Goal: Task Accomplishment & Management: Use online tool/utility

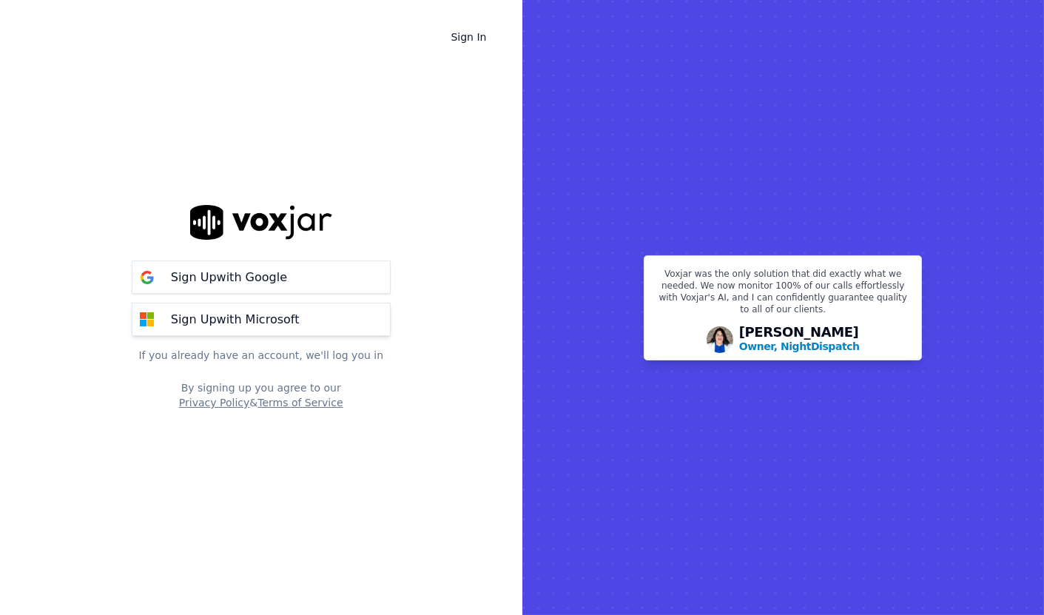
click at [243, 324] on p "Sign Up with Microsoft" at bounding box center [235, 320] width 129 height 18
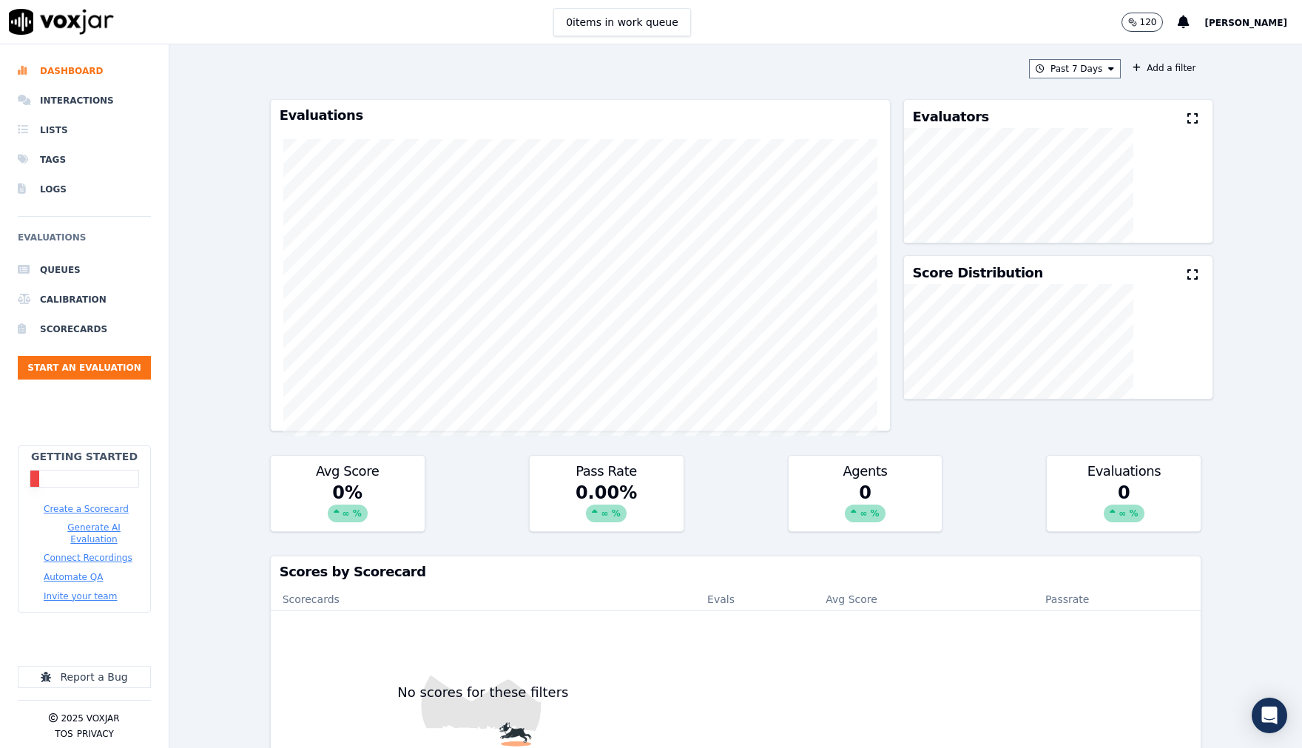
click at [92, 523] on button "Generate AI Evaluation" at bounding box center [94, 533] width 101 height 24
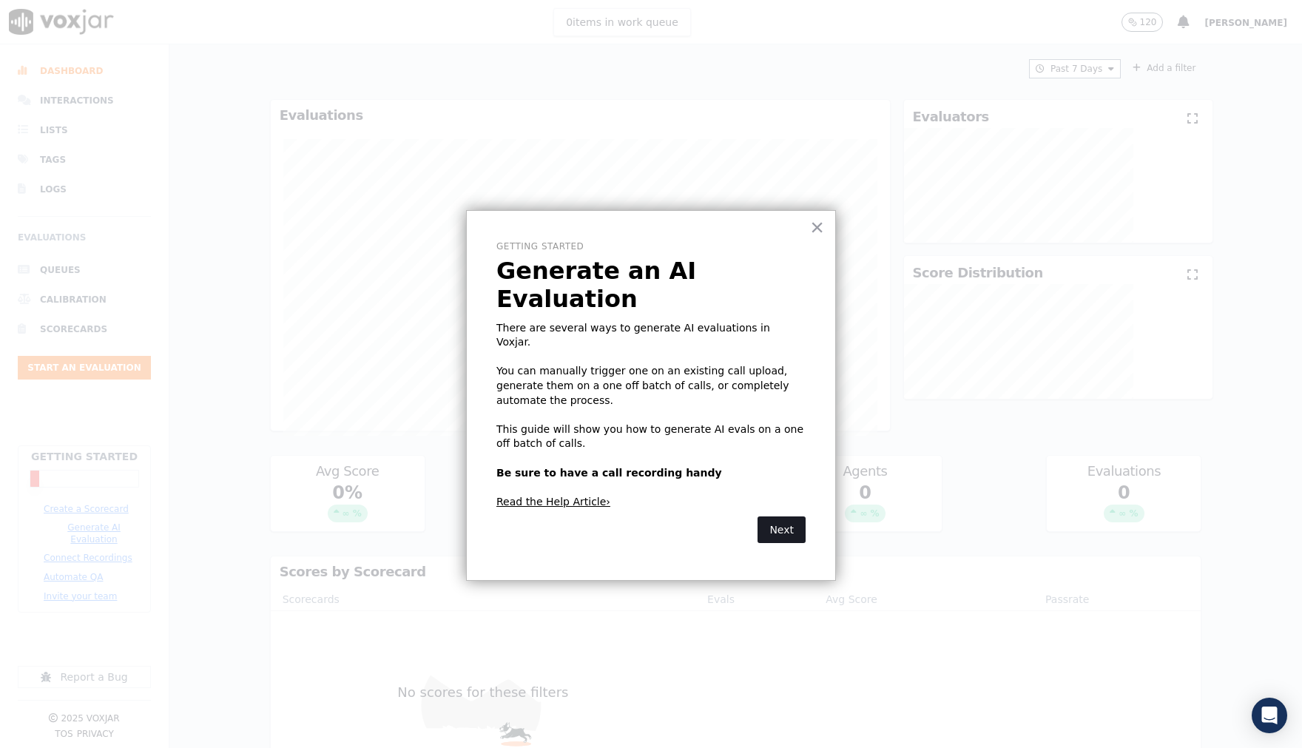
click at [771, 516] on button "Next" at bounding box center [781, 529] width 48 height 27
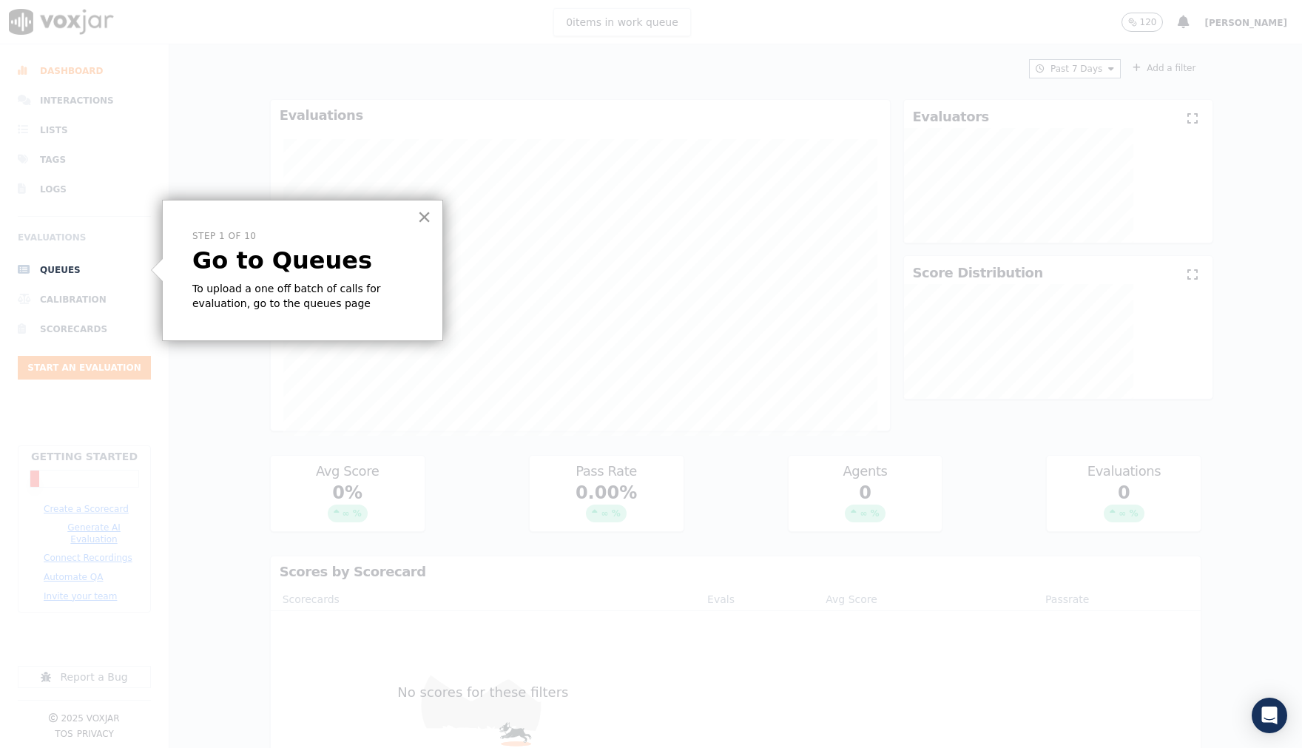
click at [425, 217] on button "×" at bounding box center [424, 217] width 14 height 24
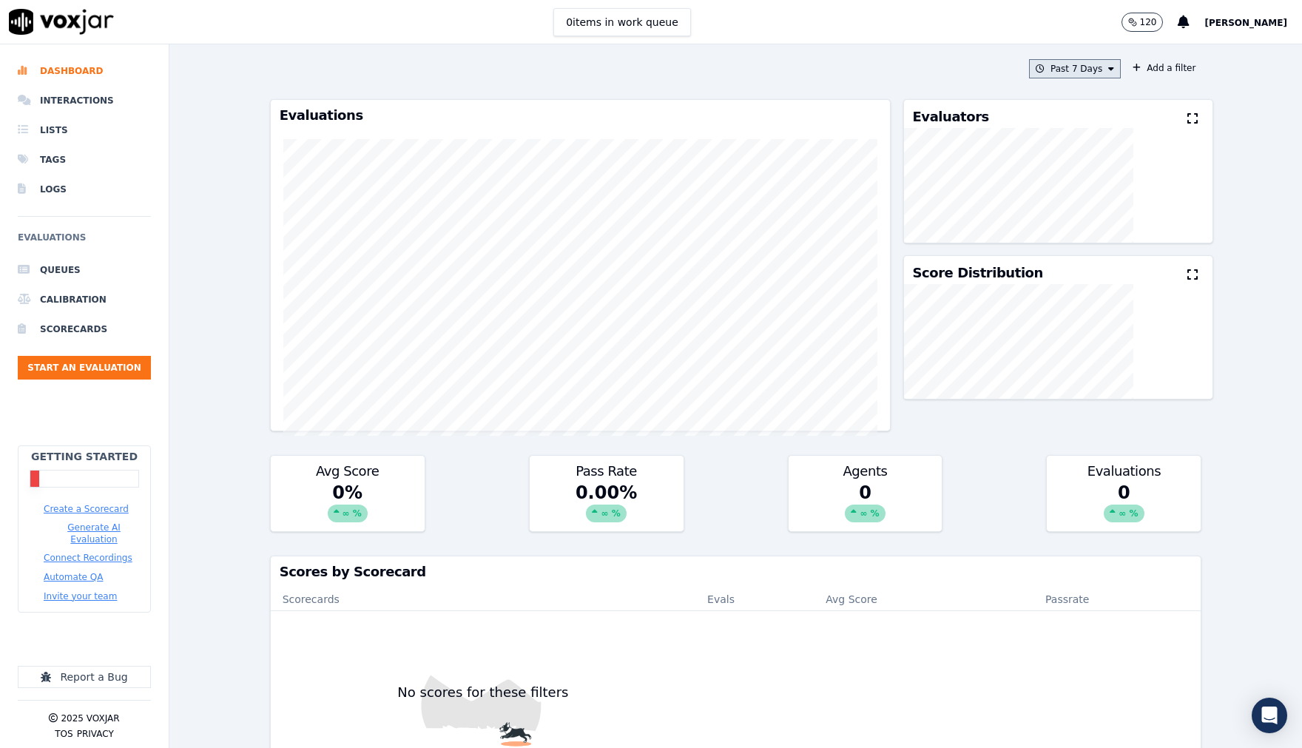
click at [1043, 67] on button "Past 7 Days" at bounding box center [1075, 68] width 92 height 19
click at [839, 36] on div "0 items in work queue 120 Kaydee Perreira" at bounding box center [651, 22] width 1302 height 44
drag, startPoint x: 82, startPoint y: 127, endPoint x: 116, endPoint y: 144, distance: 38.0
click at [82, 127] on li "Lists" at bounding box center [84, 130] width 133 height 30
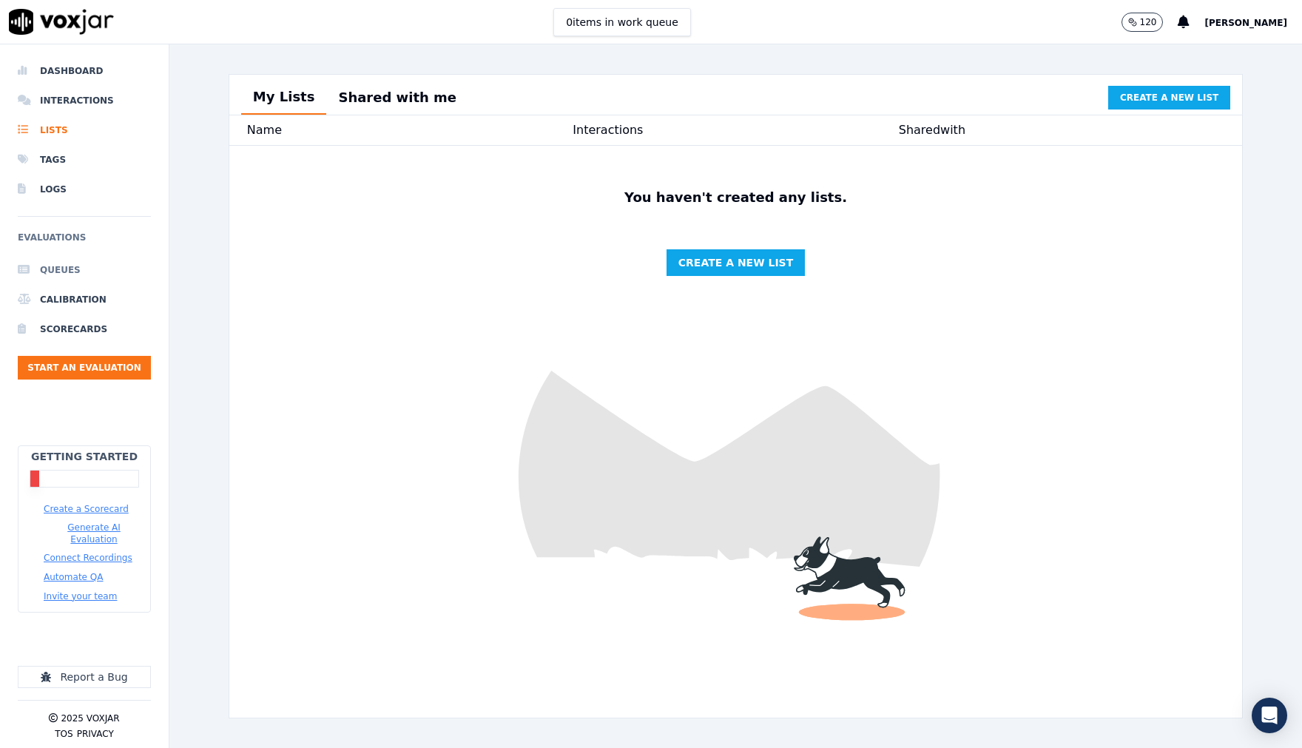
click at [65, 259] on li "Queues" at bounding box center [84, 270] width 133 height 30
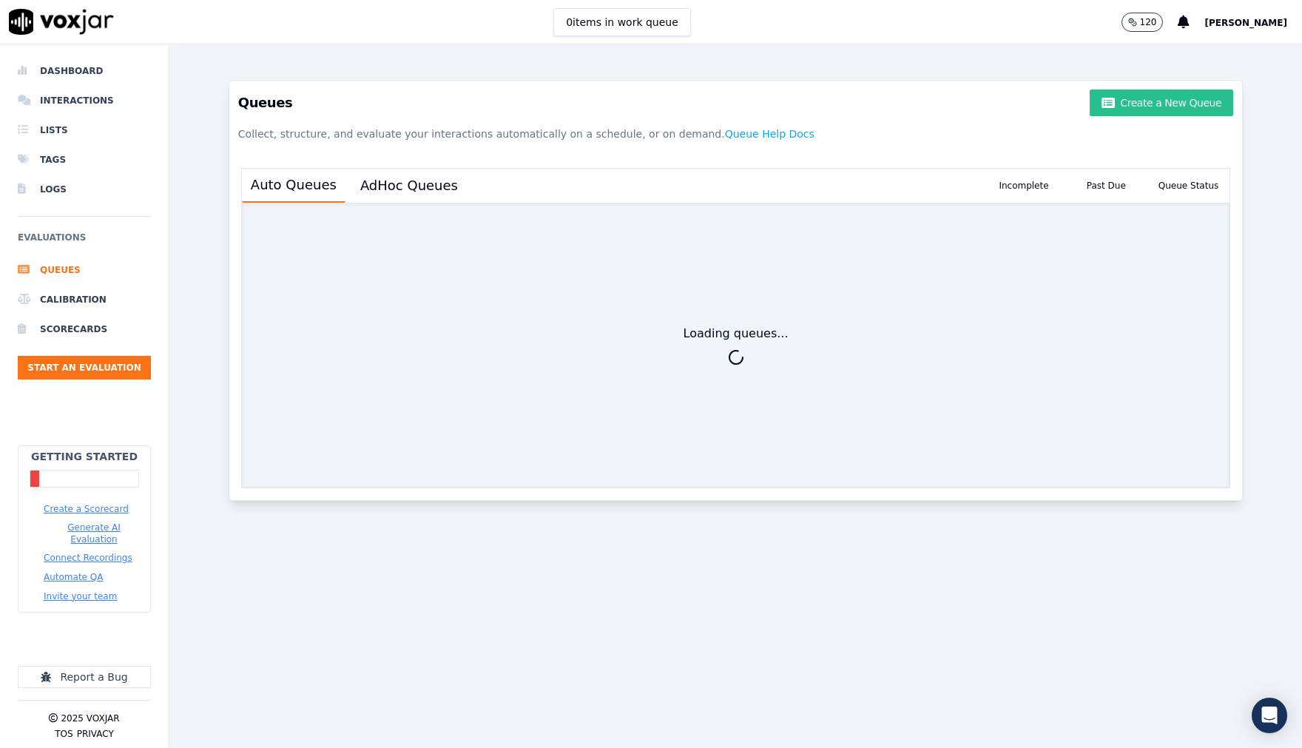
click at [1043, 105] on button "Create a New Queue" at bounding box center [1161, 103] width 143 height 27
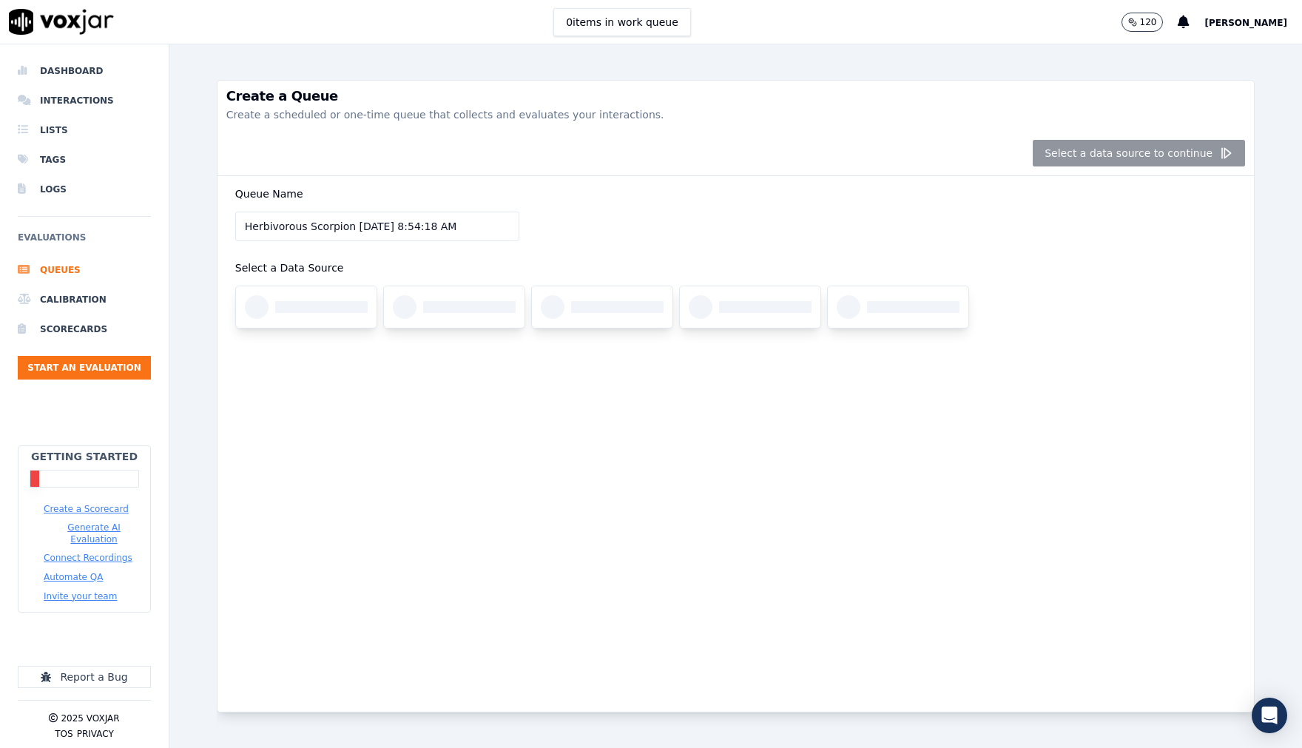
drag, startPoint x: 346, startPoint y: 227, endPoint x: 129, endPoint y: 232, distance: 216.8
click at [130, 232] on div "Dashboard Interactions Lists Tags Logs Evaluations Queues Calibration Scorecard…" at bounding box center [651, 395] width 1302 height 703
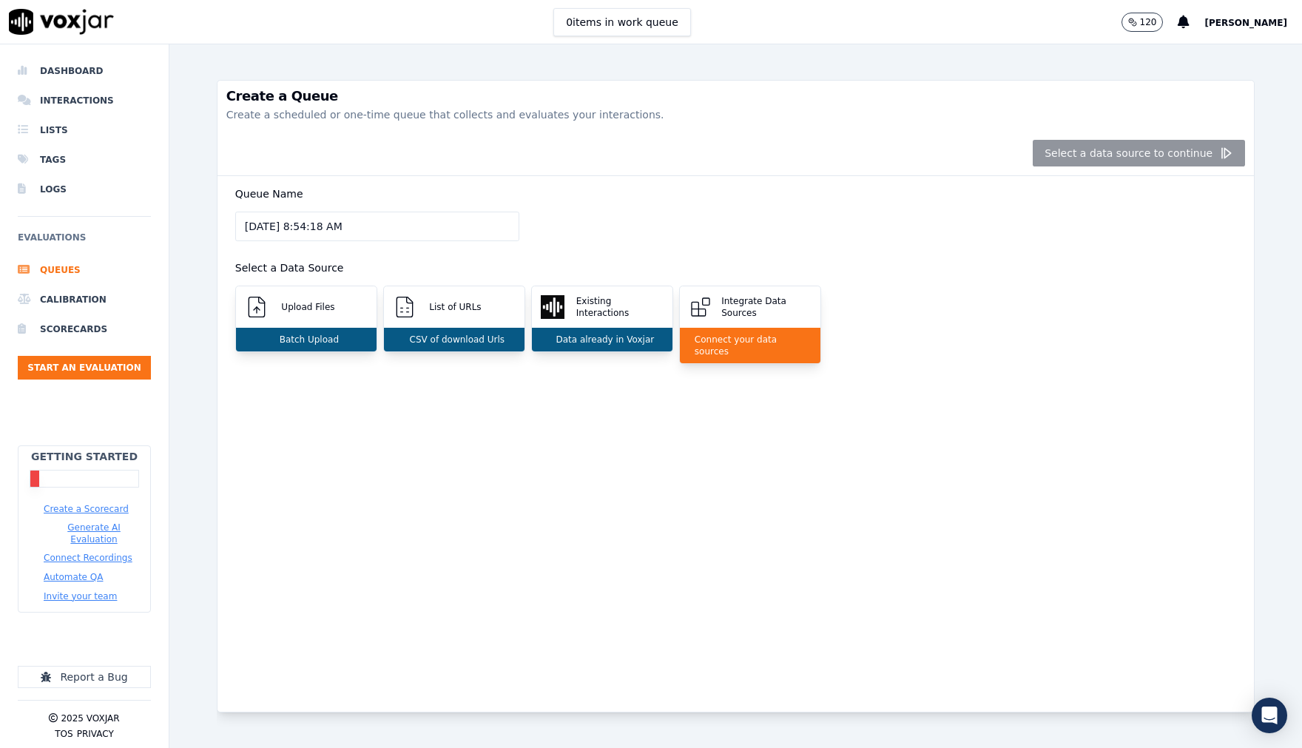
type input "8/29/2025, 8:54:18 AM"
click at [688, 218] on div "Queue Name 8/29/2025, 8:54:18 AM Select a Data Source Upload Files Batch Upload…" at bounding box center [735, 283] width 1019 height 215
click at [64, 328] on li "Scorecards" at bounding box center [84, 329] width 133 height 30
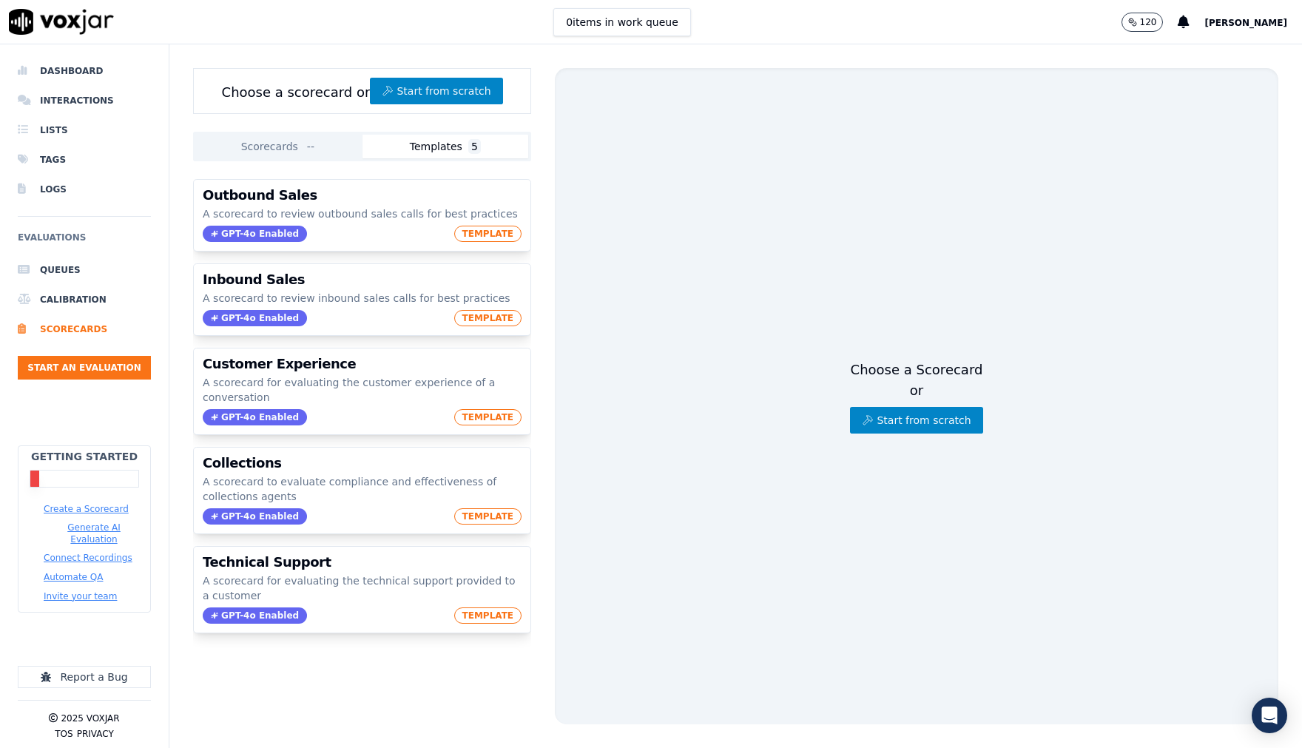
click at [253, 138] on button "Scorecards --" at bounding box center [279, 147] width 166 height 24
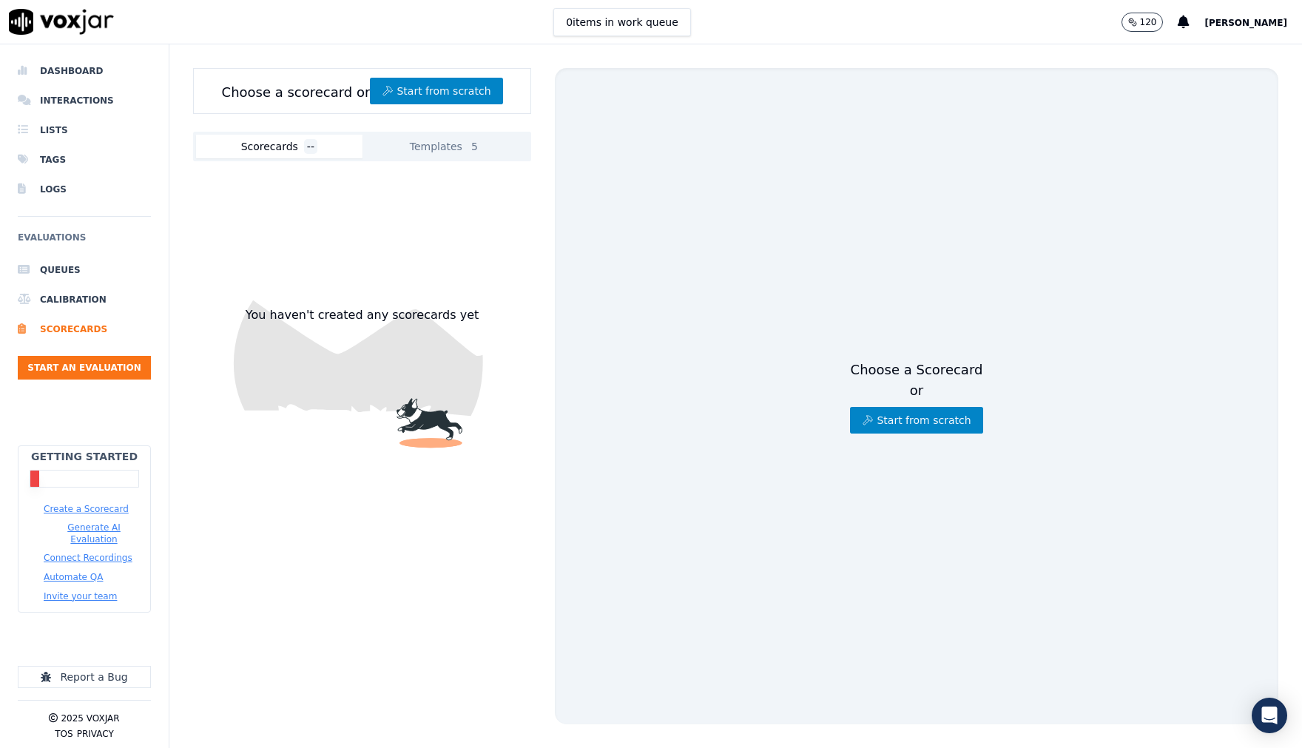
click at [410, 138] on button "Templates 5" at bounding box center [445, 147] width 166 height 24
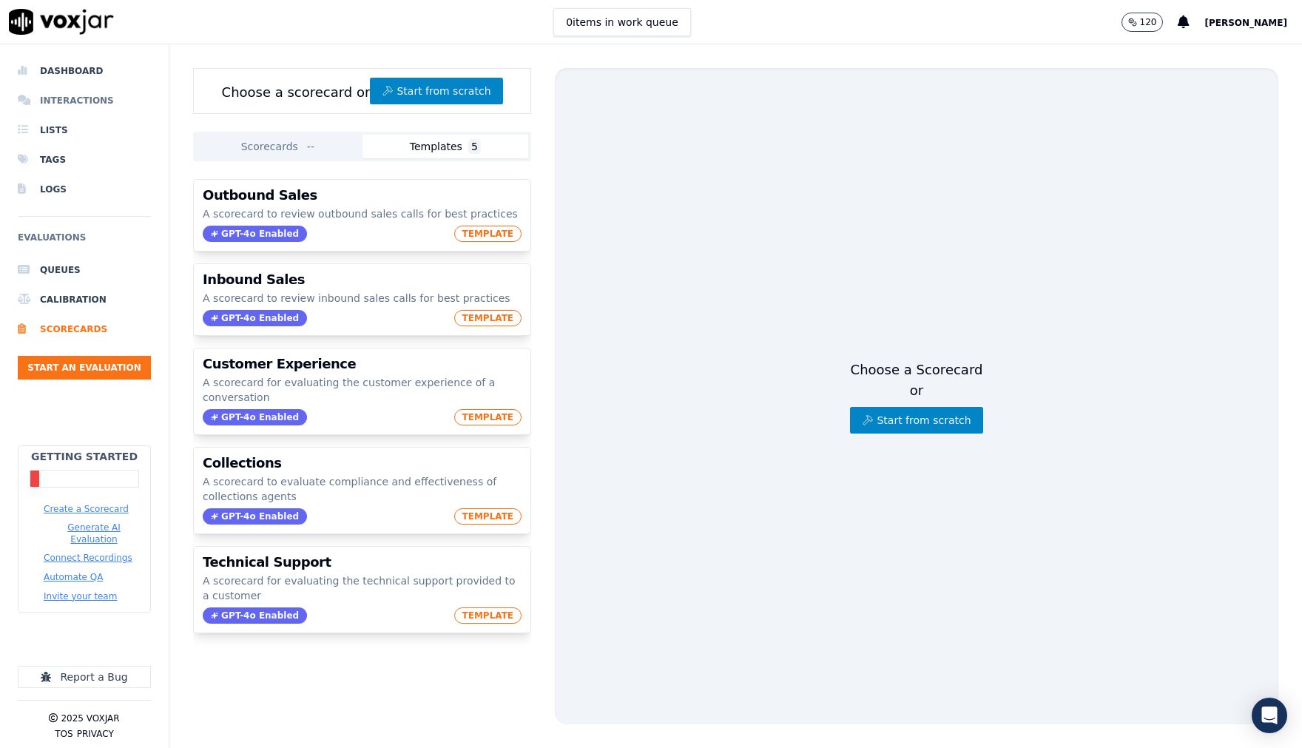
click at [83, 98] on li "Interactions" at bounding box center [84, 101] width 133 height 30
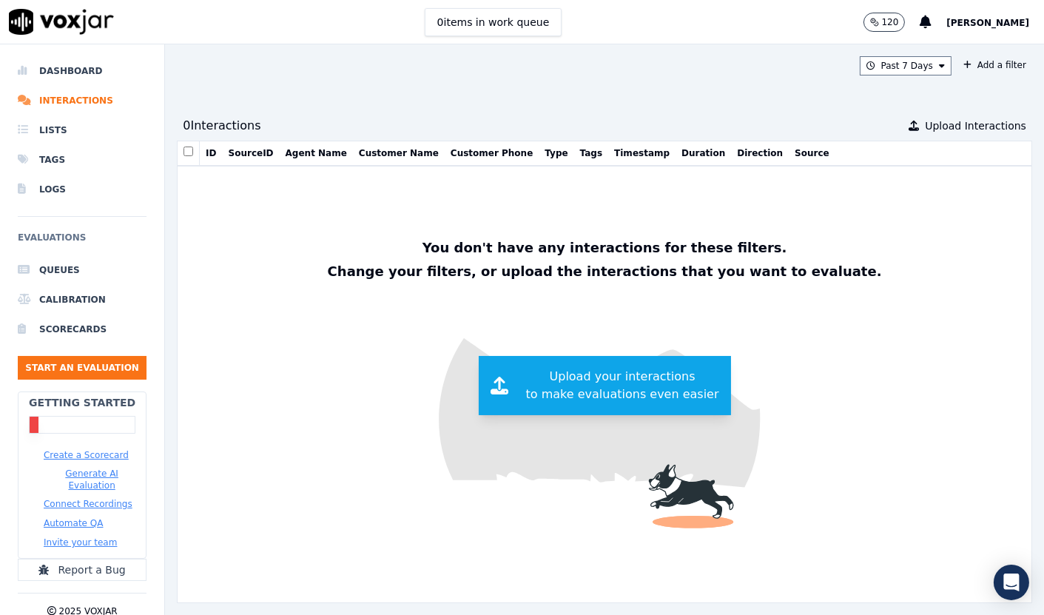
click at [541, 388] on span "Upload your interactions to make evaluations even easier" at bounding box center [622, 386] width 193 height 36
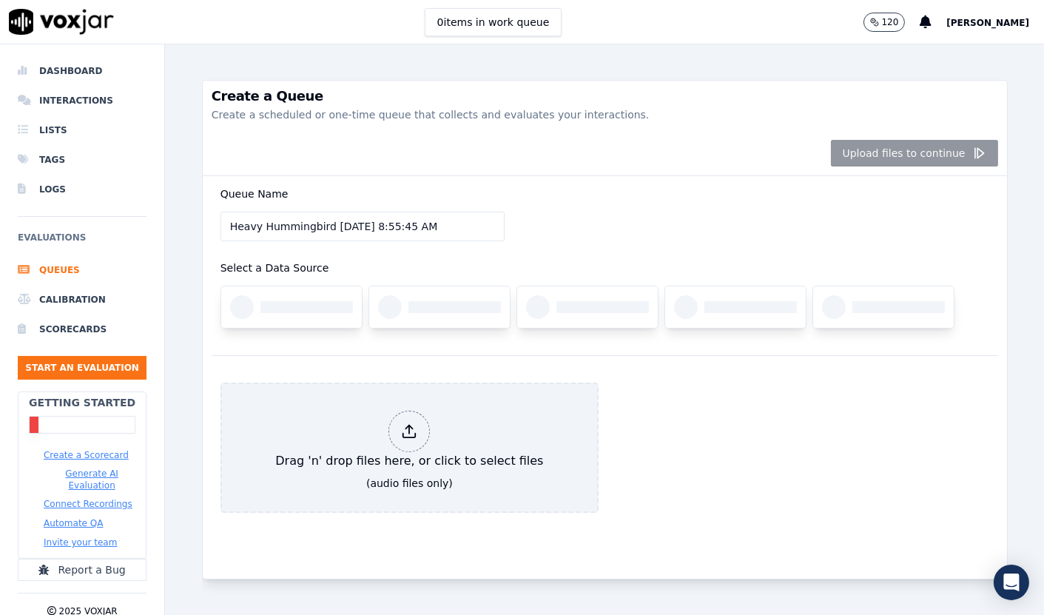
click at [337, 231] on input "Heavy Hummingbird 8/29/2025, 8:55:45 AM" at bounding box center [362, 227] width 284 height 30
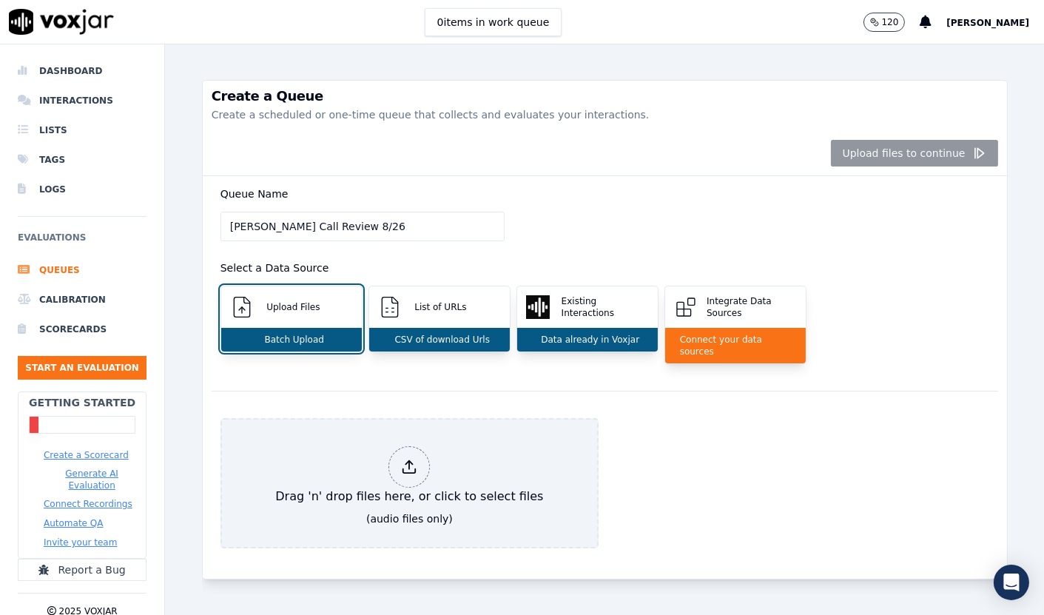
type input "Maricella Call Review 8/26"
click at [720, 180] on div "Queue Name Maricella Call Review 8/26 Select a Data Source Upload Files Batch U…" at bounding box center [605, 283] width 786 height 215
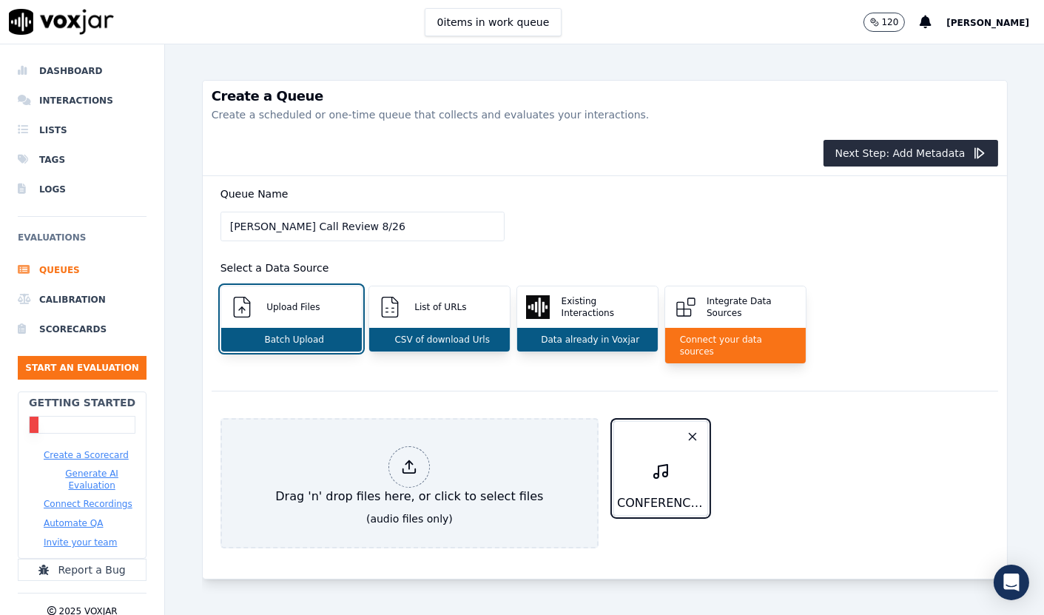
click at [908, 137] on div "Next Step: Add Metadata" at bounding box center [605, 153] width 804 height 45
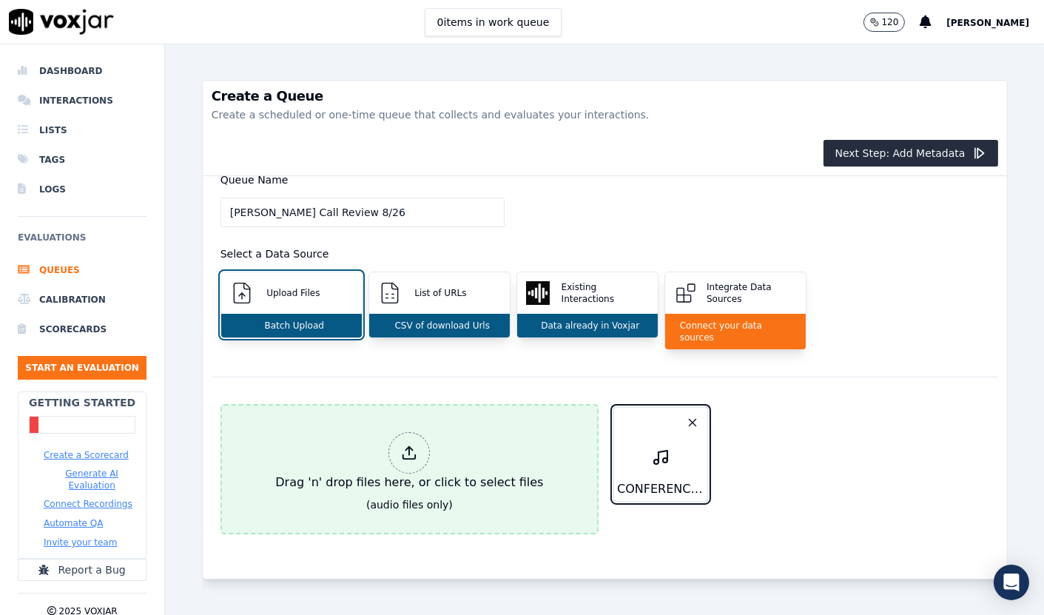
click at [396, 432] on div at bounding box center [408, 452] width 41 height 41
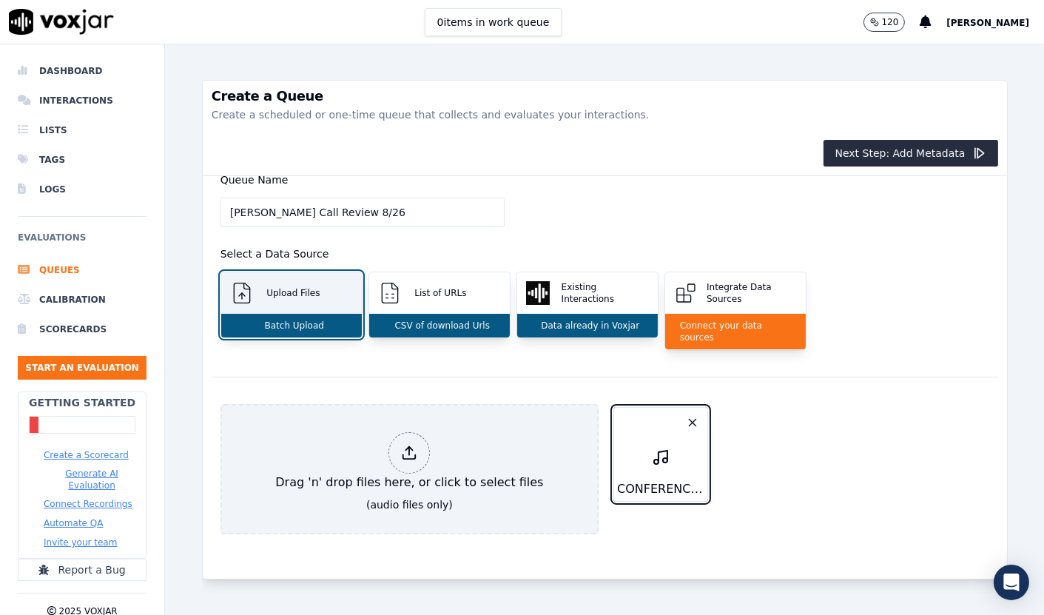
click at [291, 287] on p "Upload Files" at bounding box center [289, 293] width 59 height 12
click at [283, 320] on p "Batch Upload" at bounding box center [291, 326] width 65 height 12
click at [788, 445] on div "CONFERENCE_3065256195.mp3" at bounding box center [799, 454] width 378 height 101
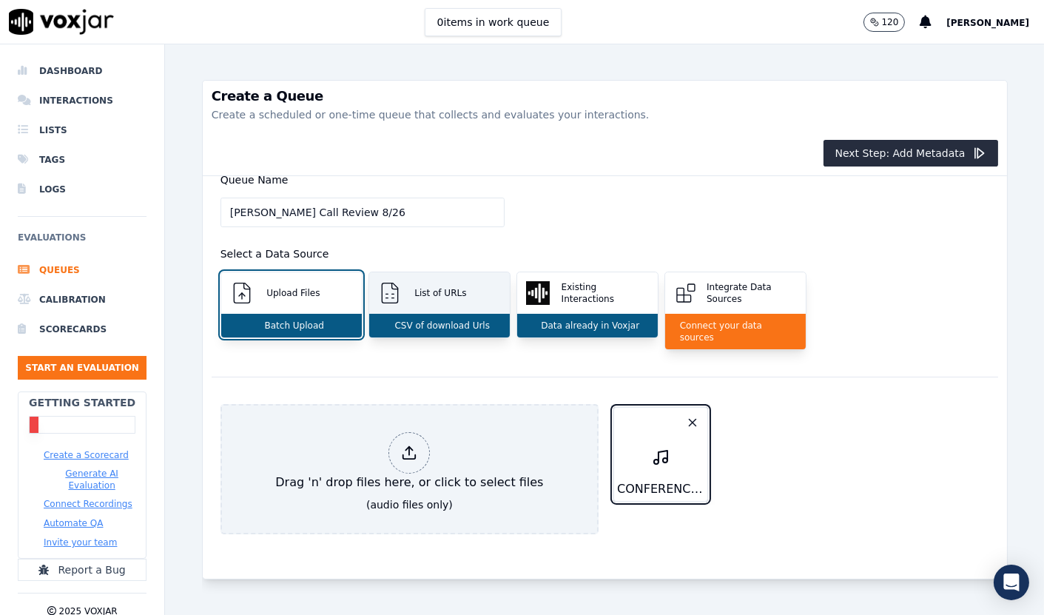
click at [447, 287] on p "List of URLs" at bounding box center [437, 293] width 58 height 12
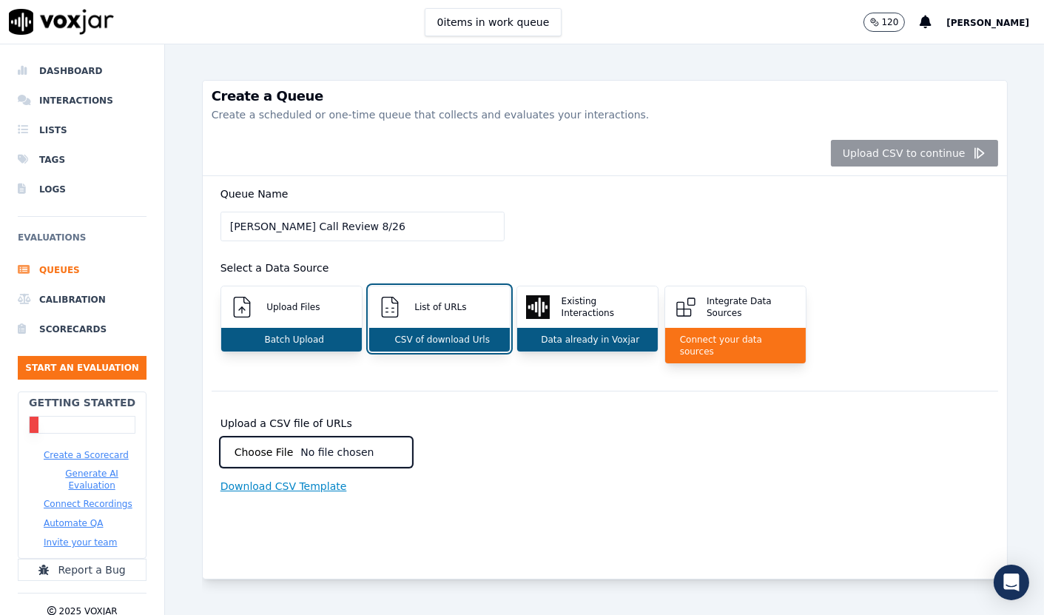
type input "C:\fakepath\call-monitoring-form.xlsm"
click at [464, 446] on div at bounding box center [412, 452] width 384 height 30
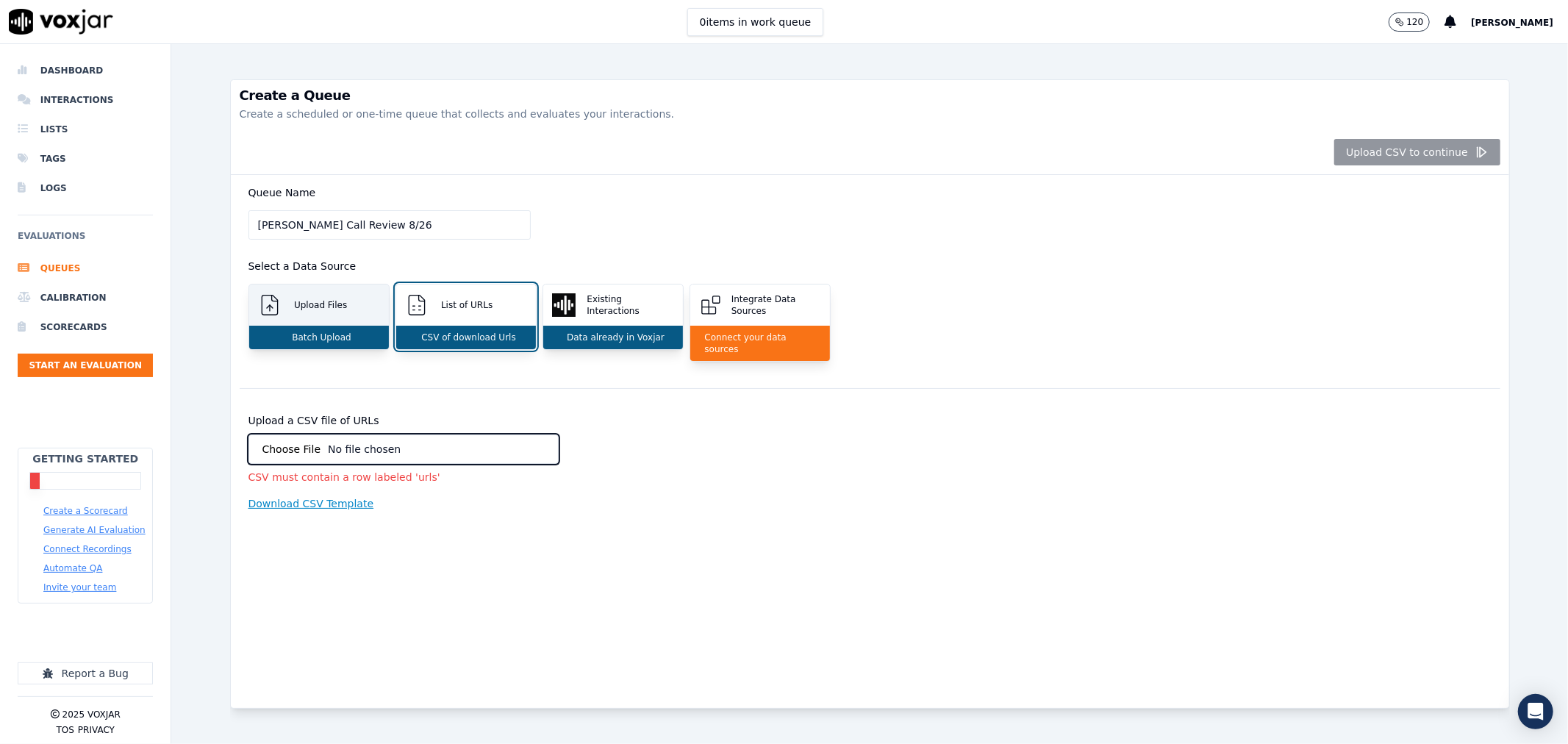
click at [329, 324] on div "Upload Files" at bounding box center [319, 304] width 140 height 41
click at [296, 295] on div "Upload Files" at bounding box center [319, 304] width 140 height 41
click at [329, 338] on p "Batch Upload" at bounding box center [318, 338] width 65 height 12
click at [459, 325] on div "List of URLs" at bounding box center [466, 304] width 140 height 41
click at [614, 318] on div "Existing Interactions" at bounding box center [613, 304] width 140 height 41
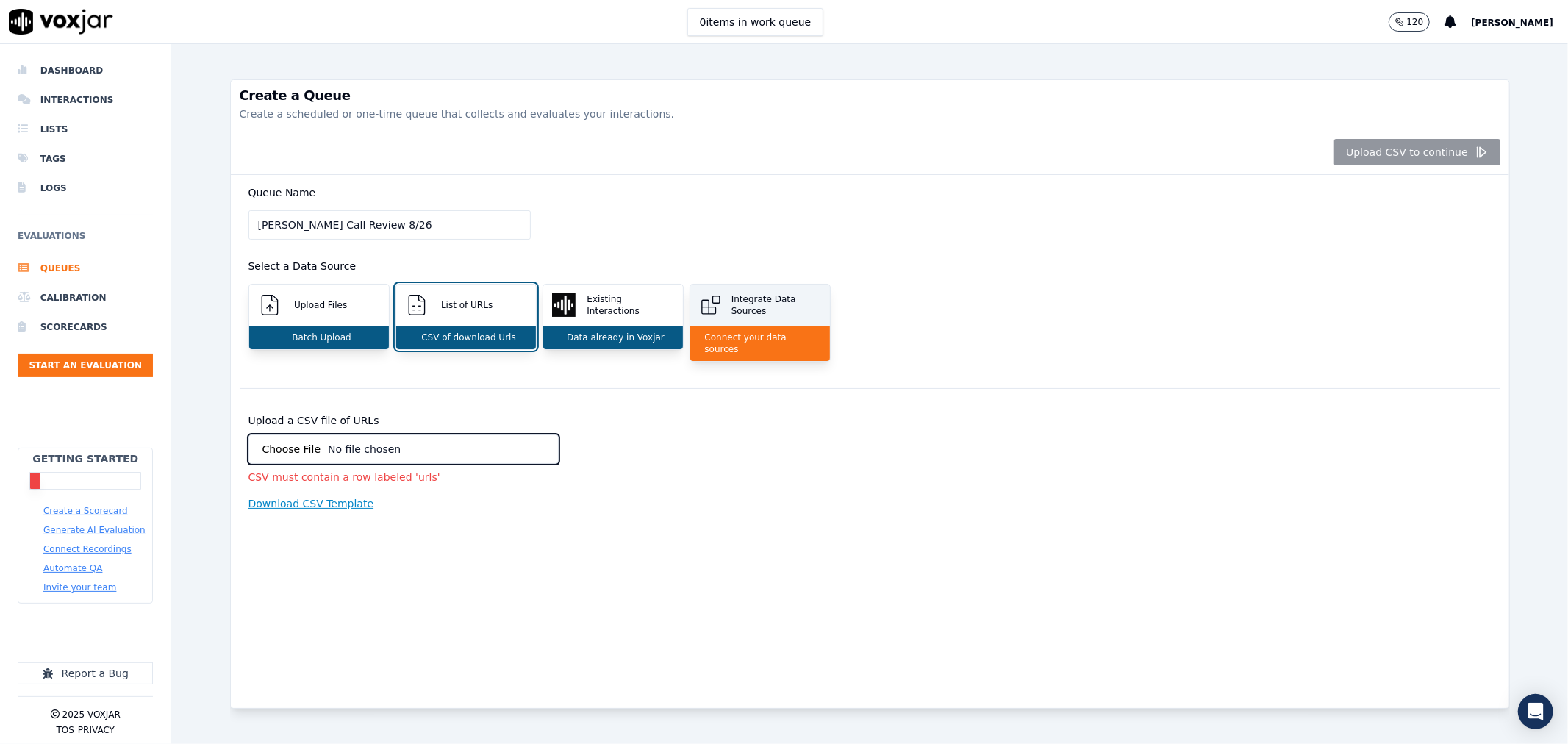
click at [799, 320] on div "Integrate Data Sources" at bounding box center [760, 304] width 140 height 41
click at [407, 224] on input "Maricella Call Review 8/26" at bounding box center [390, 225] width 282 height 30
click at [289, 496] on p "Download CSV Template" at bounding box center [311, 503] width 125 height 15
click at [323, 439] on input "Upload a CSV file of URLs" at bounding box center [403, 449] width 311 height 30
click at [77, 331] on li "Scorecards" at bounding box center [85, 327] width 135 height 30
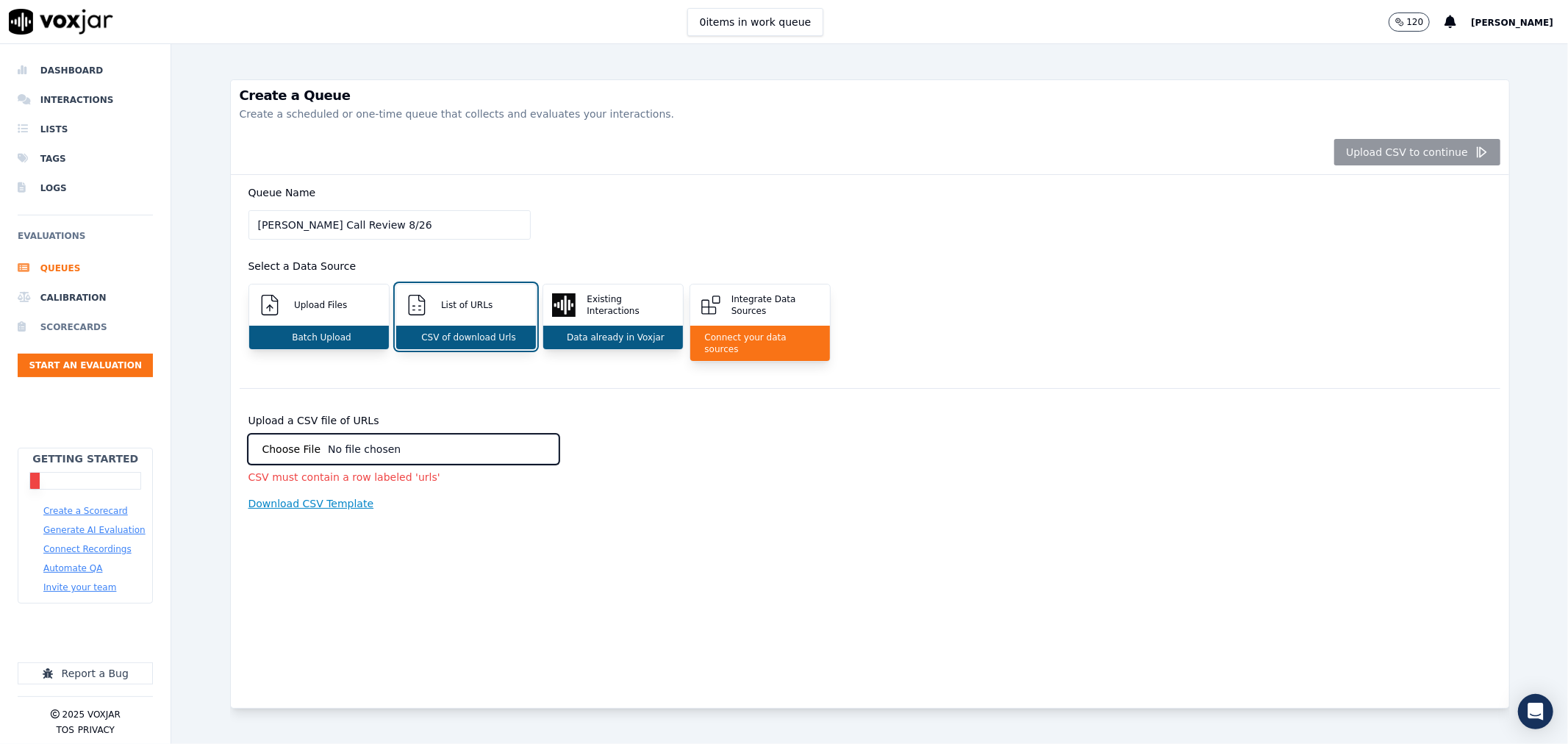
click at [77, 331] on li "Scorecards" at bounding box center [85, 327] width 135 height 30
click at [732, 22] on button "0 items in work queue" at bounding box center [756, 22] width 137 height 28
click at [377, 224] on input "Maricella Call Review 8/26" at bounding box center [390, 225] width 282 height 30
drag, startPoint x: 389, startPoint y: 224, endPoint x: 219, endPoint y: 226, distance: 170.0
click at [219, 226] on div "Create a Queue Create a scheduled or one-time queue that collects and evaluates…" at bounding box center [868, 393] width 1396 height 699
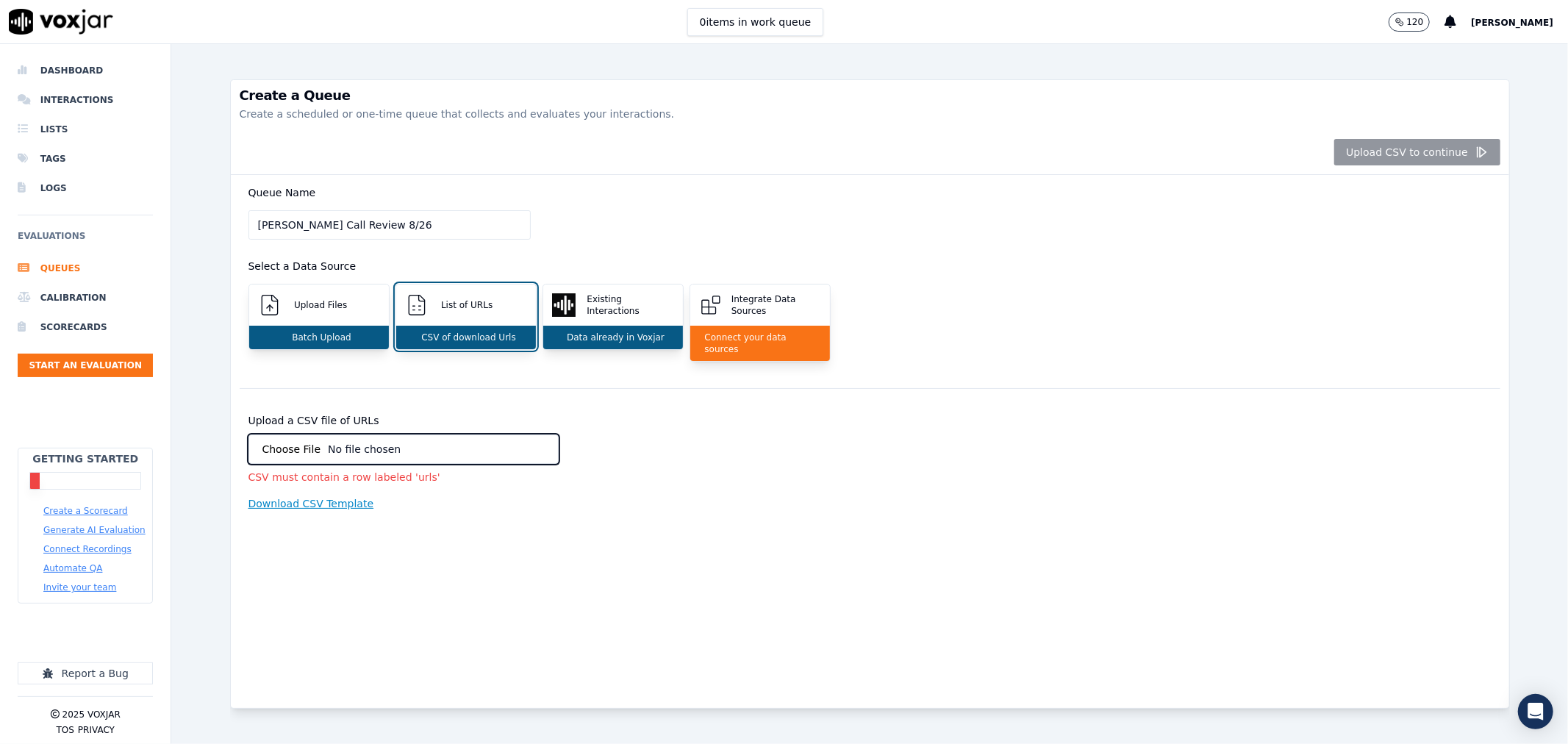
click at [415, 225] on input "Maricella Call Review 8/26" at bounding box center [390, 225] width 282 height 30
drag, startPoint x: 392, startPoint y: 225, endPoint x: 355, endPoint y: 233, distance: 37.9
click at [355, 233] on input "Maricella Call Review 8/26" at bounding box center [390, 225] width 282 height 30
type input "Maricella Call Review Test"
click at [862, 160] on div "Upload CSV to continue" at bounding box center [869, 152] width 1278 height 45
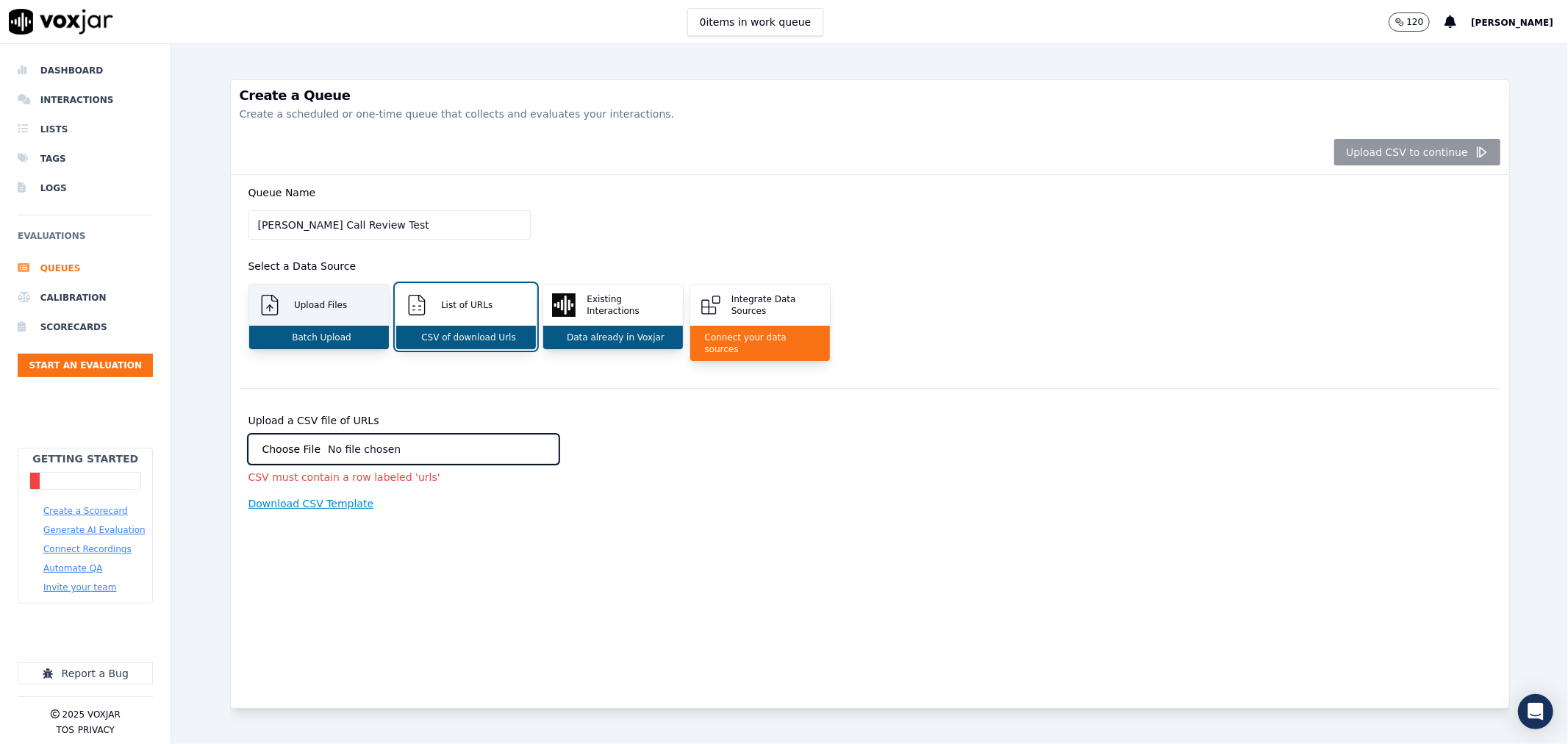
click at [317, 313] on div "Upload Files" at bounding box center [319, 304] width 140 height 41
click at [325, 327] on div "Batch Upload" at bounding box center [319, 338] width 140 height 24
click at [471, 319] on div "List of URLs" at bounding box center [466, 304] width 140 height 41
click at [319, 496] on p "Download CSV Template" at bounding box center [311, 503] width 125 height 15
drag, startPoint x: 696, startPoint y: 525, endPoint x: 629, endPoint y: 480, distance: 80.7
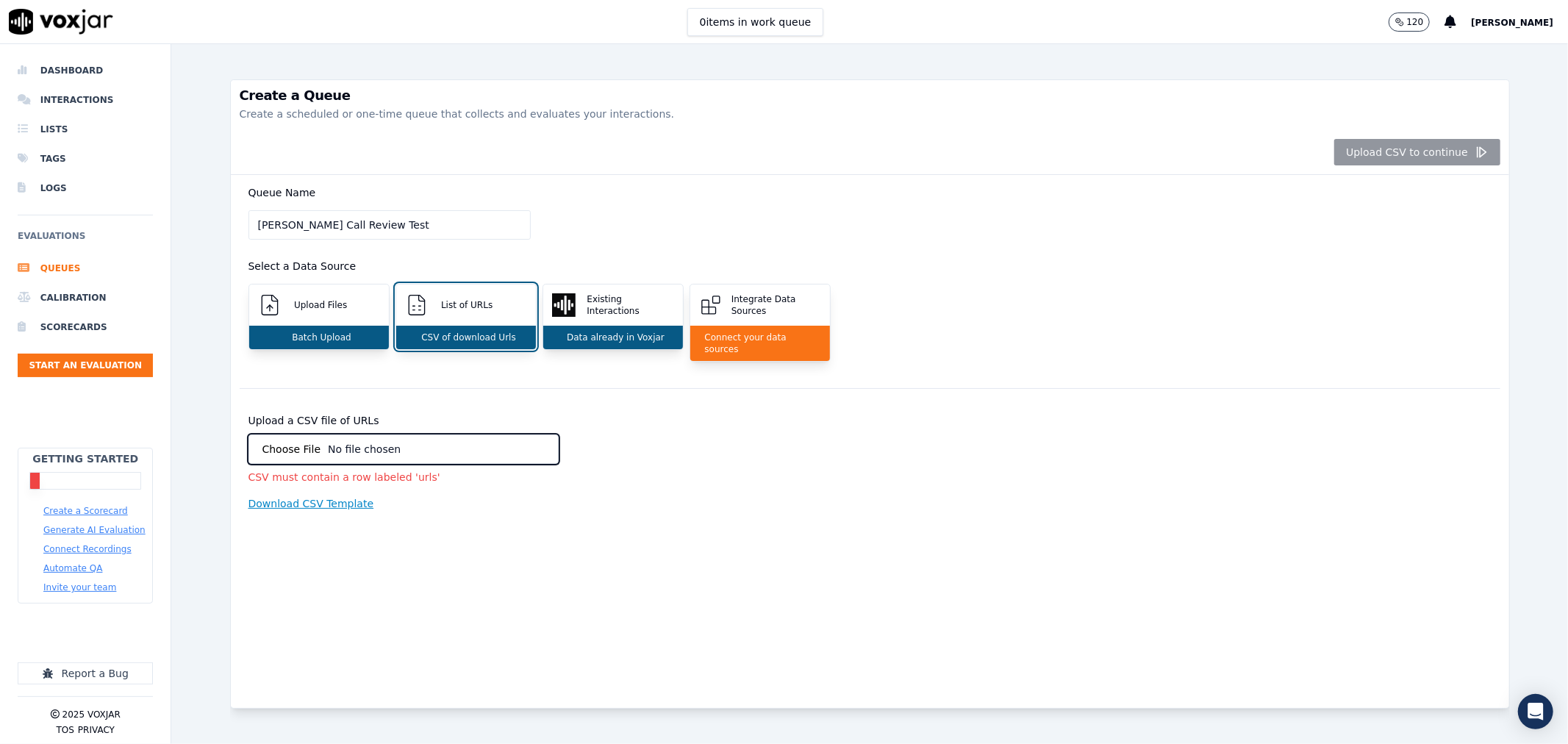
click at [695, 522] on div "Queue Name Maricella Call Review Test Select a Data Source Upload Files Batch U…" at bounding box center [869, 441] width 1278 height 532
click at [755, 313] on p "Integrate Data Sources" at bounding box center [773, 305] width 95 height 24
click at [742, 298] on p "Integrate Data Sources" at bounding box center [773, 305] width 95 height 24
drag, startPoint x: 384, startPoint y: 226, endPoint x: 0, endPoint y: 226, distance: 384.0
click at [0, 226] on div "Dashboard Interactions Lists Tags Logs Evaluations Queues Calibration Scorecard…" at bounding box center [784, 393] width 1568 height 699
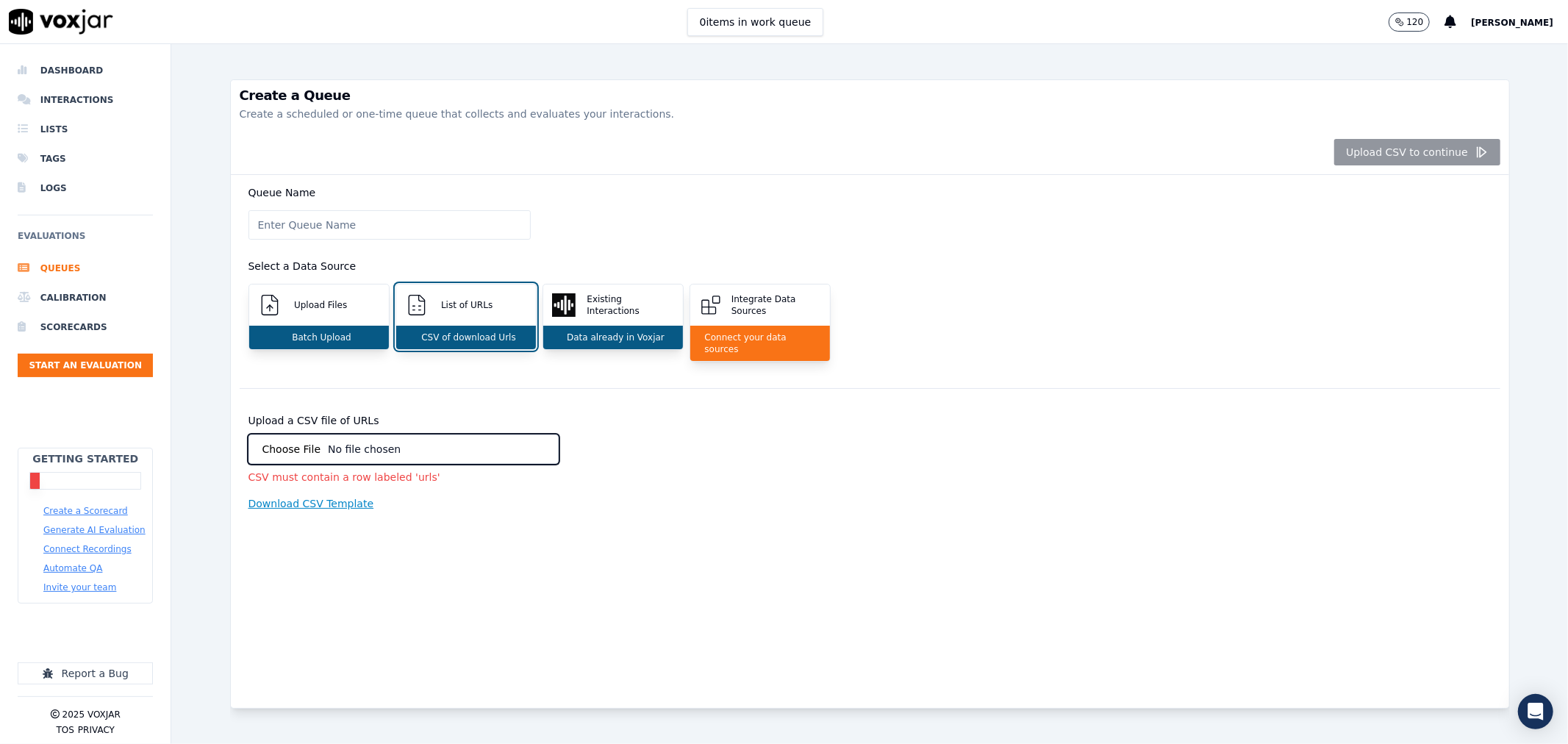
drag, startPoint x: 432, startPoint y: 148, endPoint x: 342, endPoint y: 179, distance: 95.2
click at [431, 148] on div "Upload CSV to continue" at bounding box center [869, 152] width 1278 height 45
click at [80, 315] on li "Scorecards" at bounding box center [85, 327] width 135 height 30
click at [86, 364] on button "Start an Evaluation" at bounding box center [85, 366] width 135 height 24
click at [92, 509] on button "Create a Scorecard" at bounding box center [85, 511] width 84 height 12
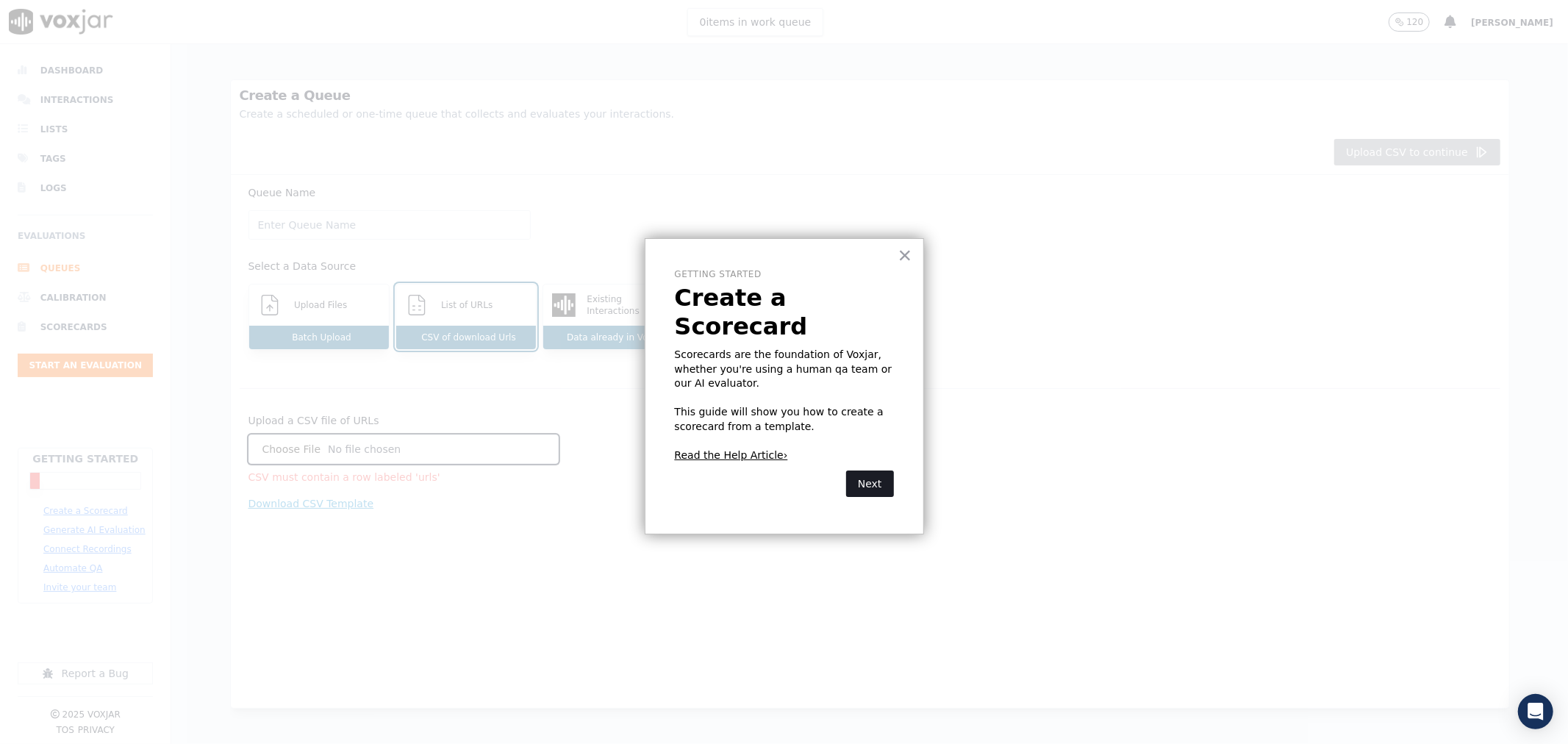
click at [876, 470] on button "Next" at bounding box center [869, 483] width 48 height 27
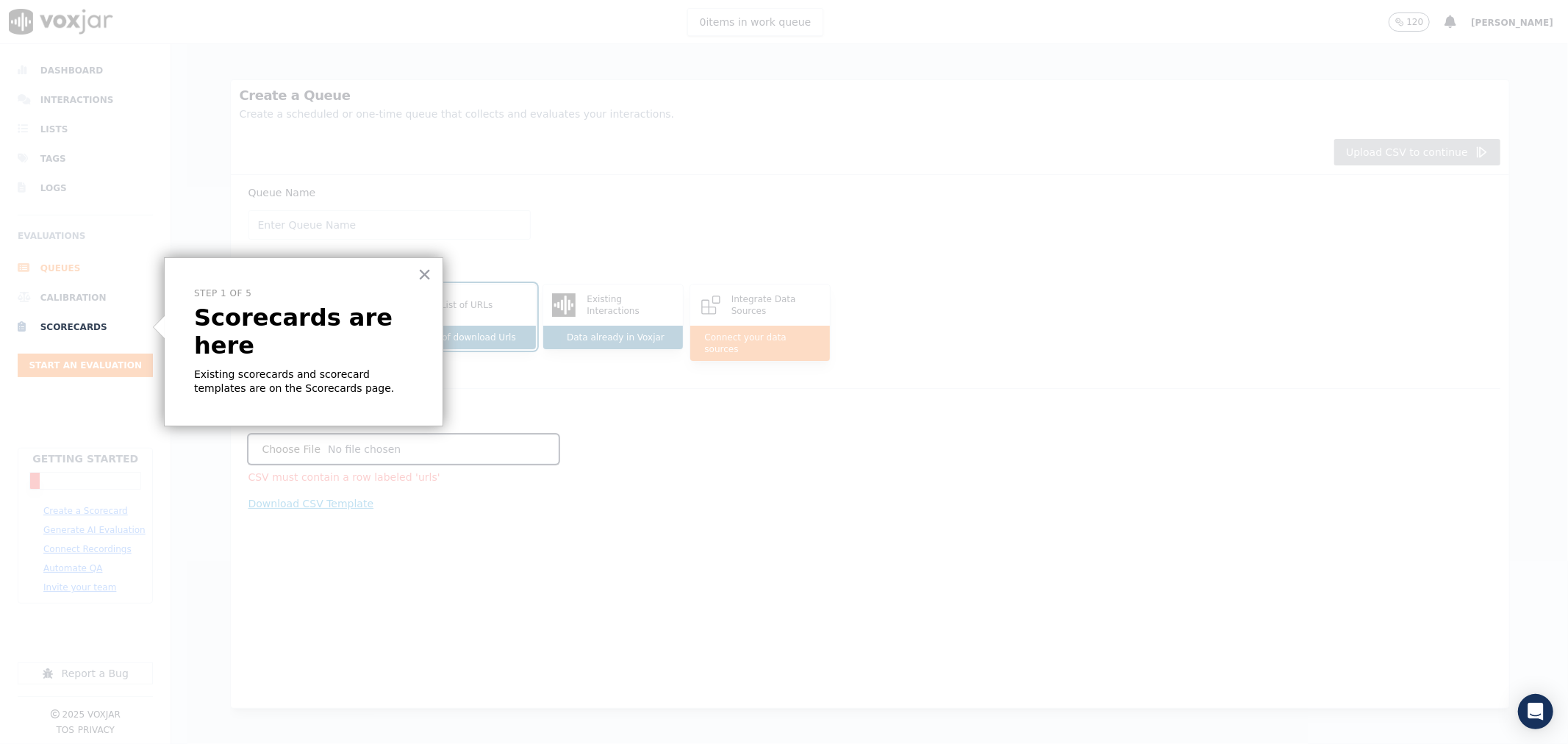
click at [349, 368] on p "Existing scorecards and scorecard templates are on the Scorecards page." at bounding box center [303, 381] width 219 height 29
click at [430, 268] on button "×" at bounding box center [424, 274] width 14 height 24
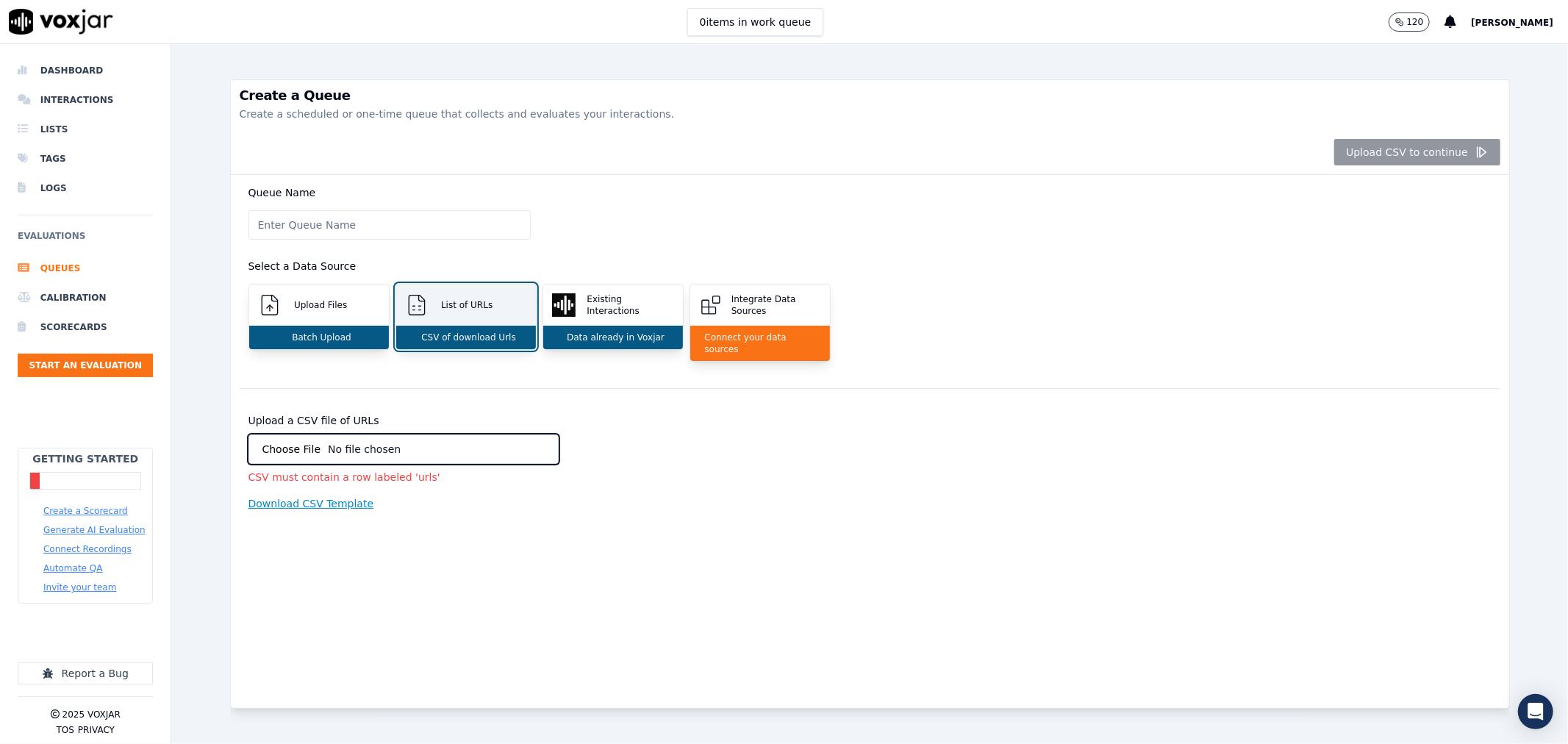
click at [487, 302] on div "List of URLs" at bounding box center [466, 304] width 140 height 41
click at [479, 339] on p "CSV of download Urls" at bounding box center [465, 338] width 100 height 12
click at [391, 437] on input "Upload a CSV file of URLs" at bounding box center [403, 449] width 311 height 30
click at [611, 466] on div "Upload a CSV file of URLs CSV must contain a row labeled 'urls' Download CSV Te…" at bounding box center [559, 463] width 622 height 95
click at [318, 434] on input "Upload a CSV file of URLs" at bounding box center [403, 449] width 311 height 30
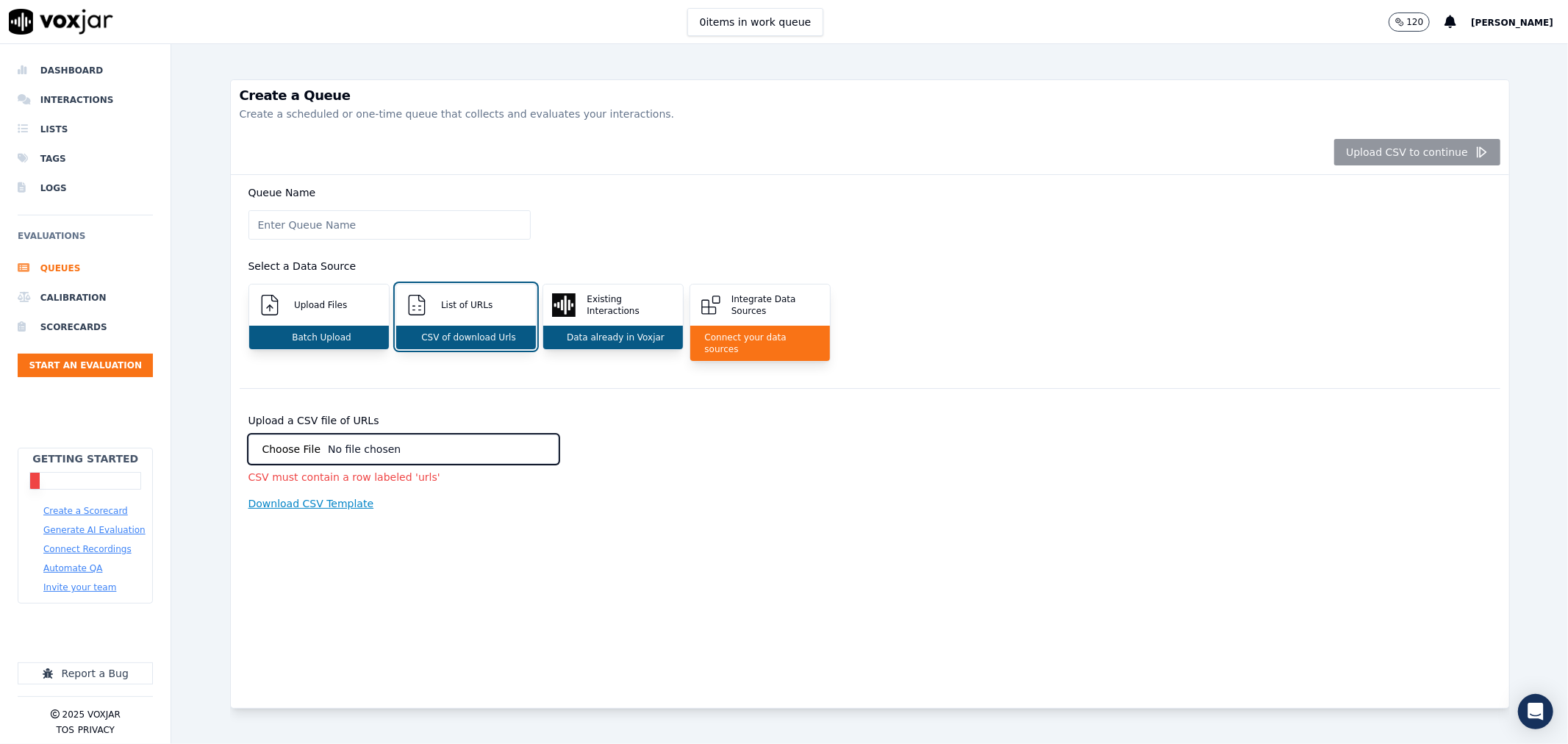
click at [294, 473] on div "CSV must contain a row labeled 'urls'" at bounding box center [344, 477] width 192 height 15
click at [295, 434] on input "Upload a CSV file of URLs" at bounding box center [403, 449] width 311 height 30
click at [287, 434] on input "Upload a CSV file of URLs" at bounding box center [403, 449] width 311 height 30
click at [718, 202] on div "Queue Name Select a Data Source Upload Files Batch Upload List of URLs CSV of d…" at bounding box center [869, 281] width 1261 height 214
click at [392, 224] on input "Queue Name" at bounding box center [390, 225] width 282 height 30
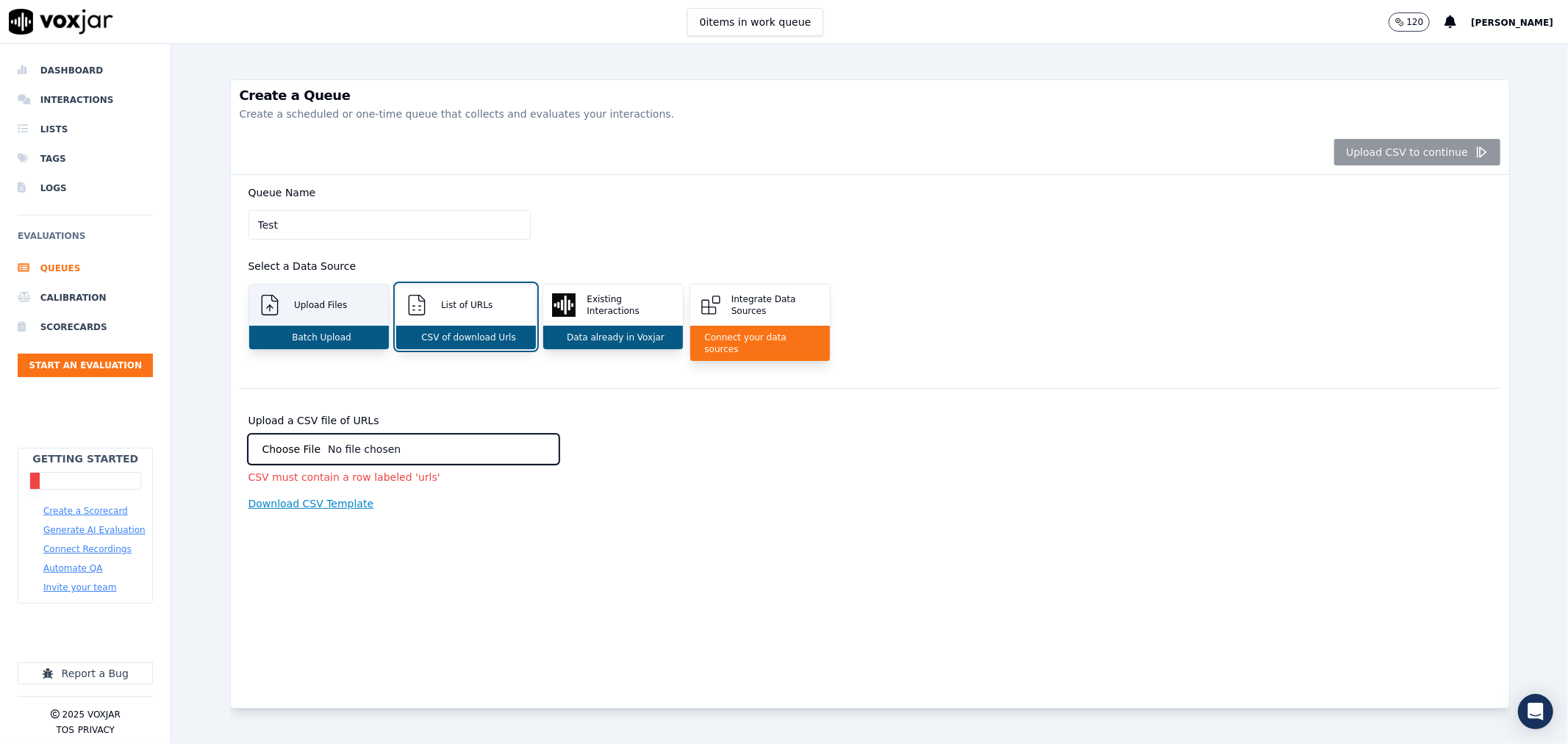
type input "Test"
click at [278, 331] on div "Batch Upload" at bounding box center [319, 338] width 140 height 24
click at [72, 70] on li "Dashboard" at bounding box center [85, 71] width 135 height 30
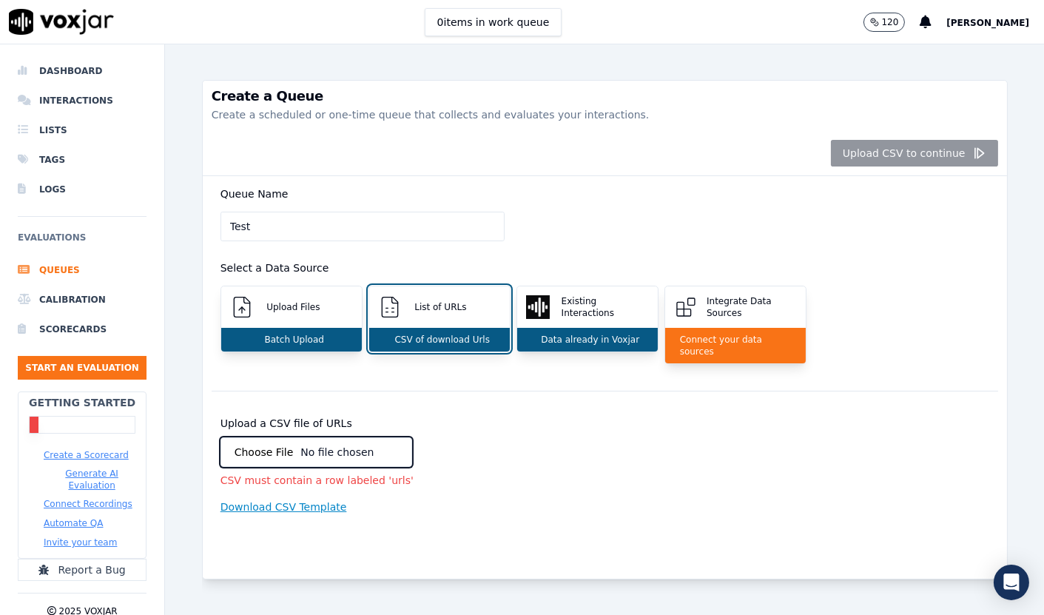
type input "C:\fakepath\CONFERENCE_3065256195.mp3"
click at [494, 490] on div "Upload a CSV file of URLs CSV must contain a row labeled 'urls' Download CSV Te…" at bounding box center [412, 466] width 384 height 96
click at [600, 309] on p "Existing Interactions" at bounding box center [601, 307] width 93 height 24
click at [744, 314] on p "Integrate Data Sources" at bounding box center [748, 307] width 96 height 24
click at [743, 336] on p "Connect your data sources" at bounding box center [735, 346] width 123 height 24
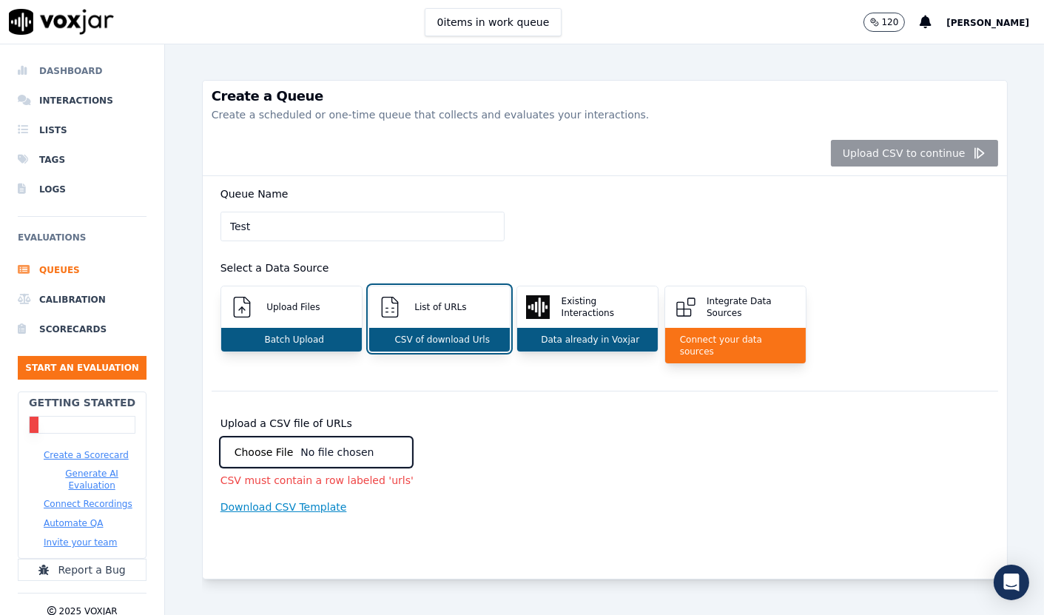
click at [92, 57] on li "Dashboard" at bounding box center [82, 71] width 129 height 30
click at [78, 61] on li "Dashboard" at bounding box center [82, 71] width 129 height 30
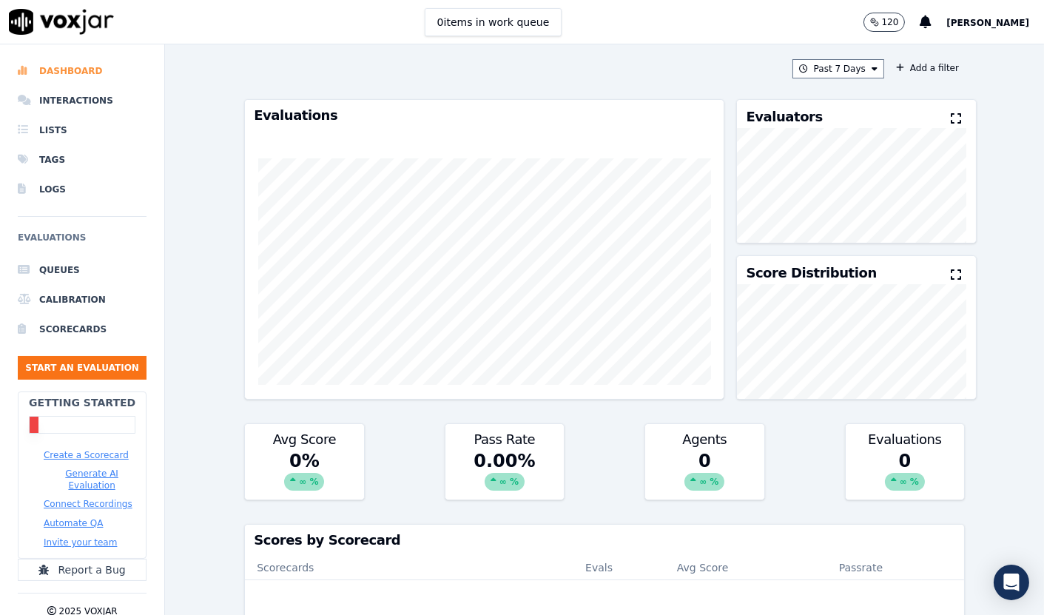
click at [71, 67] on li "Dashboard" at bounding box center [82, 71] width 129 height 30
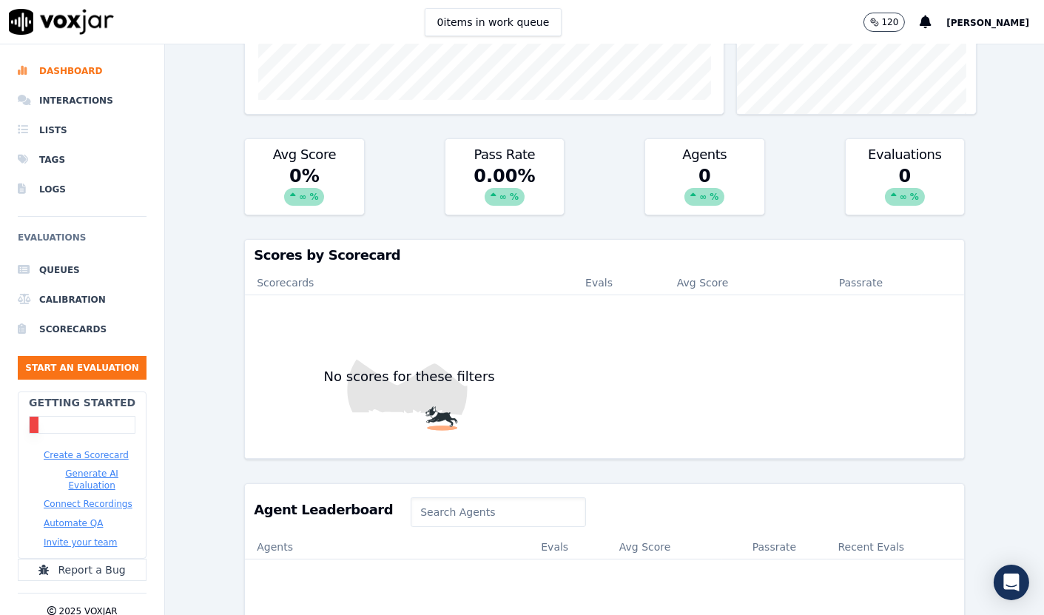
scroll to position [82, 0]
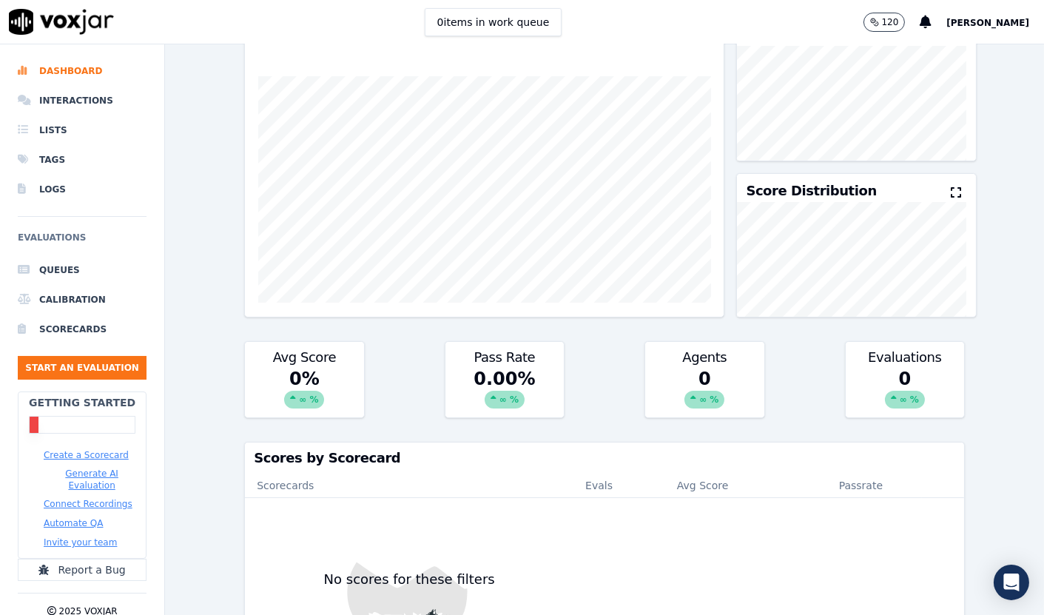
click at [683, 414] on div "0 ∞ %" at bounding box center [704, 392] width 118 height 50
click at [686, 407] on div "∞ %" at bounding box center [704, 400] width 40 height 18
click at [87, 330] on li "Scorecards" at bounding box center [82, 329] width 129 height 30
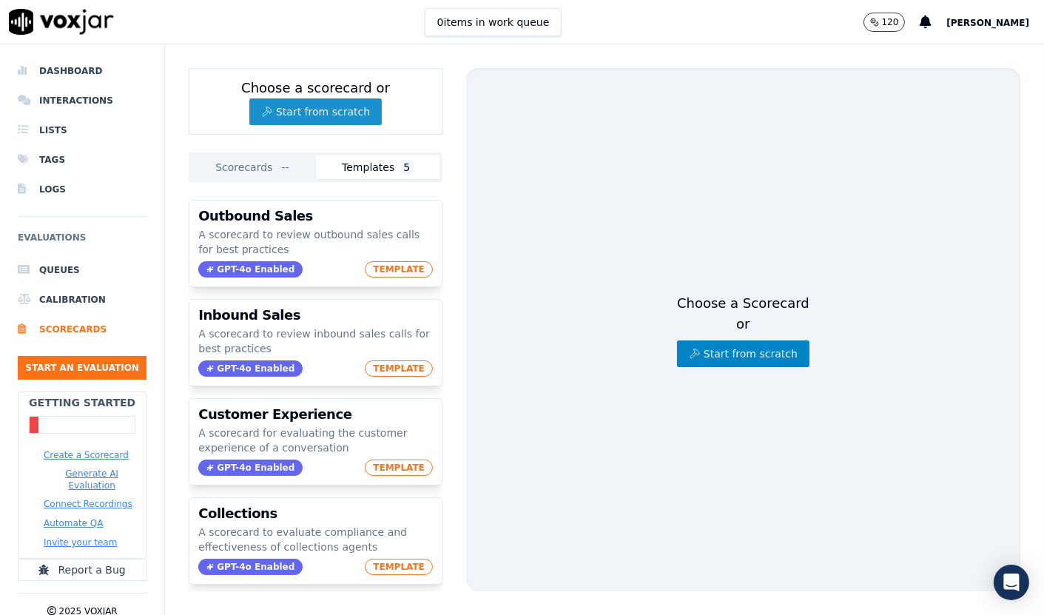
click at [320, 119] on button "Start from scratch" at bounding box center [315, 111] width 132 height 27
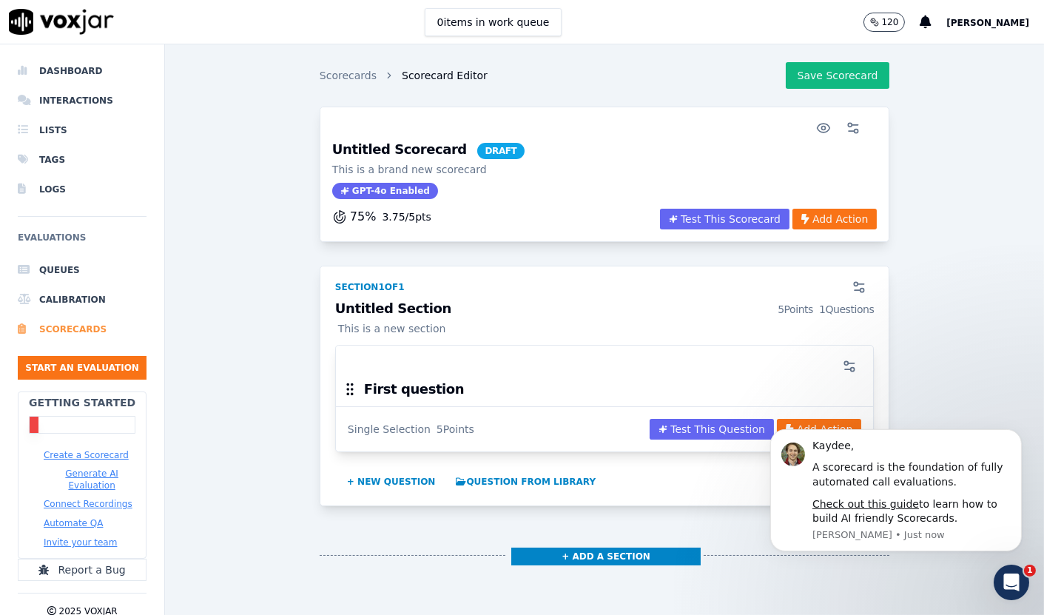
click at [59, 325] on li "Scorecards" at bounding box center [82, 329] width 129 height 30
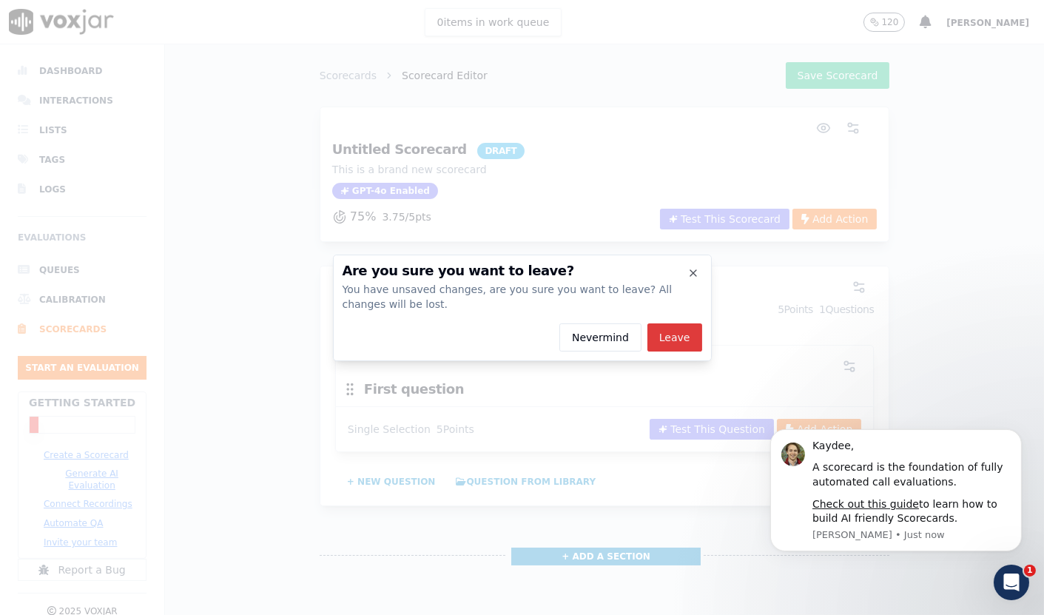
click at [676, 334] on button "Leave" at bounding box center [674, 337] width 55 height 28
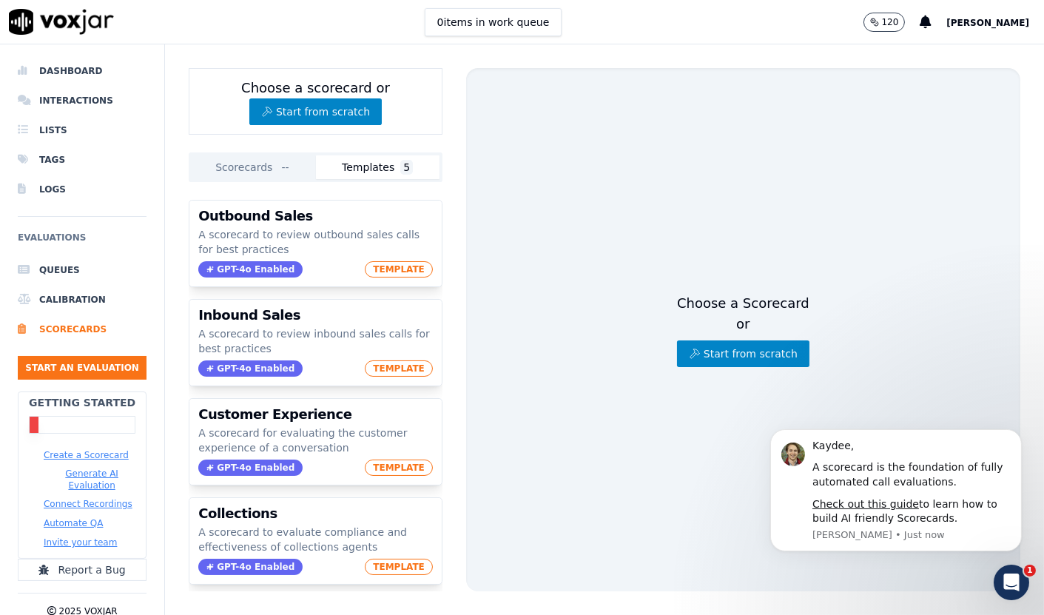
click at [227, 163] on button "Scorecards --" at bounding box center [254, 167] width 124 height 24
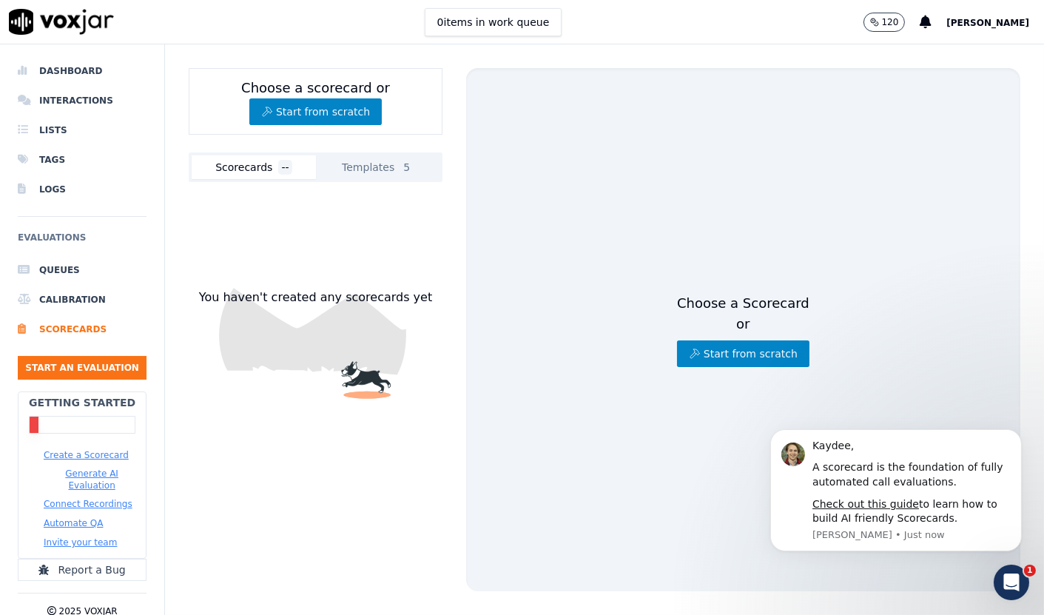
click at [361, 174] on button "Templates 5" at bounding box center [378, 167] width 124 height 24
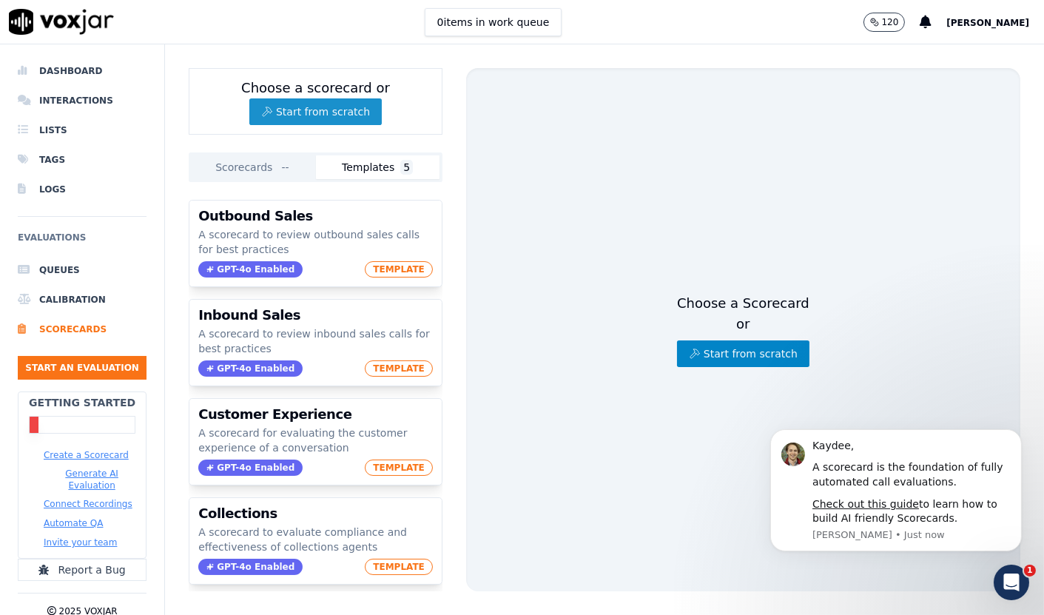
click at [314, 102] on button "Start from scratch" at bounding box center [315, 111] width 132 height 27
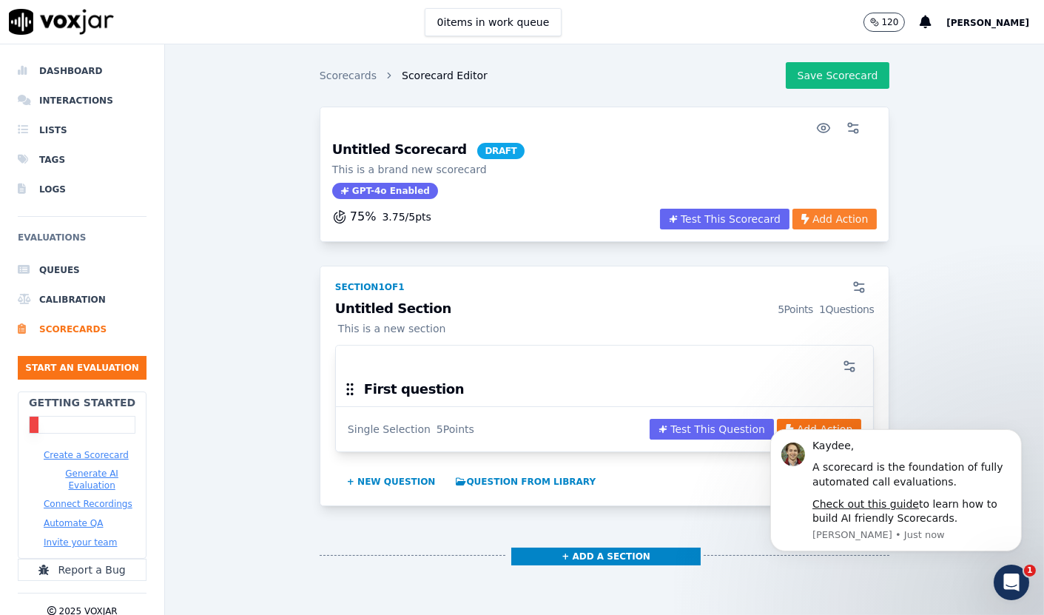
click at [792, 220] on button "Add Action" at bounding box center [834, 219] width 84 height 21
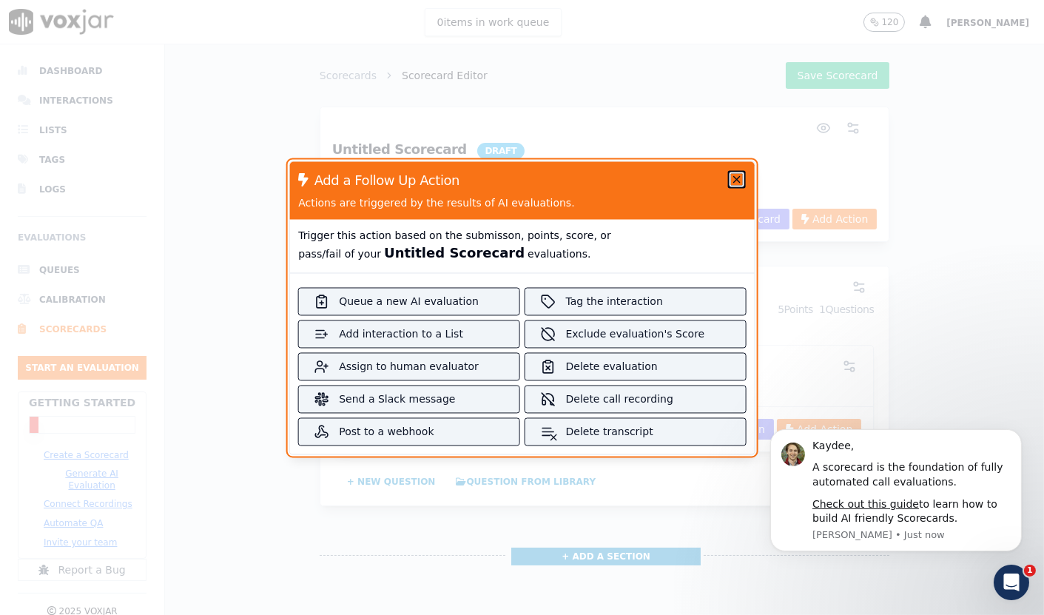
click at [731, 174] on icon "button" at bounding box center [737, 179] width 12 height 12
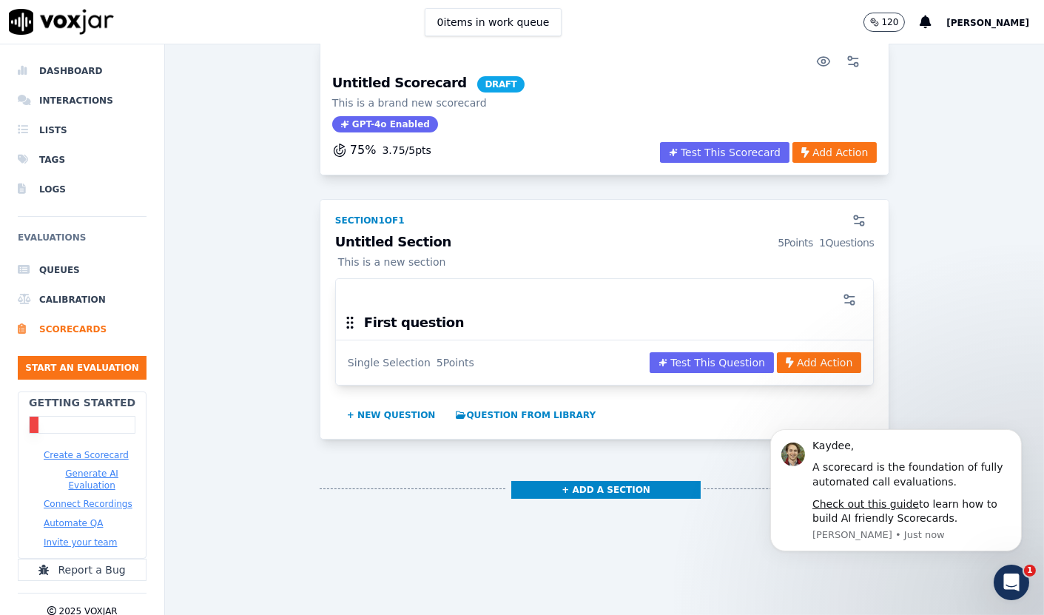
scroll to position [149, 0]
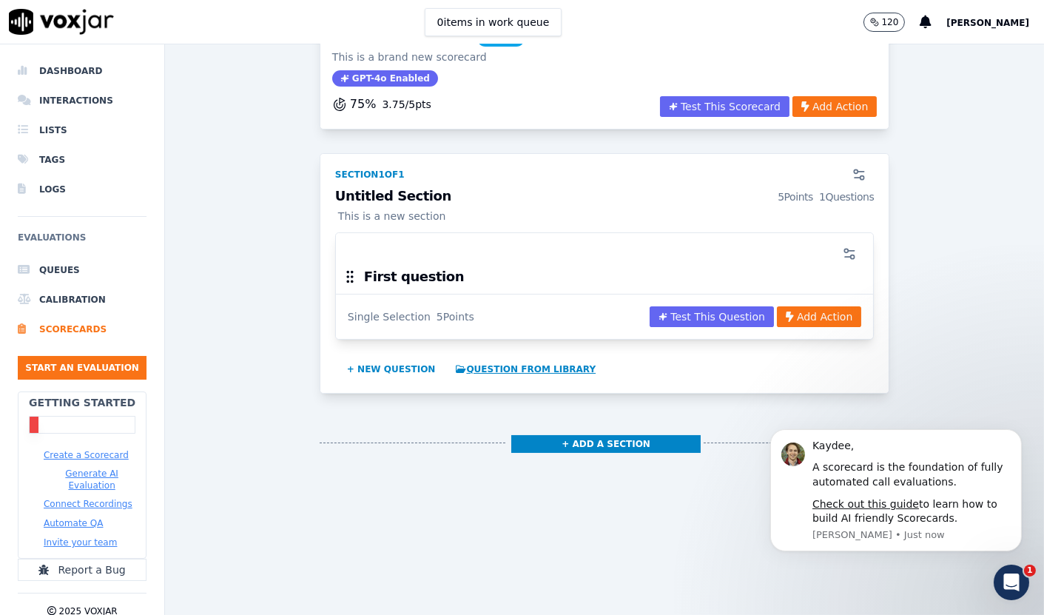
click at [500, 357] on button "Question from Library" at bounding box center [526, 369] width 152 height 24
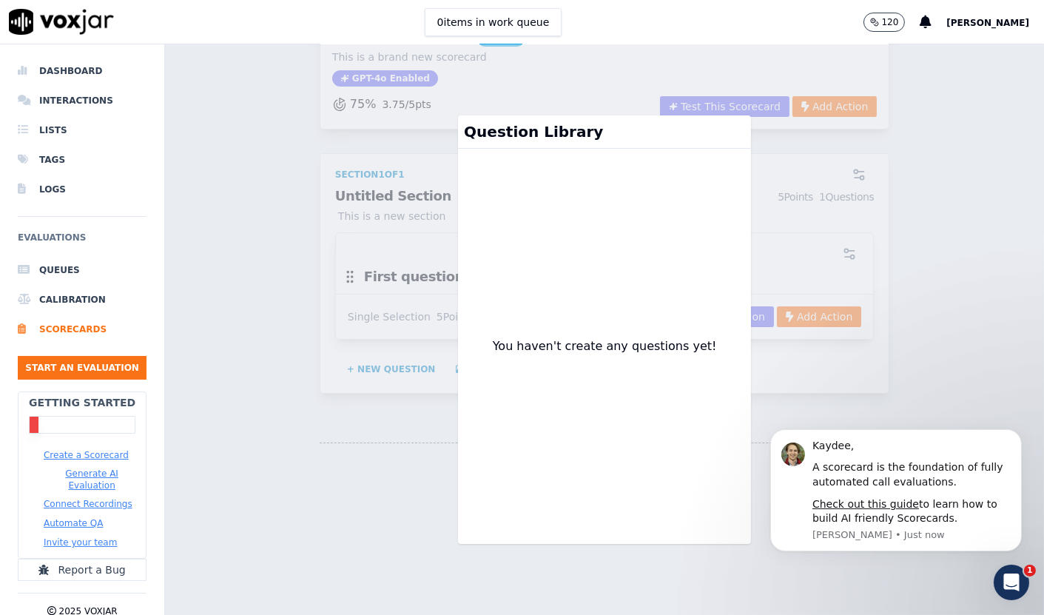
click at [269, 399] on div "Scorecards Scorecard Editor Save Scorecard Untitled Scorecard DRAFT This is a b…" at bounding box center [604, 329] width 879 height 570
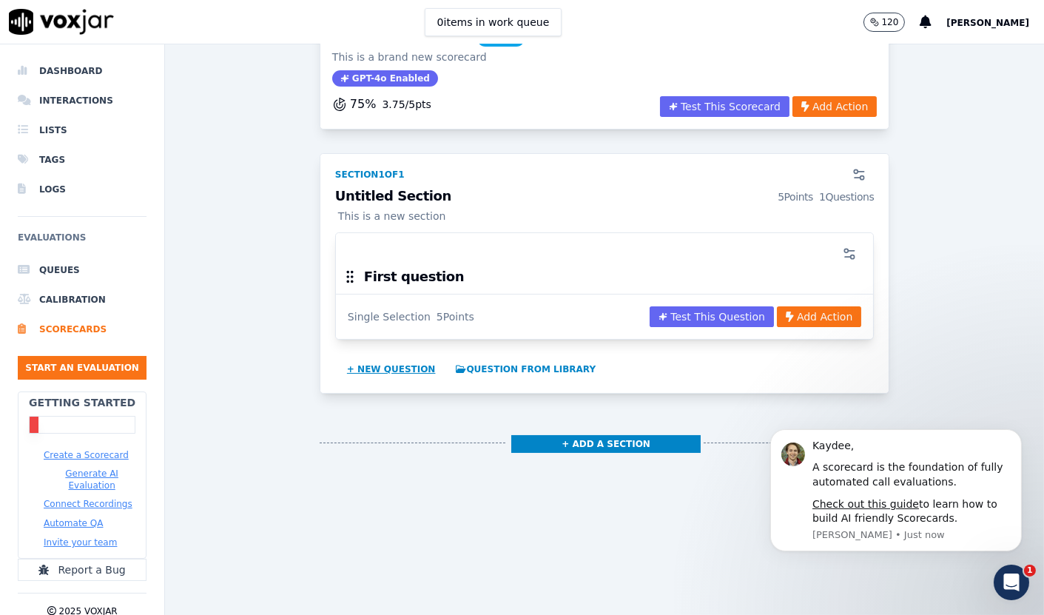
click at [386, 357] on button "+ New question" at bounding box center [391, 369] width 101 height 24
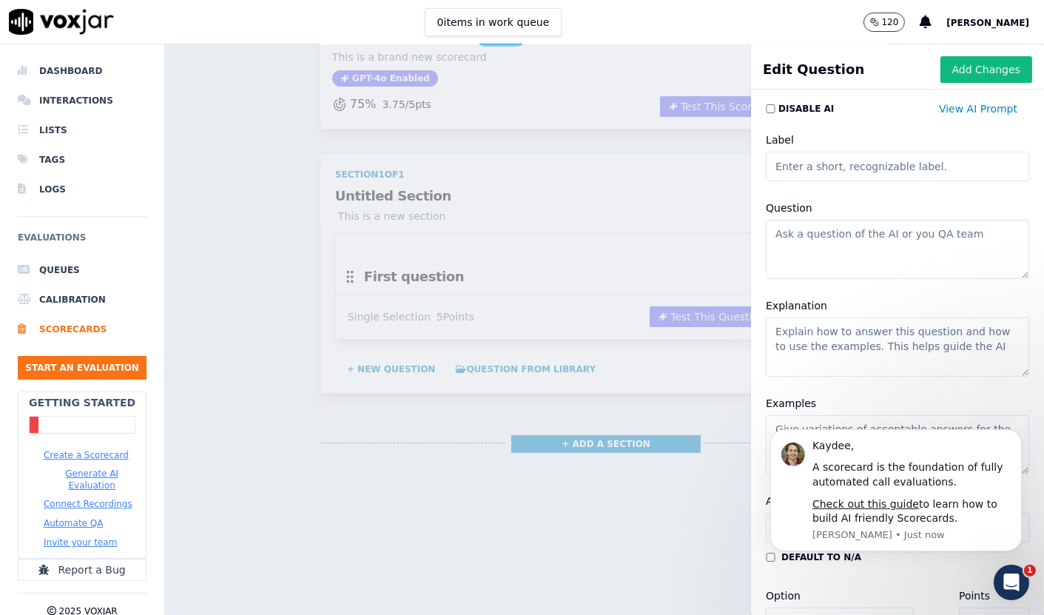
click at [862, 170] on input "Label" at bounding box center [897, 167] width 263 height 30
click at [818, 164] on input "Label" at bounding box center [897, 167] width 263 height 30
click at [860, 241] on textarea "Question" at bounding box center [897, 249] width 263 height 59
paste textarea "Did the agent say thank you for calling or apply a local greeting?"
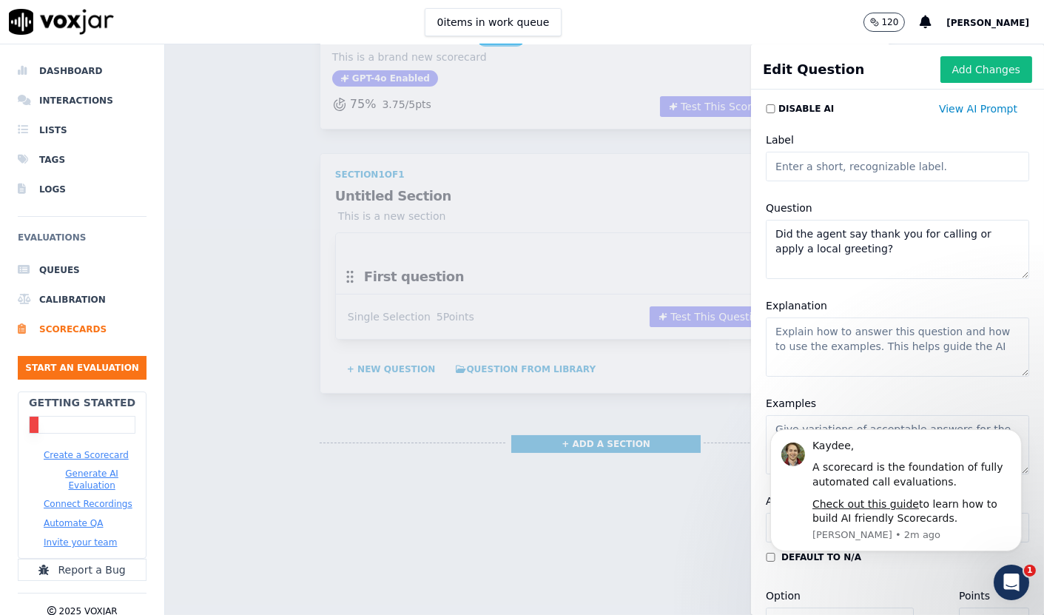
scroll to position [0, 0]
type textarea "Did the agent say thank you for calling or apply a local greeting?"
click at [796, 335] on textarea "Explanation" at bounding box center [897, 346] width 263 height 59
type textarea "yes or no"
click at [928, 172] on input "Label" at bounding box center [897, 167] width 263 height 30
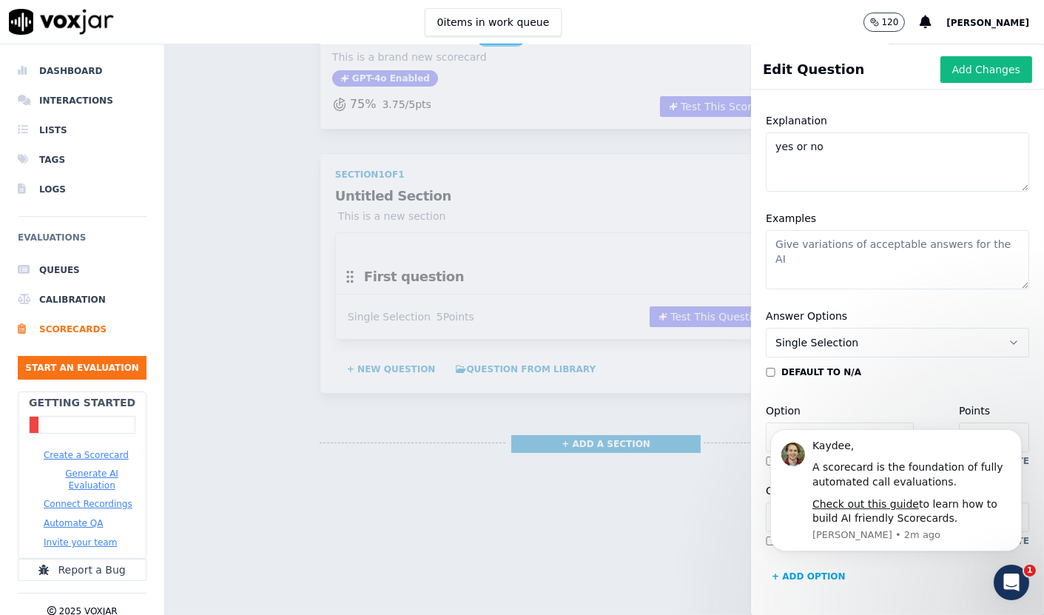
scroll to position [234, 0]
click at [1013, 436] on icon "Dismiss notification" at bounding box center [1017, 432] width 8 height 8
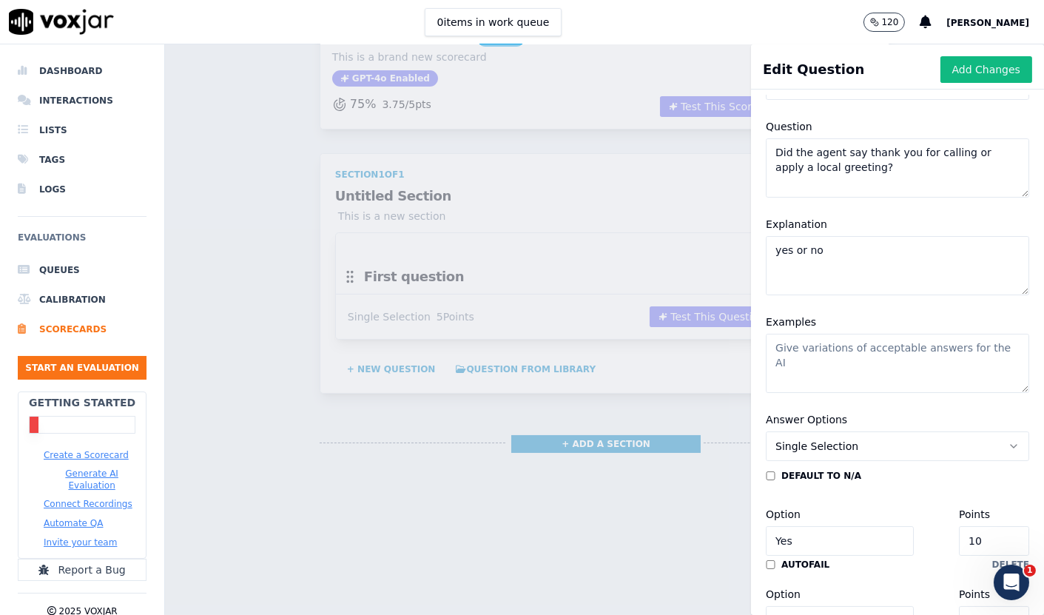
scroll to position [0, 0]
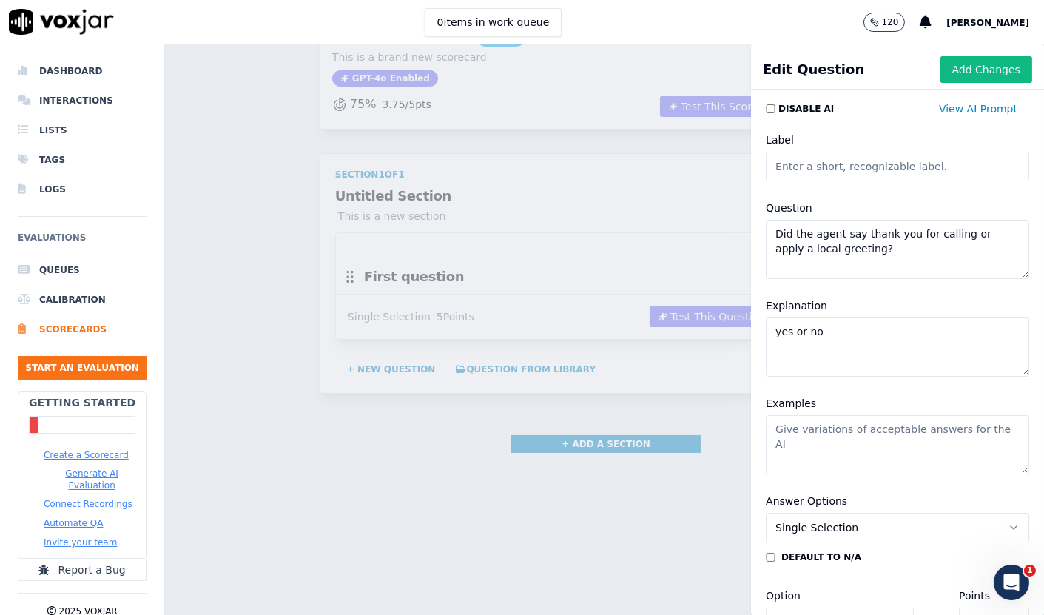
click at [805, 160] on input "Label" at bounding box center [897, 167] width 263 height 30
click at [803, 172] on input "Label" at bounding box center [897, 167] width 263 height 30
type input "Local Greeting"
click at [893, 441] on textarea "Examples" at bounding box center [897, 444] width 263 height 59
click at [853, 427] on textarea "Examples" at bounding box center [897, 444] width 263 height 59
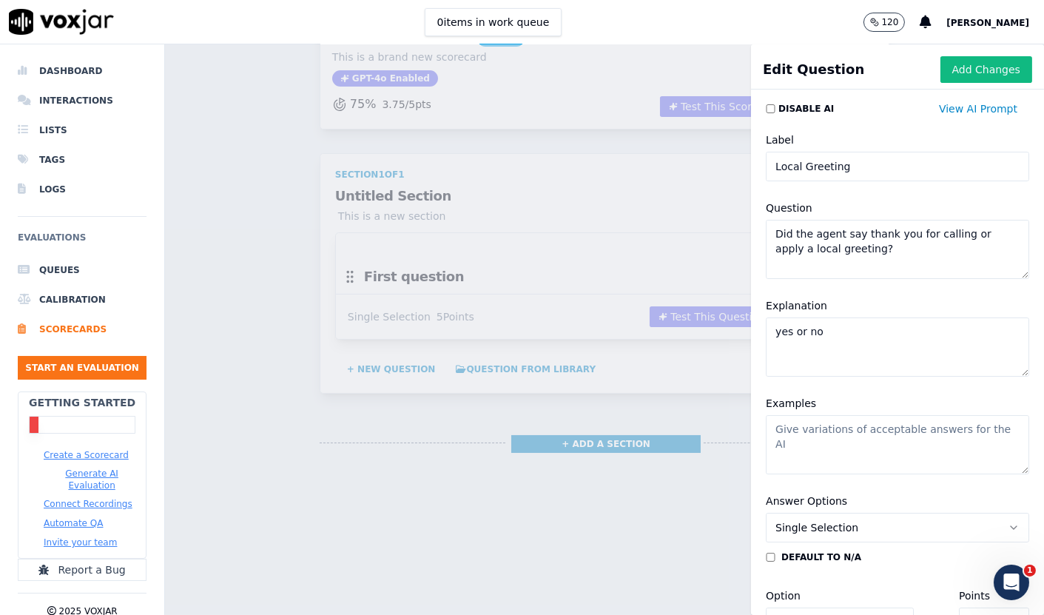
paste textarea "Did the agent say thank you for calling or apply a local greeting?"
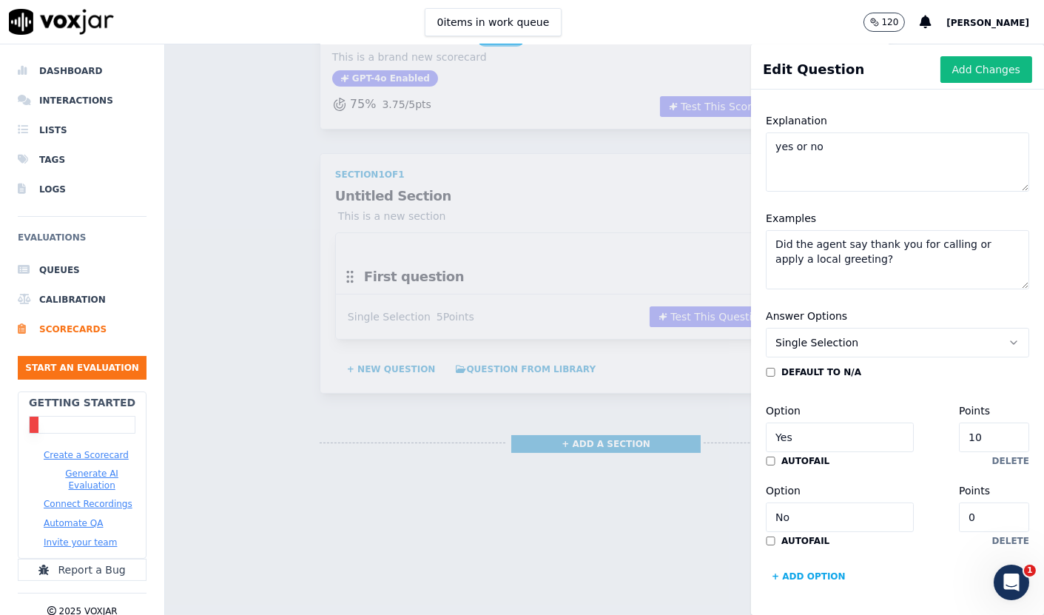
scroll to position [234, 0]
type textarea "Did the agent say thank you for calling or apply a local greeting?"
click at [836, 328] on button "Single Selection" at bounding box center [897, 343] width 263 height 30
click at [882, 243] on div "Examples Did the agent say thank you for calling or apply a local greeting?" at bounding box center [897, 249] width 281 height 98
click at [784, 455] on label "autofail" at bounding box center [805, 461] width 48 height 12
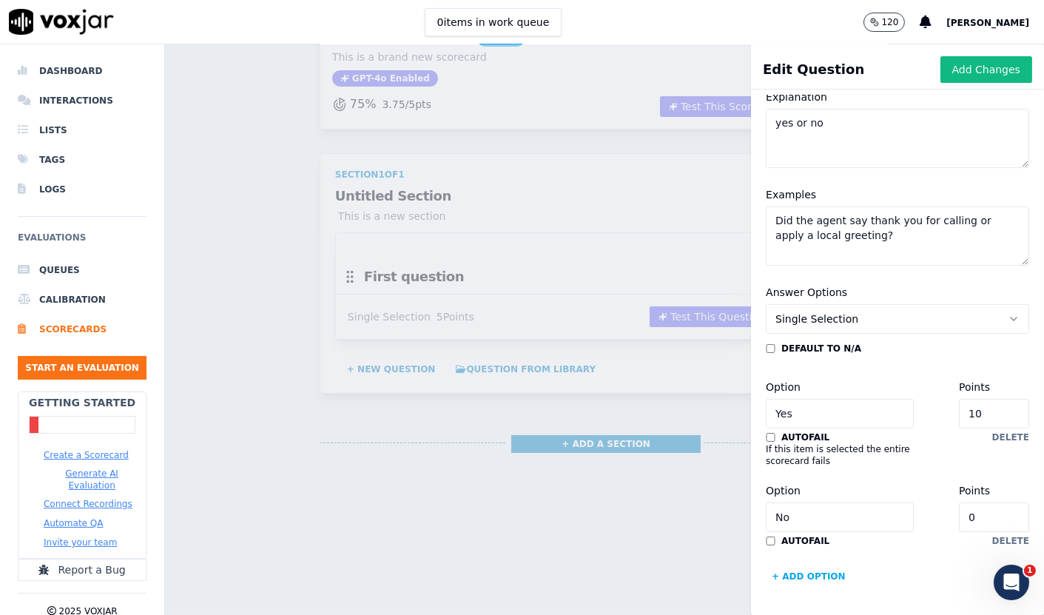
scroll to position [257, 0]
click at [766, 431] on div "autofail" at bounding box center [798, 437] width 64 height 12
click at [815, 502] on input "No" at bounding box center [840, 517] width 148 height 30
click at [874, 531] on div "default to N/A Option Yes Points 10 autofail delete If this item is selected th…" at bounding box center [897, 465] width 263 height 246
click at [824, 564] on button "+ Add option" at bounding box center [809, 576] width 86 height 24
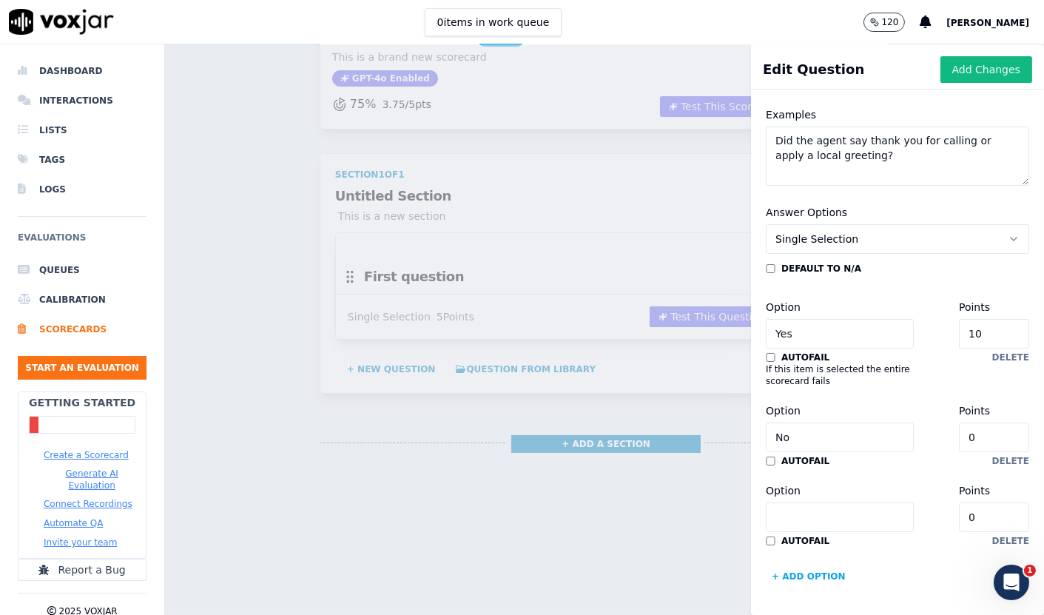
scroll to position [337, 0]
click at [992, 535] on button "delete" at bounding box center [1010, 541] width 37 height 12
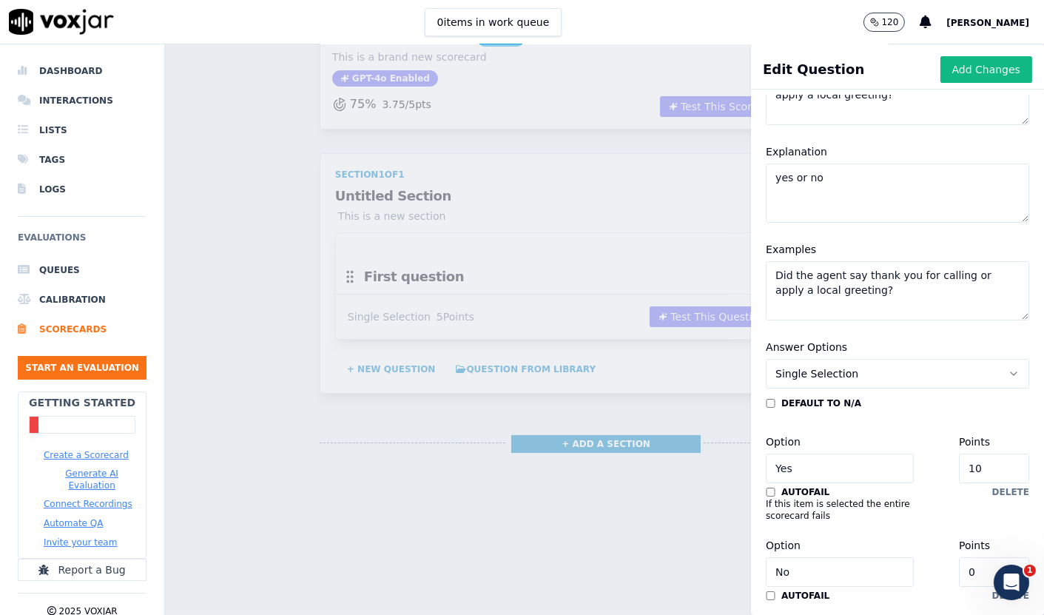
scroll to position [0, 0]
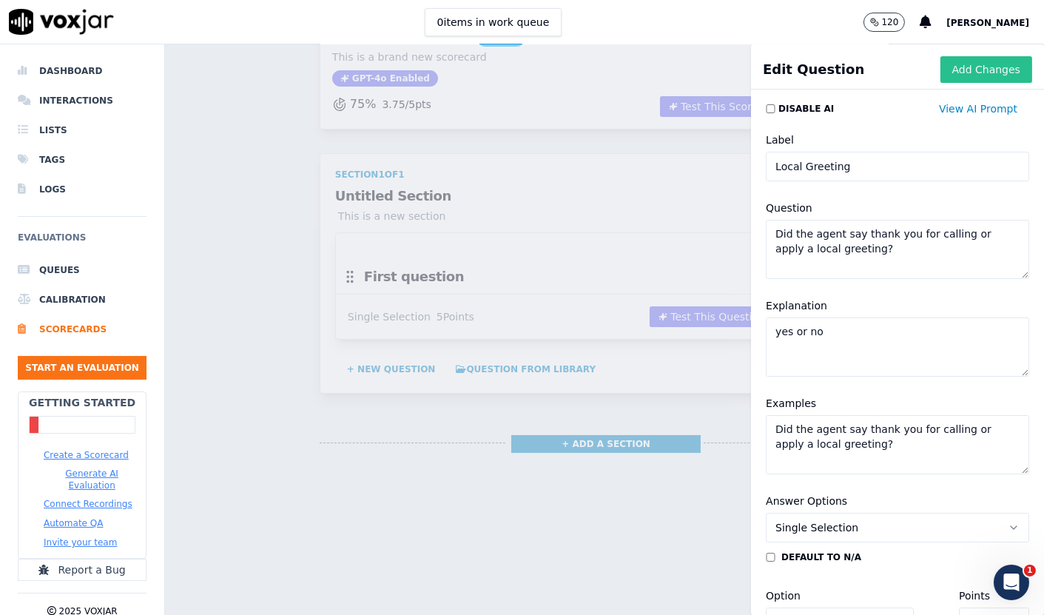
click at [940, 57] on button "Add Changes" at bounding box center [986, 69] width 92 height 27
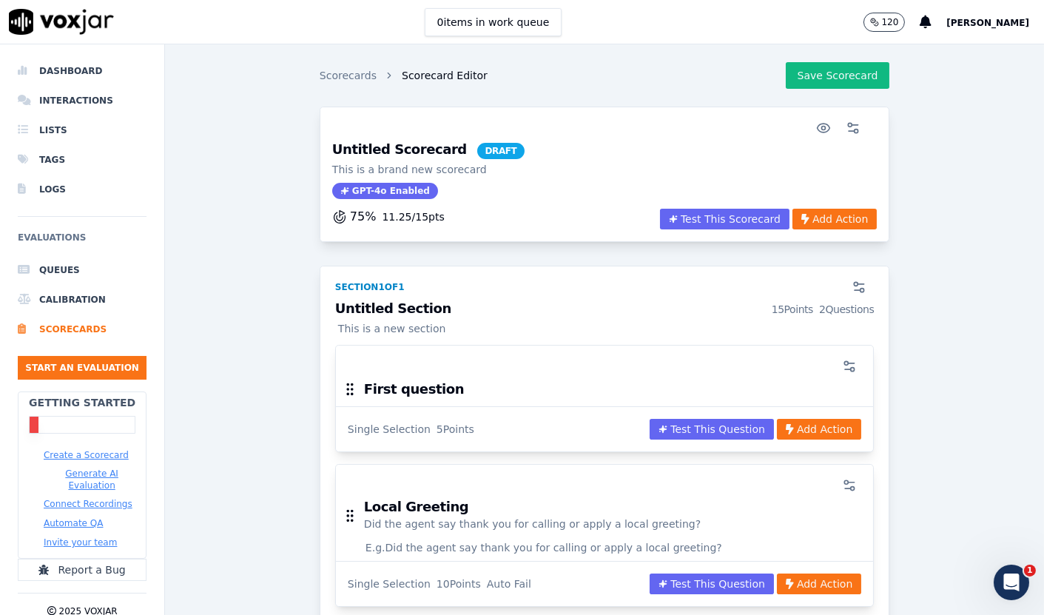
click at [370, 391] on h3 "First question" at bounding box center [414, 388] width 100 height 13
click at [783, 433] on button "Add Action" at bounding box center [819, 429] width 84 height 21
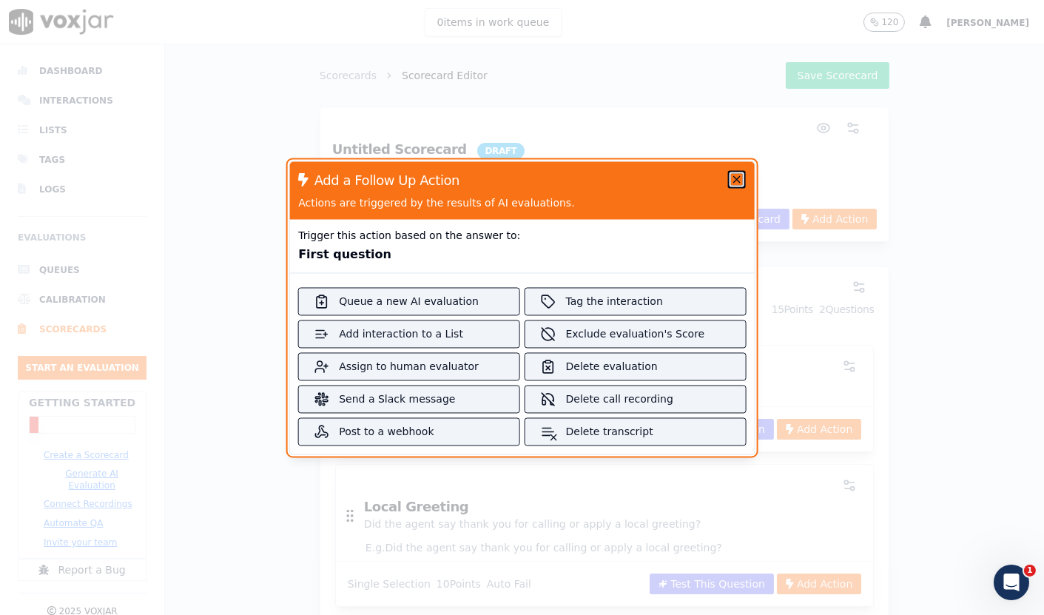
click at [731, 176] on icon "button" at bounding box center [737, 179] width 12 height 12
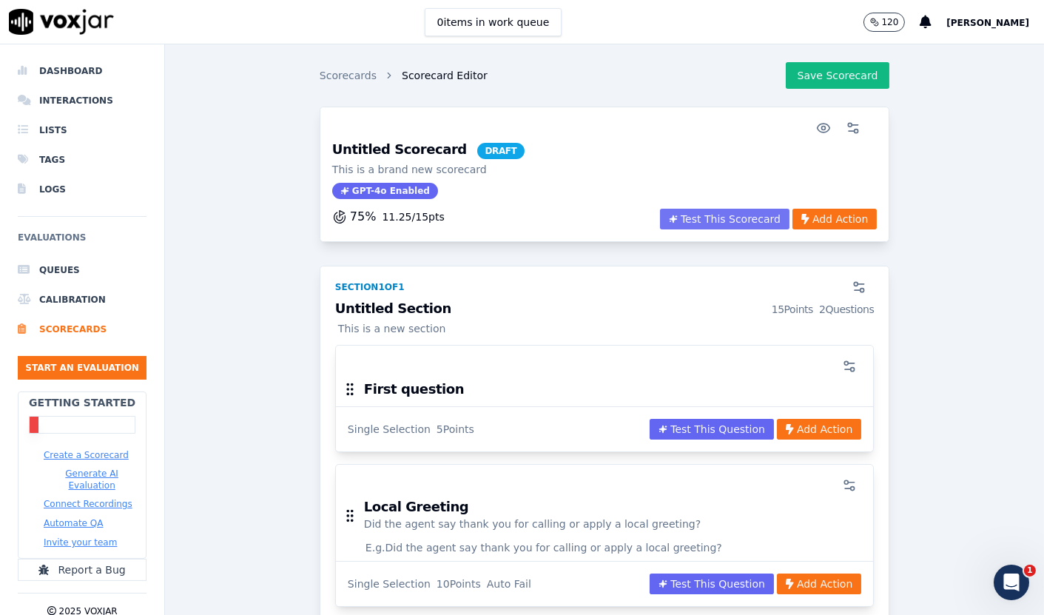
click at [684, 227] on button "Test This Scorecard" at bounding box center [724, 219] width 129 height 21
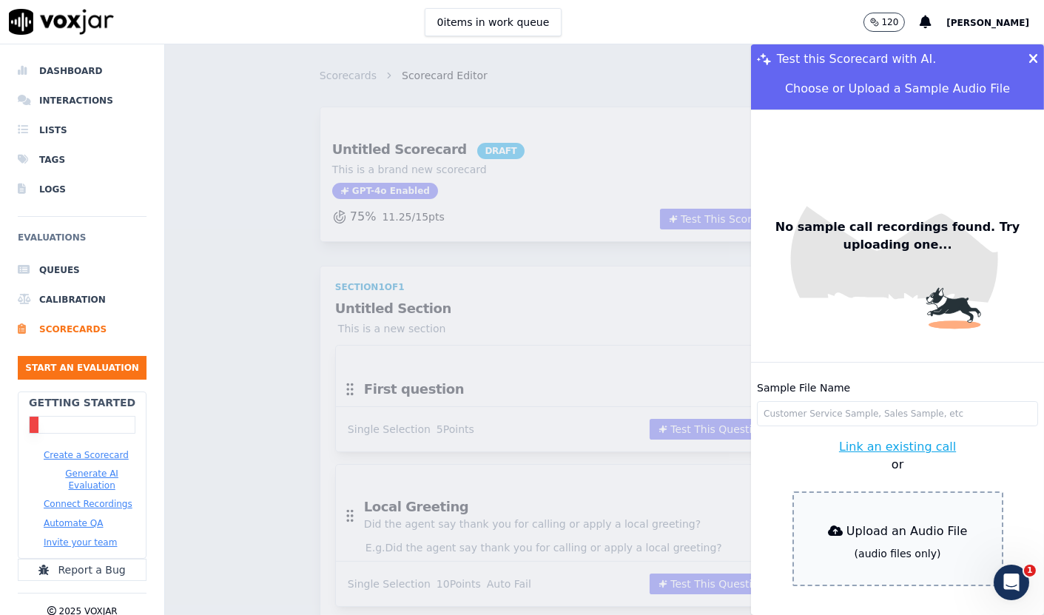
click at [817, 401] on input "Sample File Name" at bounding box center [897, 413] width 281 height 25
click at [877, 438] on button "Link an existing call" at bounding box center [897, 447] width 117 height 18
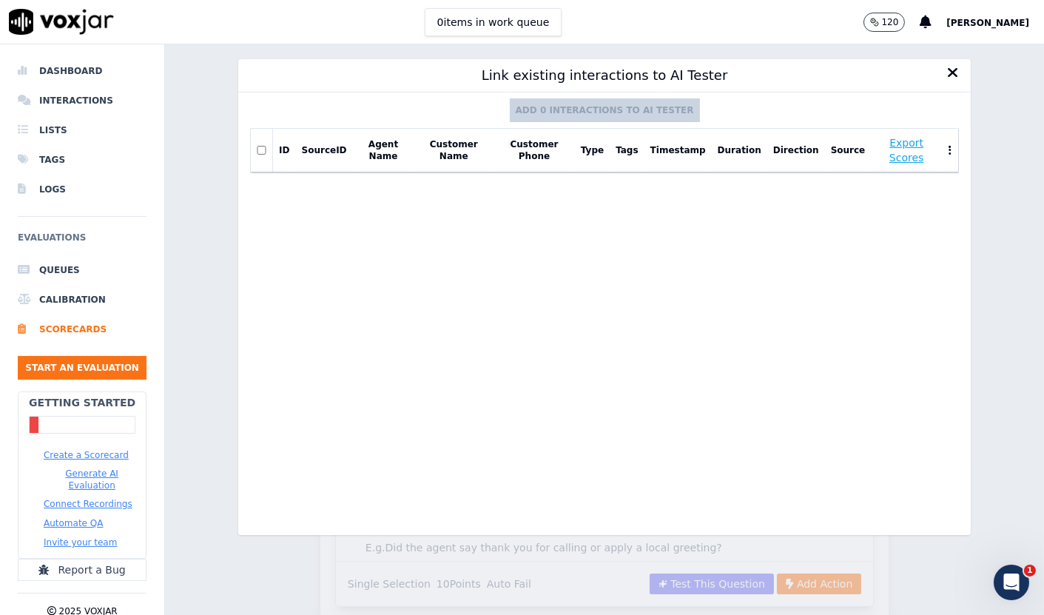
click at [947, 70] on icon at bounding box center [953, 72] width 12 height 15
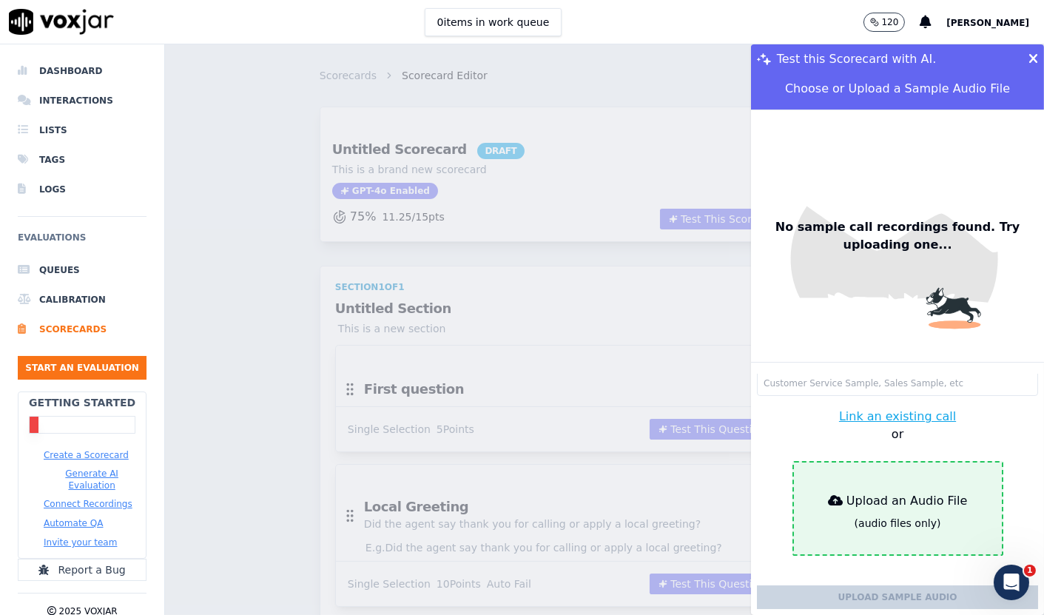
scroll to position [48, 0]
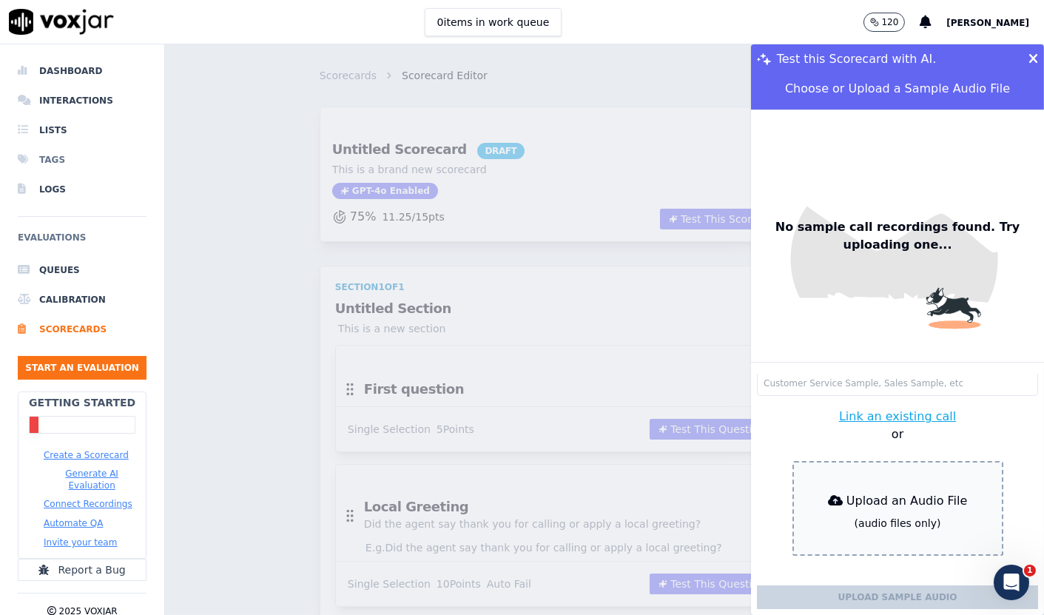
type input "CONFERENCE_3065256195.mp3"
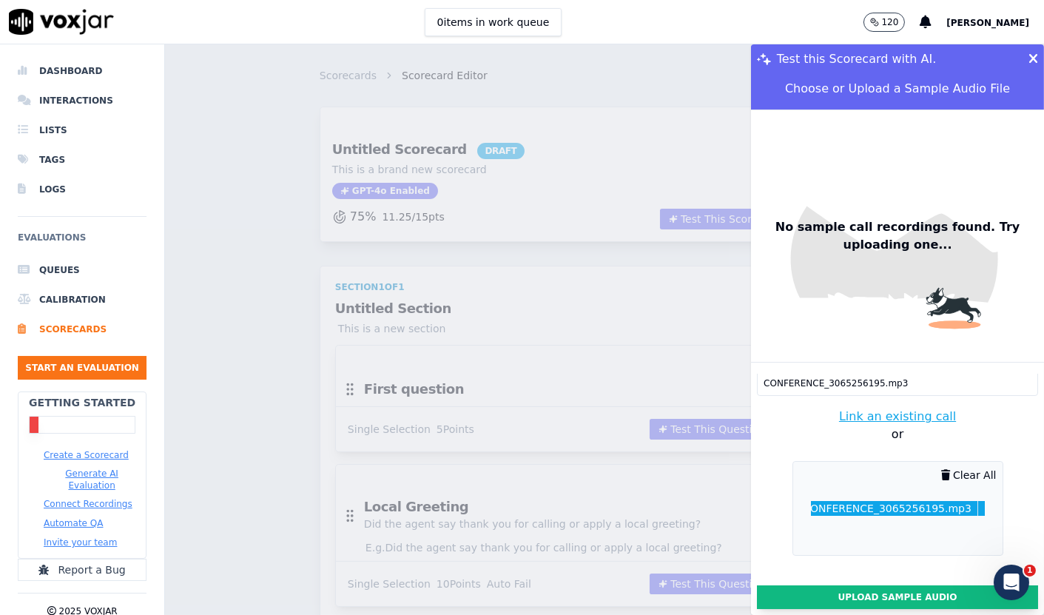
click at [867, 585] on button "Upload Sample Audio" at bounding box center [897, 597] width 281 height 24
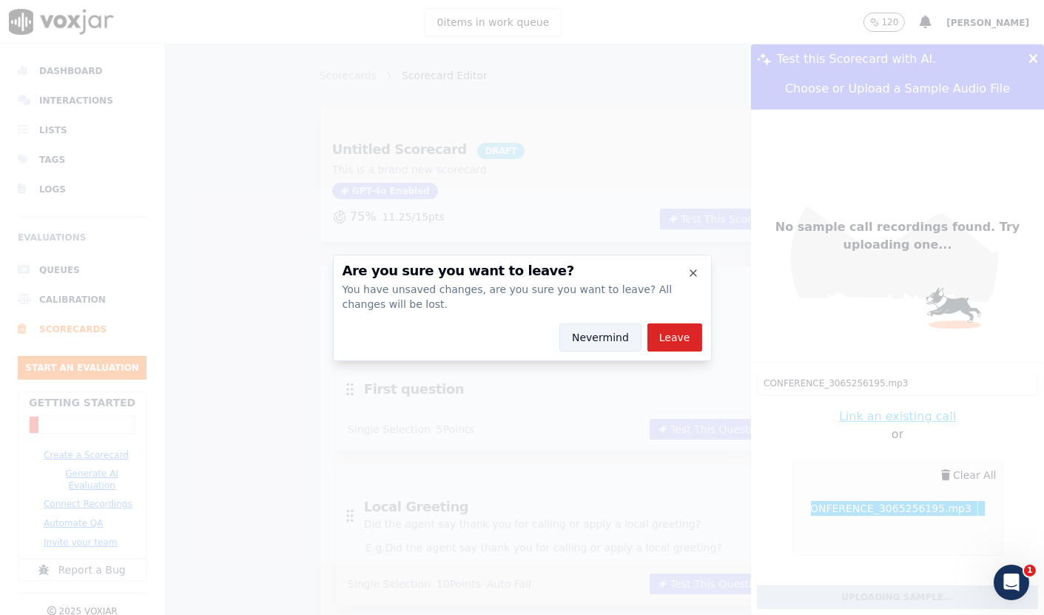
click at [592, 344] on button "Nevermind" at bounding box center [600, 337] width 82 height 28
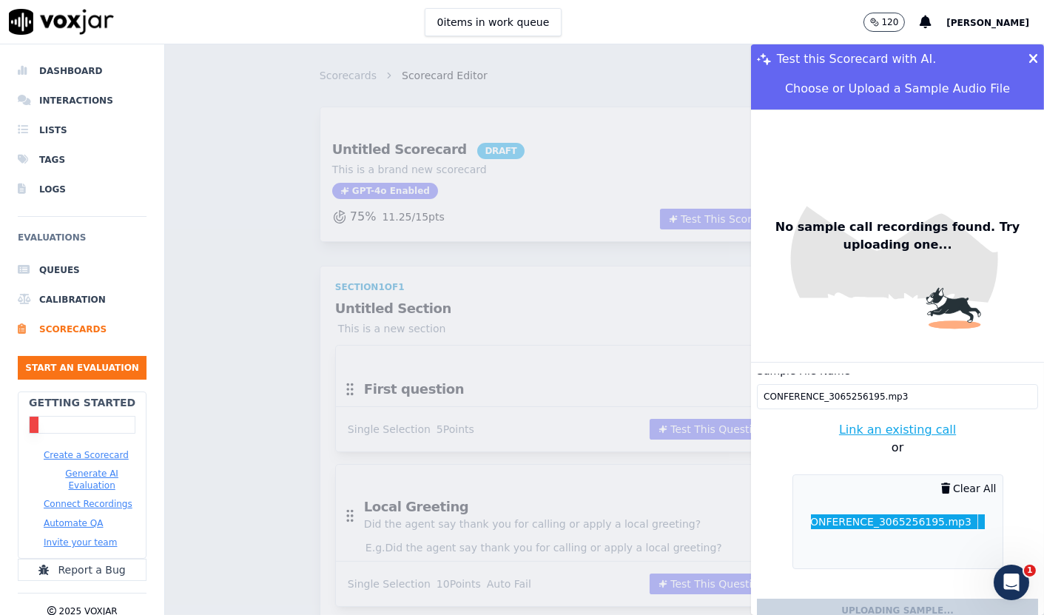
scroll to position [0, 0]
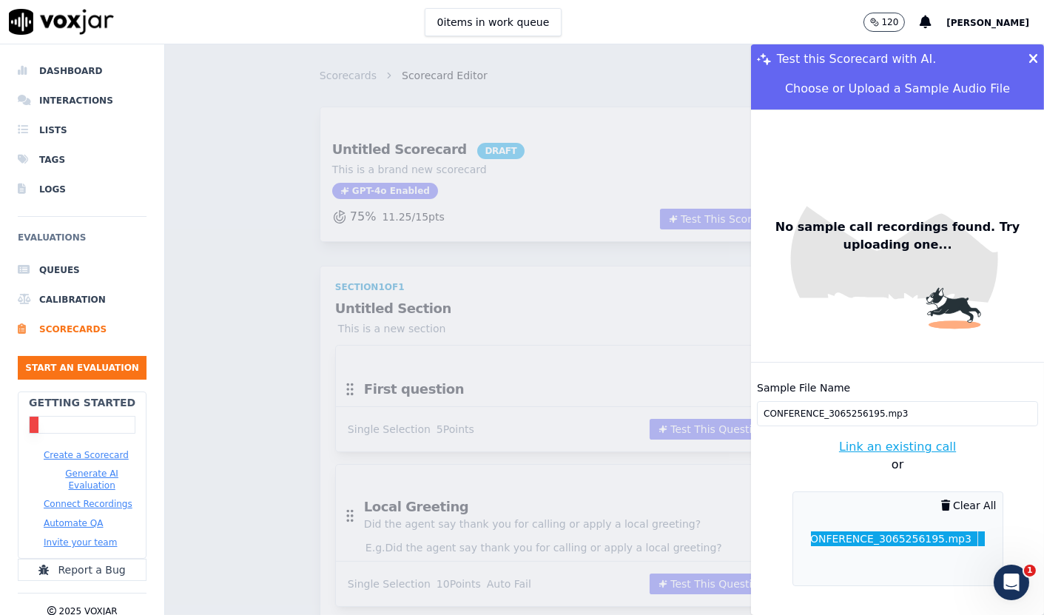
click at [962, 456] on p "or" at bounding box center [897, 465] width 281 height 18
click at [864, 531] on div "CONFERENCE_3065256195.mp3" at bounding box center [887, 538] width 169 height 15
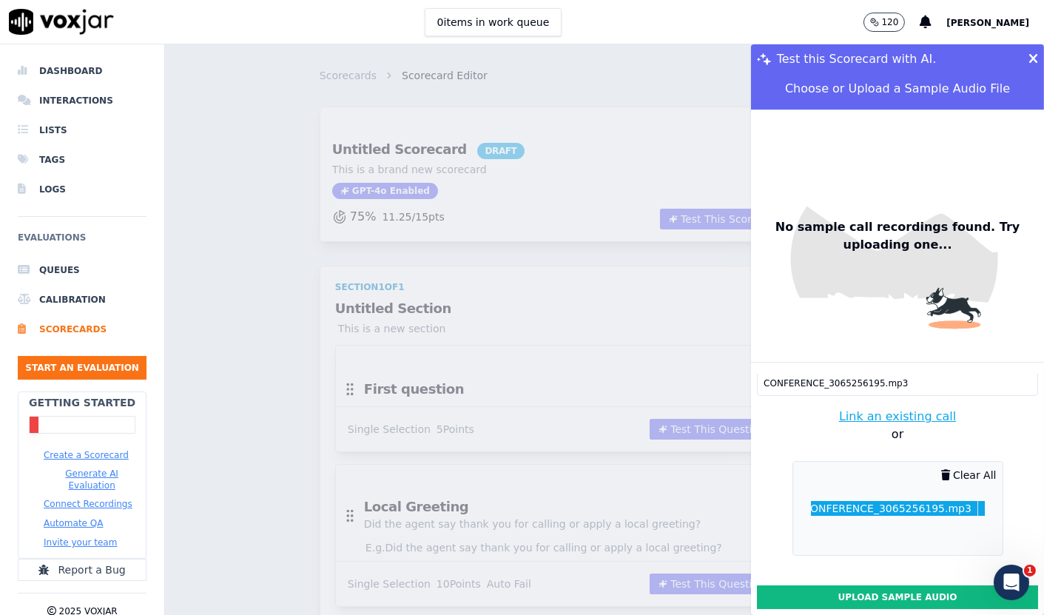
scroll to position [48, 0]
click at [837, 585] on button "Upload Sample Audio" at bounding box center [897, 597] width 281 height 24
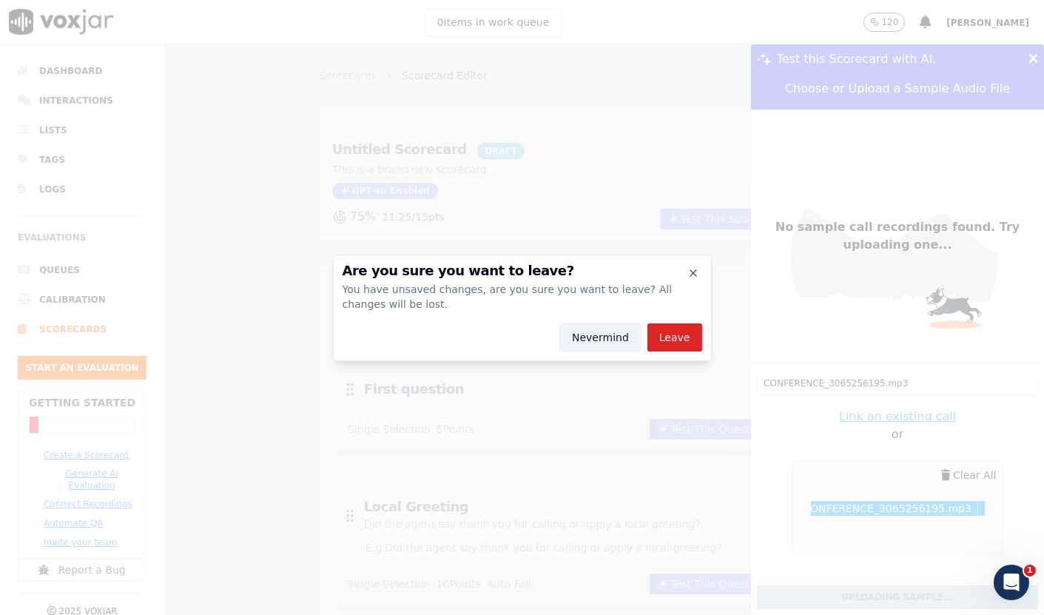
click at [612, 334] on button "Nevermind" at bounding box center [600, 337] width 82 height 28
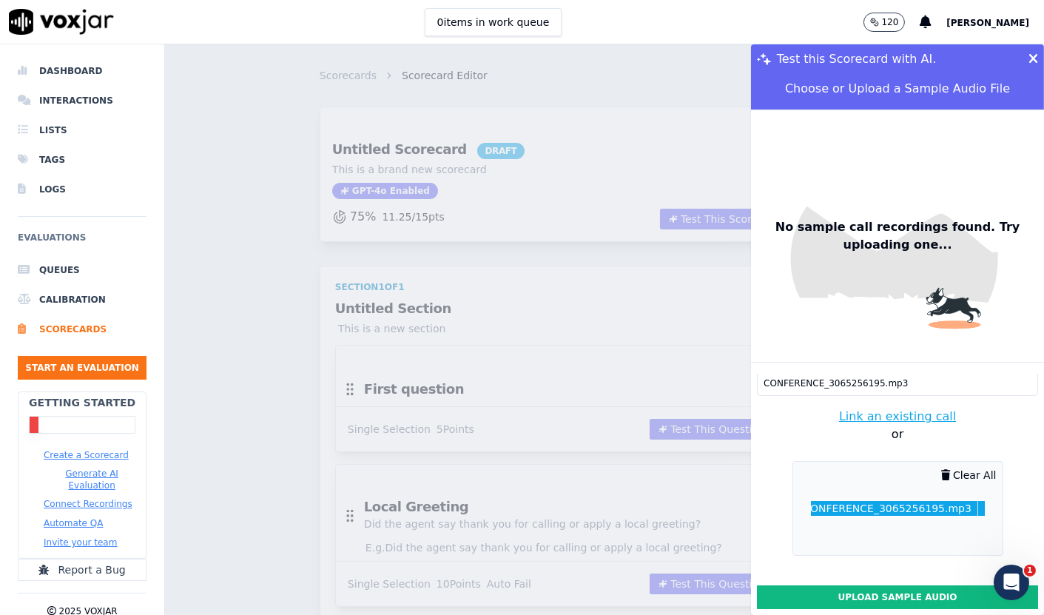
click at [857, 501] on div "CONFERENCE_3065256195.mp3" at bounding box center [887, 508] width 169 height 15
click at [861, 482] on div "CONFERENCE_3065256195.mp3 Clear All" at bounding box center [897, 508] width 211 height 95
drag, startPoint x: 753, startPoint y: 404, endPoint x: 849, endPoint y: 368, distance: 102.8
click at [758, 404] on div "Sample File Name CONFERENCE_3065256195.mp3 Link an existing call or CONFERENCE_…" at bounding box center [897, 494] width 293 height 240
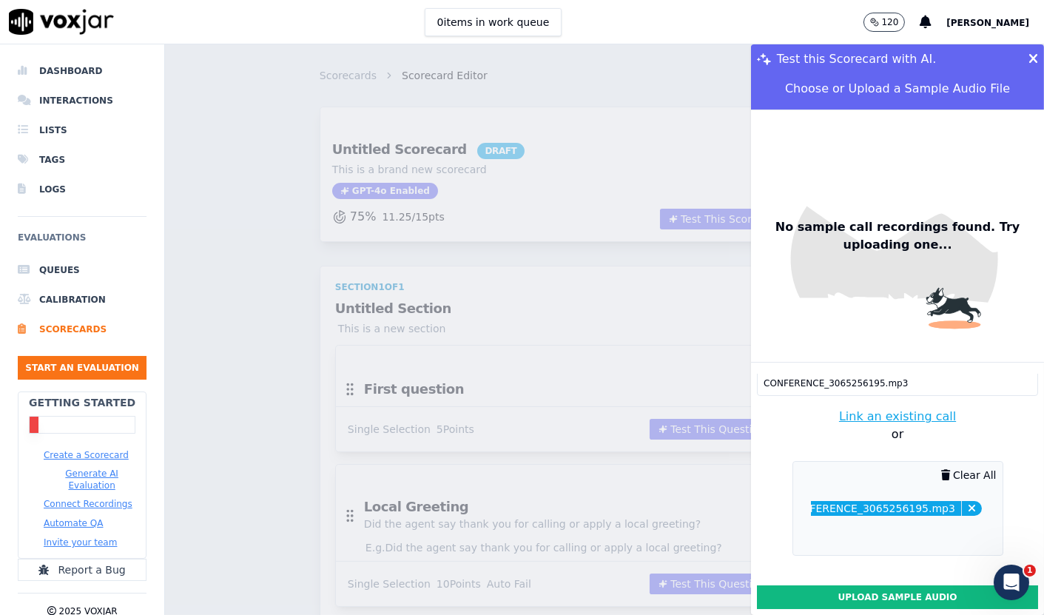
click at [851, 408] on button "Link an existing call" at bounding box center [897, 417] width 117 height 18
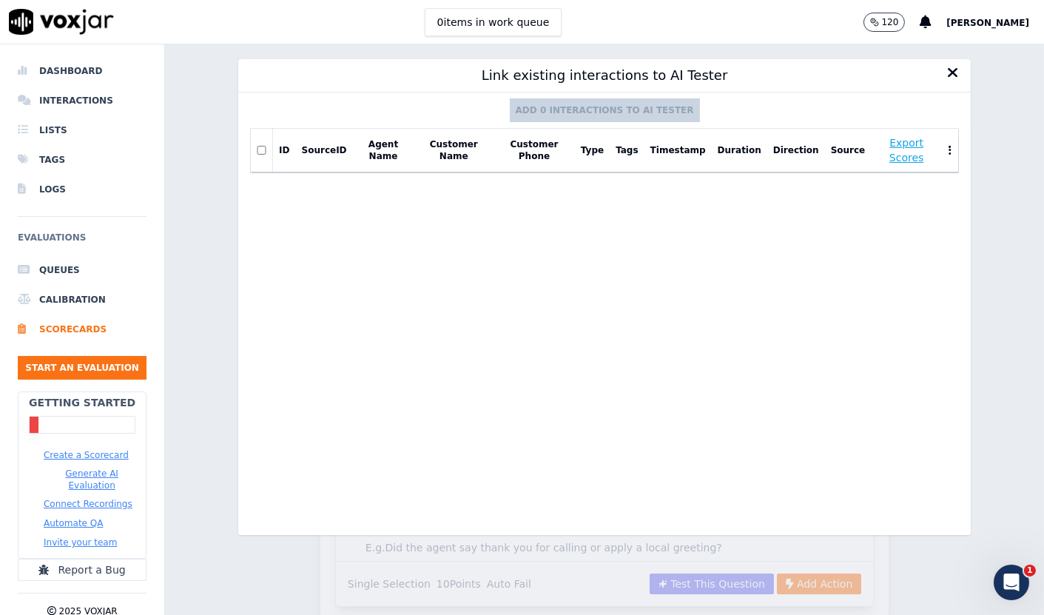
click at [947, 70] on icon at bounding box center [953, 72] width 12 height 15
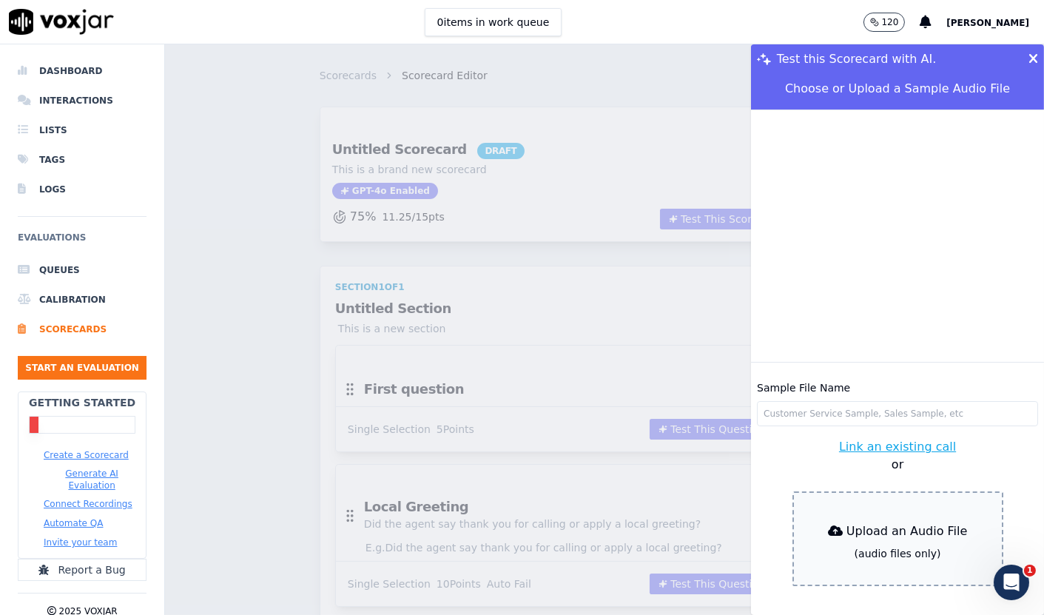
drag, startPoint x: 891, startPoint y: 141, endPoint x: 883, endPoint y: 169, distance: 29.1
click at [891, 141] on div at bounding box center [897, 235] width 293 height 253
click at [1028, 60] on icon at bounding box center [1033, 59] width 10 height 13
click at [1028, 58] on icon at bounding box center [1033, 59] width 10 height 13
click at [1028, 57] on icon at bounding box center [1033, 59] width 10 height 13
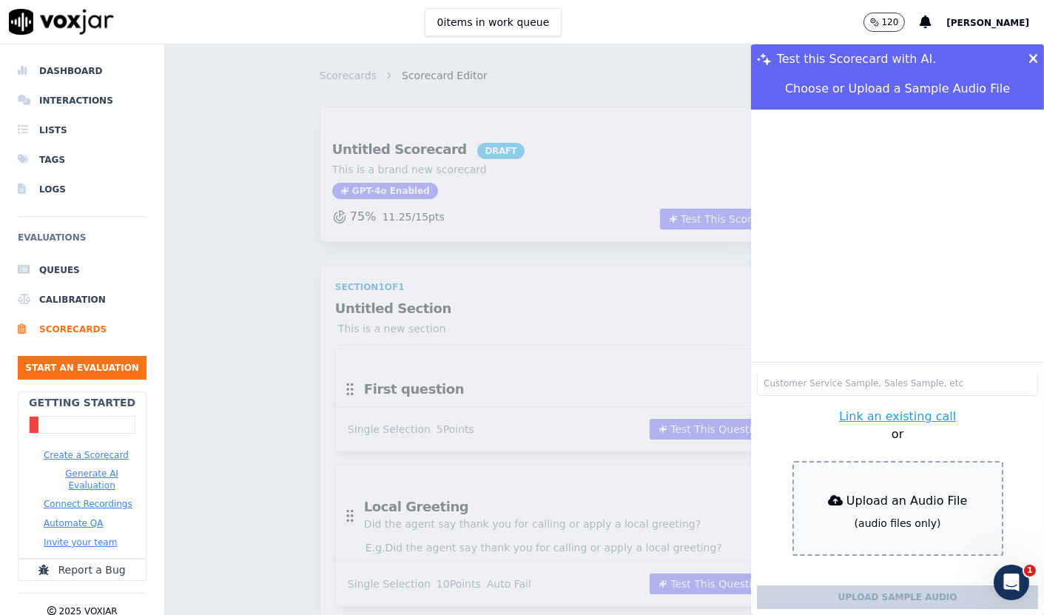
scroll to position [48, 0]
click at [1007, 575] on icon "Open Intercom Messenger" at bounding box center [1009, 580] width 24 height 24
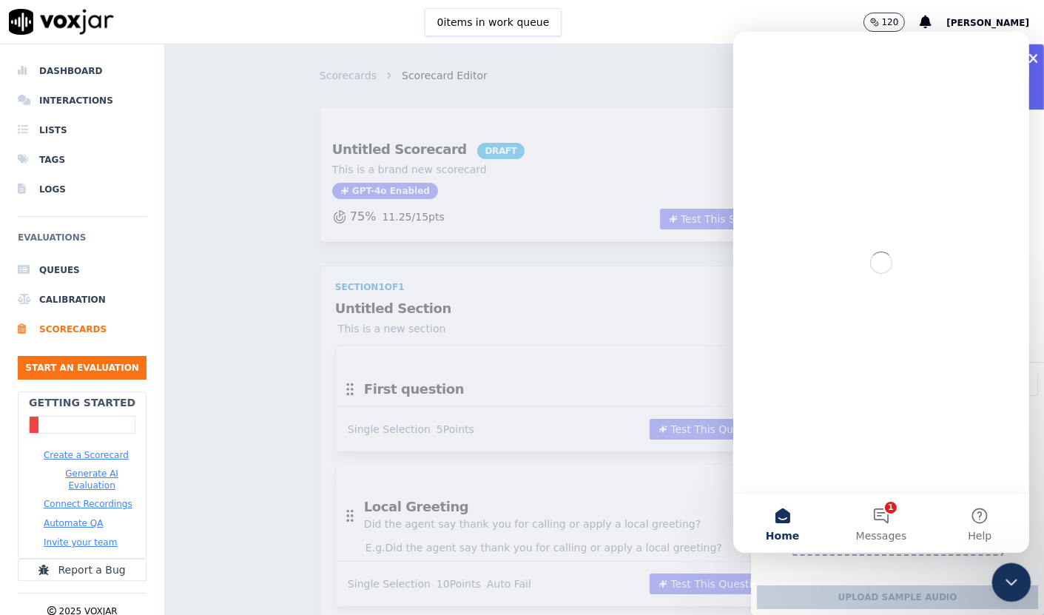
scroll to position [0, 0]
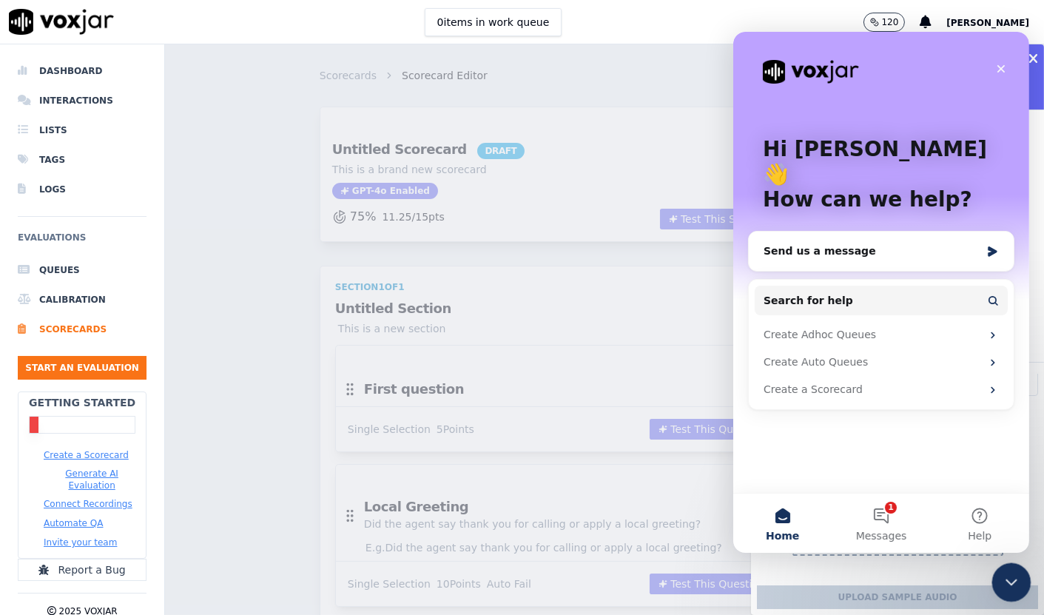
click at [1007, 575] on icon "Close Intercom Messenger" at bounding box center [1009, 580] width 18 height 18
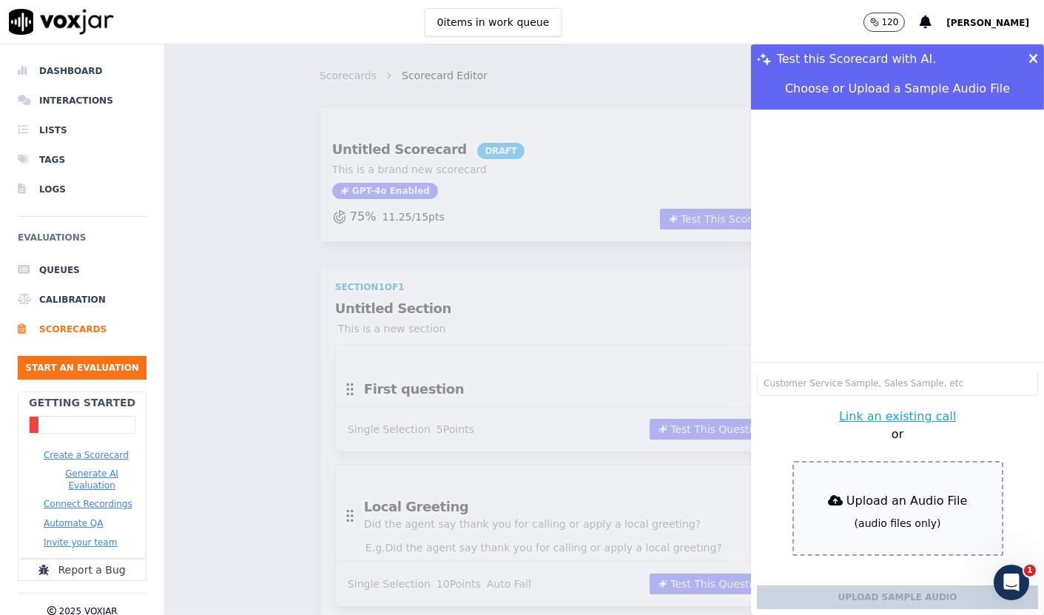
click at [257, 324] on div "Test this Scorecard with AI. Choose or Upload a Sample Audio File Sample File N…" at bounding box center [604, 329] width 879 height 570
click at [1028, 53] on icon at bounding box center [1033, 59] width 10 height 13
click at [618, 38] on div "0 items in work queue 120 Kaydee Perreira" at bounding box center [522, 22] width 1044 height 44
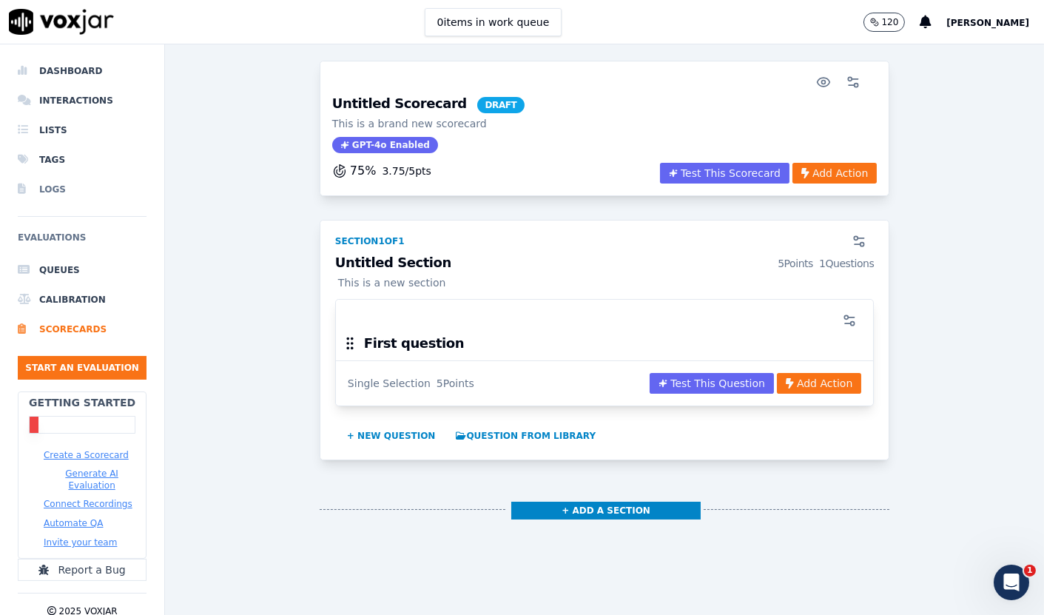
scroll to position [82, 0]
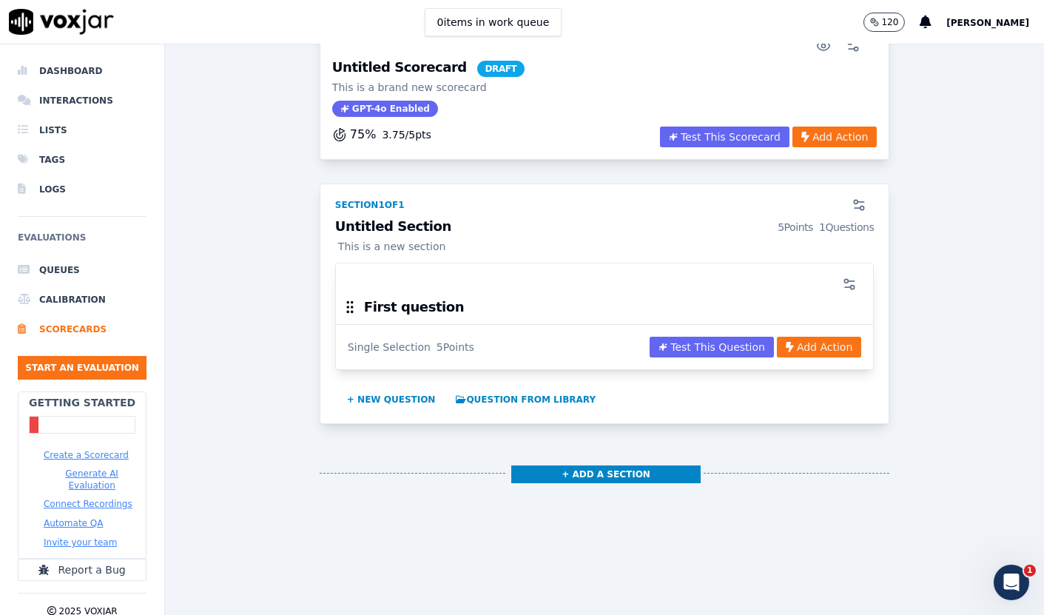
click at [79, 453] on button "Create a Scorecard" at bounding box center [86, 455] width 85 height 12
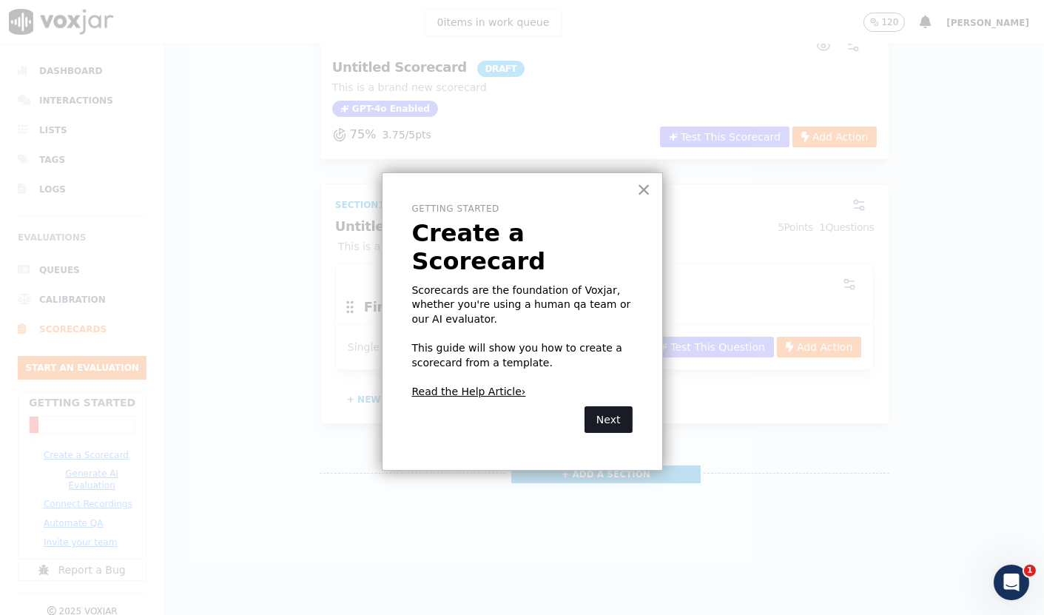
click at [605, 406] on button "Next" at bounding box center [608, 419] width 48 height 27
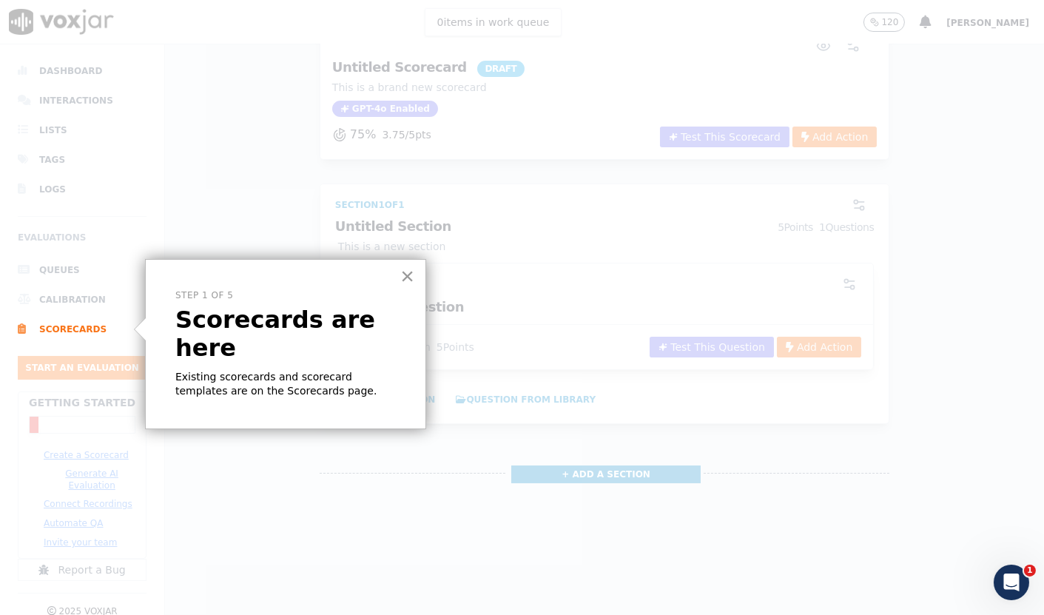
click at [409, 279] on button "×" at bounding box center [407, 276] width 14 height 24
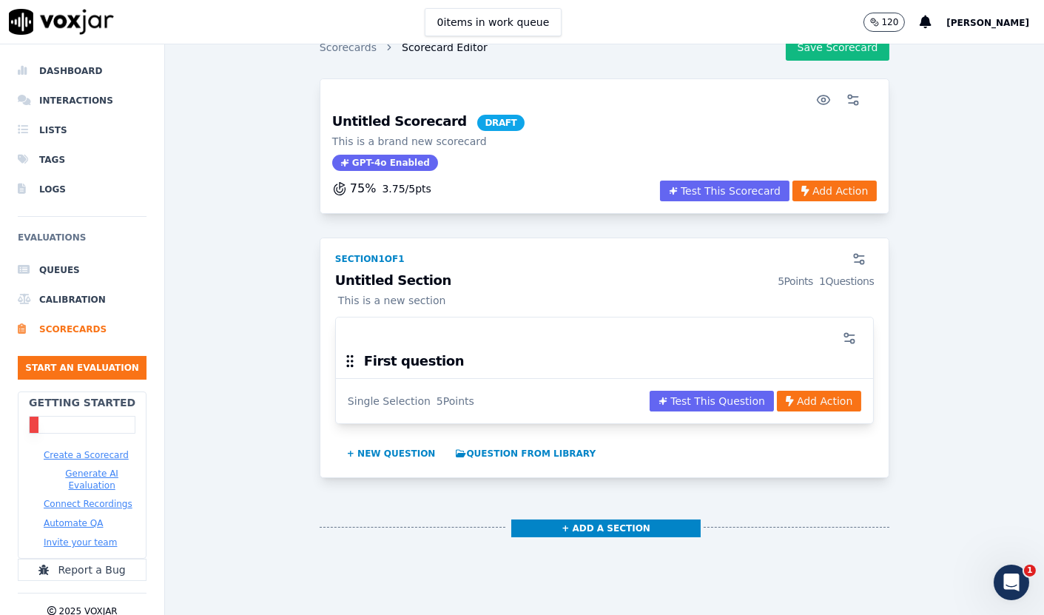
scroll to position [0, 0]
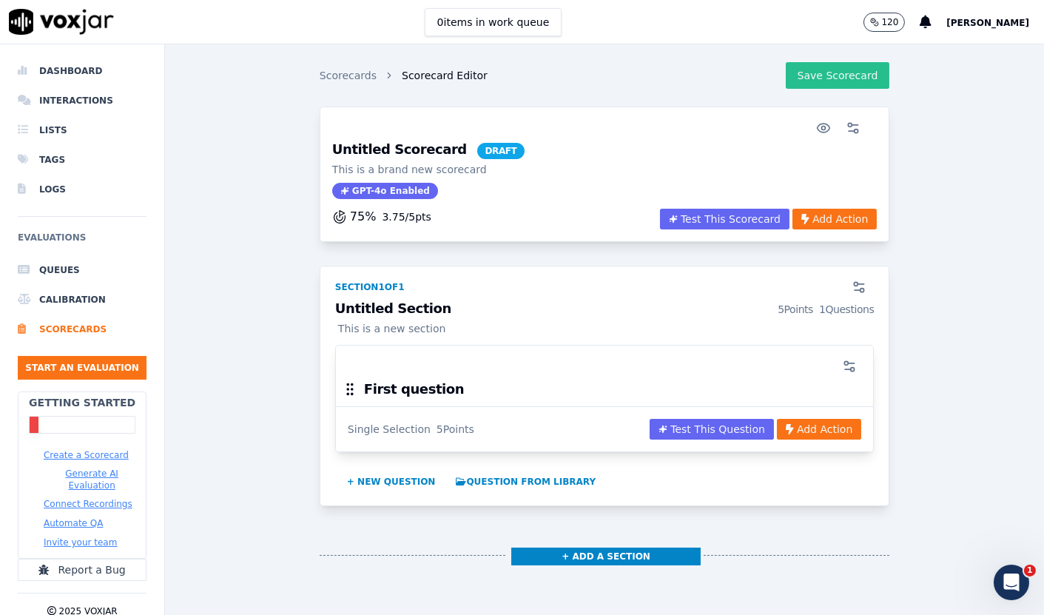
click at [816, 87] on button "Save Scorecard" at bounding box center [838, 75] width 104 height 27
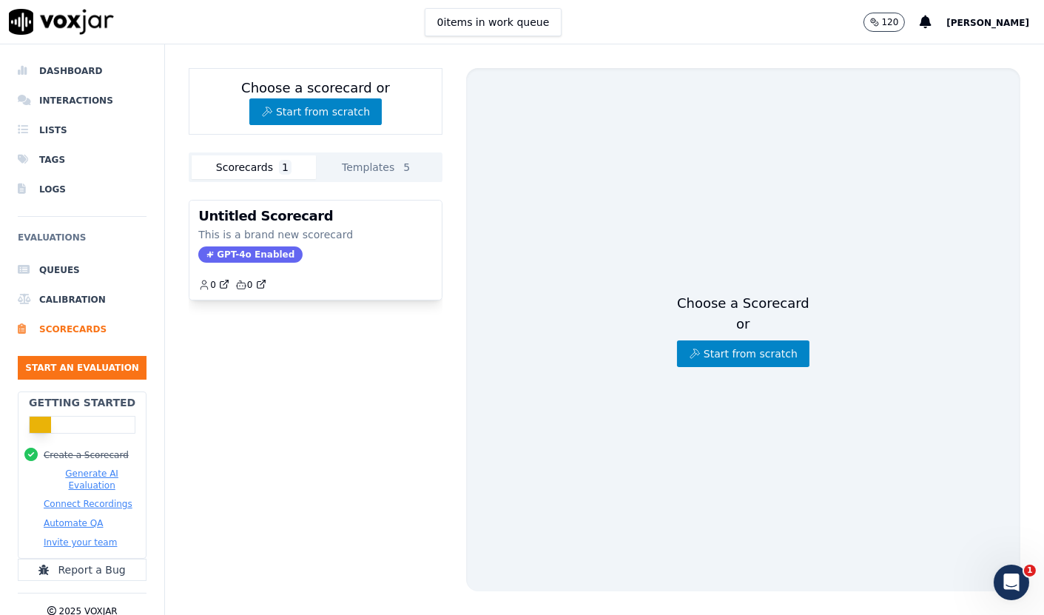
click at [382, 170] on button "Templates 5" at bounding box center [378, 167] width 124 height 24
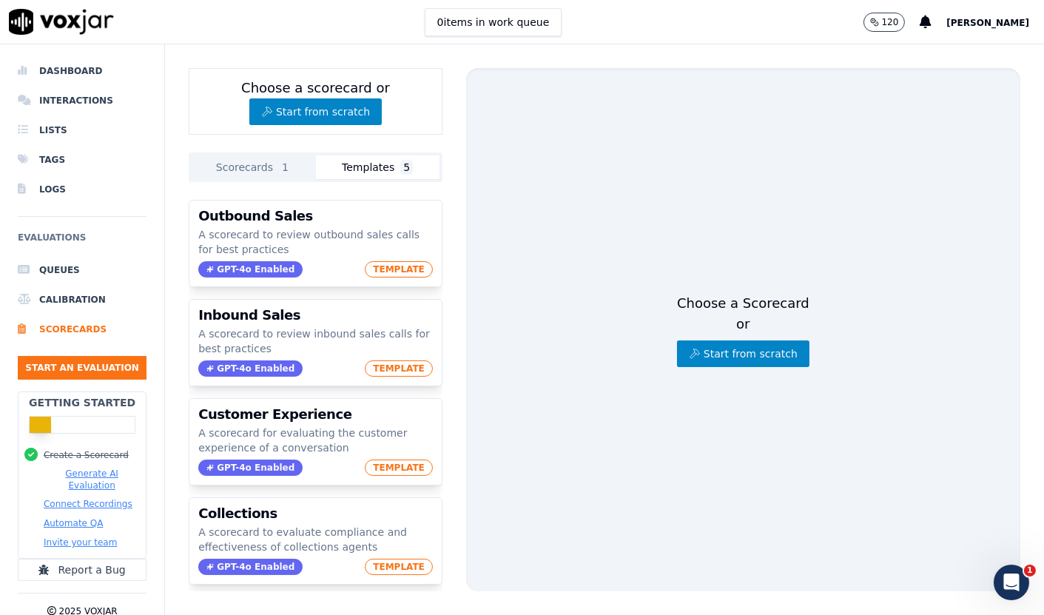
click at [272, 166] on button "Scorecards 1" at bounding box center [254, 167] width 124 height 24
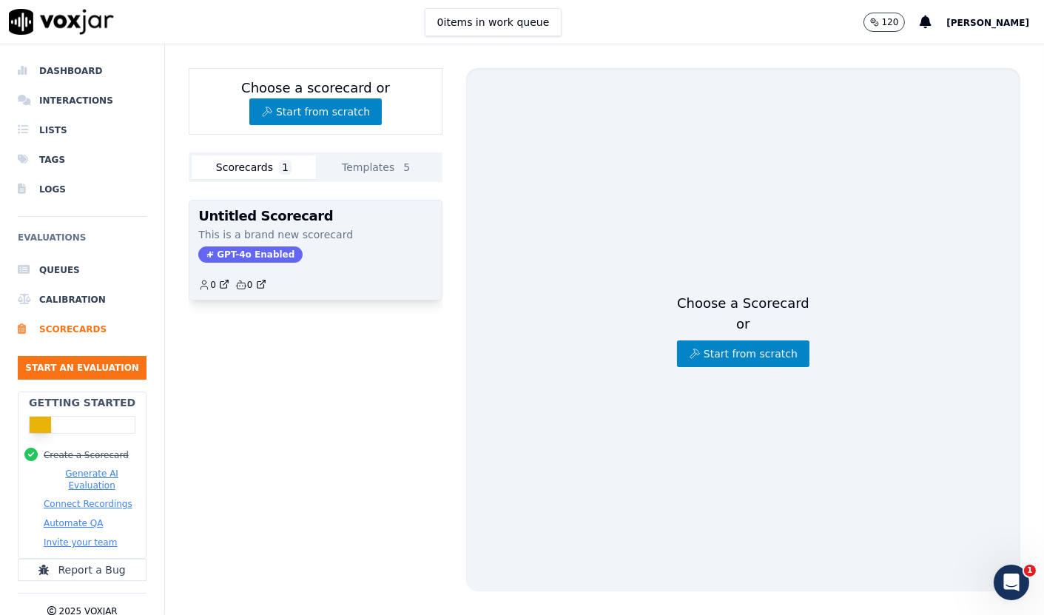
click at [283, 233] on p "This is a brand new scorecard" at bounding box center [315, 234] width 234 height 15
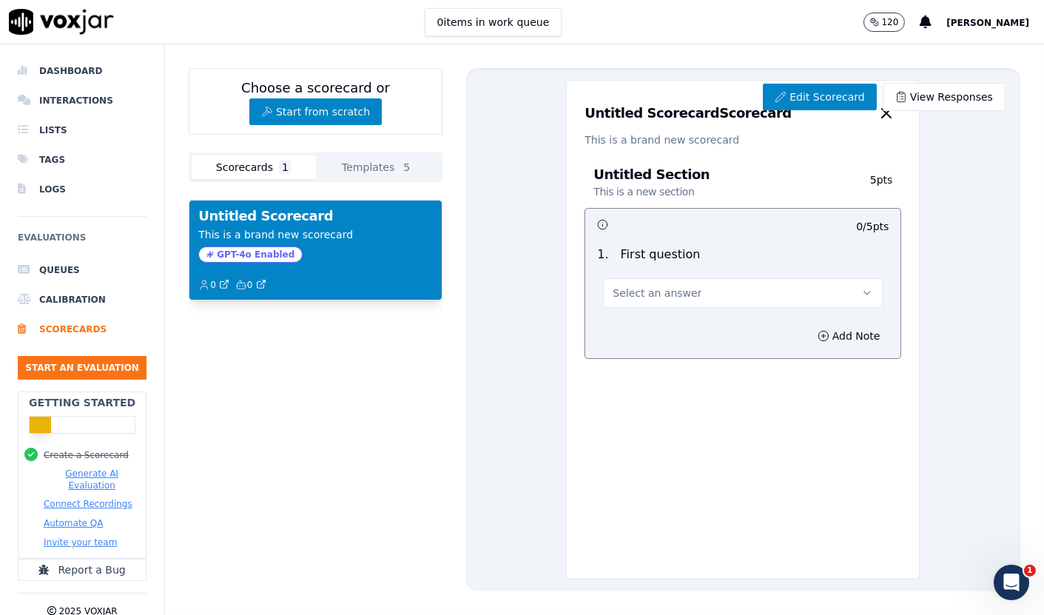
click at [675, 289] on span "Select an answer" at bounding box center [656, 293] width 89 height 15
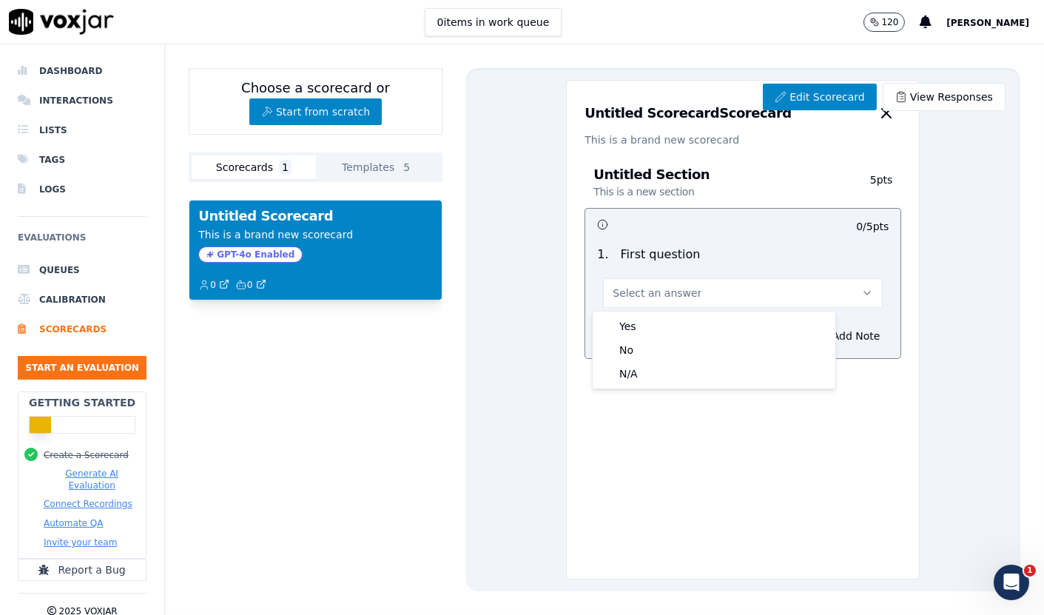
click at [677, 220] on h3 at bounding box center [670, 224] width 146 height 19
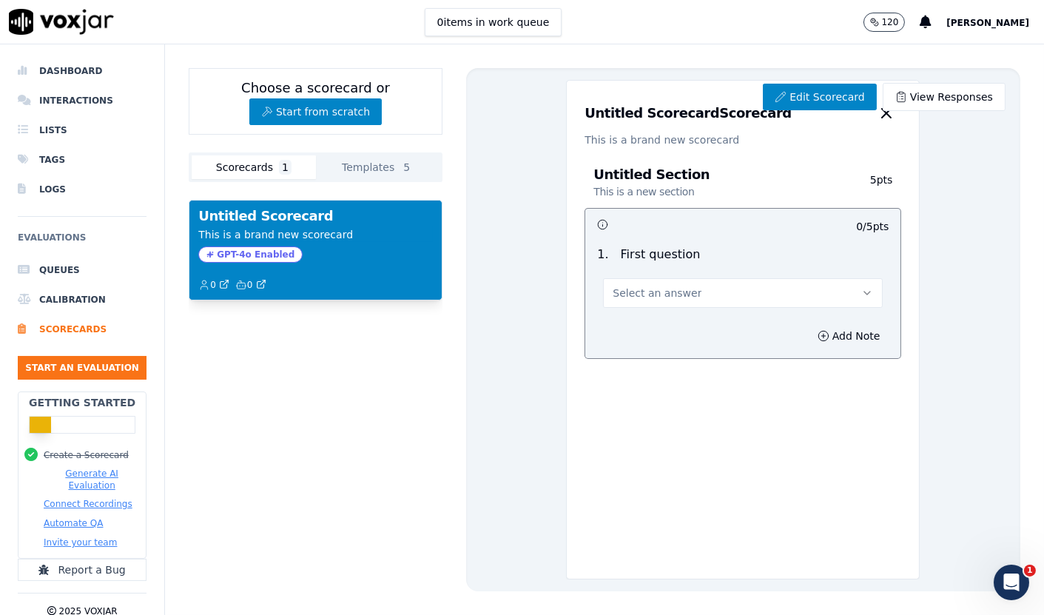
click at [630, 138] on p "This is a brand new scorecard" at bounding box center [742, 139] width 317 height 15
click at [812, 90] on link "Edit Scorecard" at bounding box center [819, 97] width 113 height 27
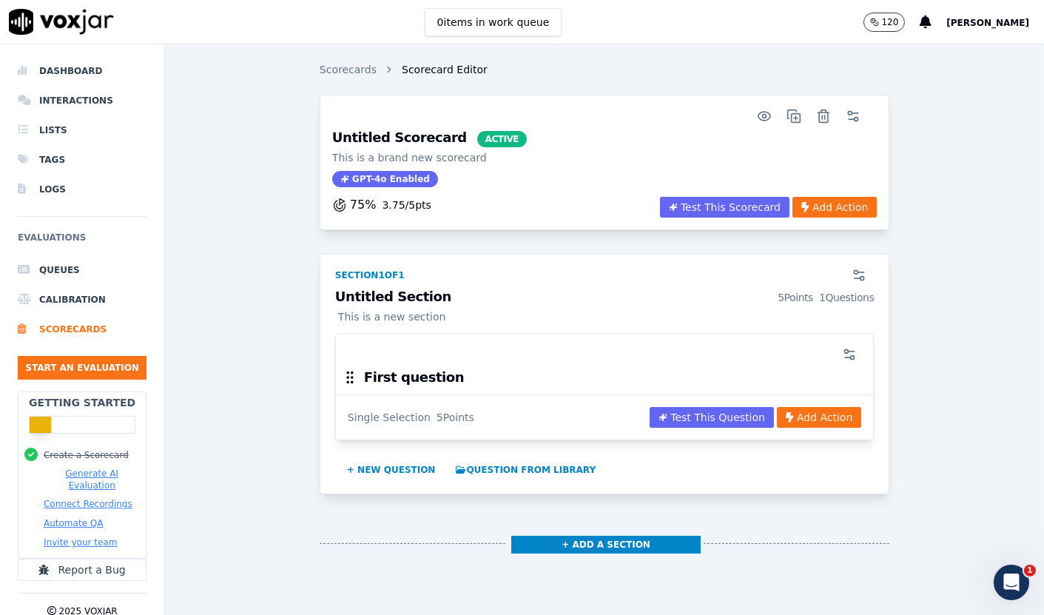
click at [392, 320] on p "This is a new section" at bounding box center [604, 316] width 539 height 15
click at [860, 279] on circle "button" at bounding box center [862, 279] width 4 height 4
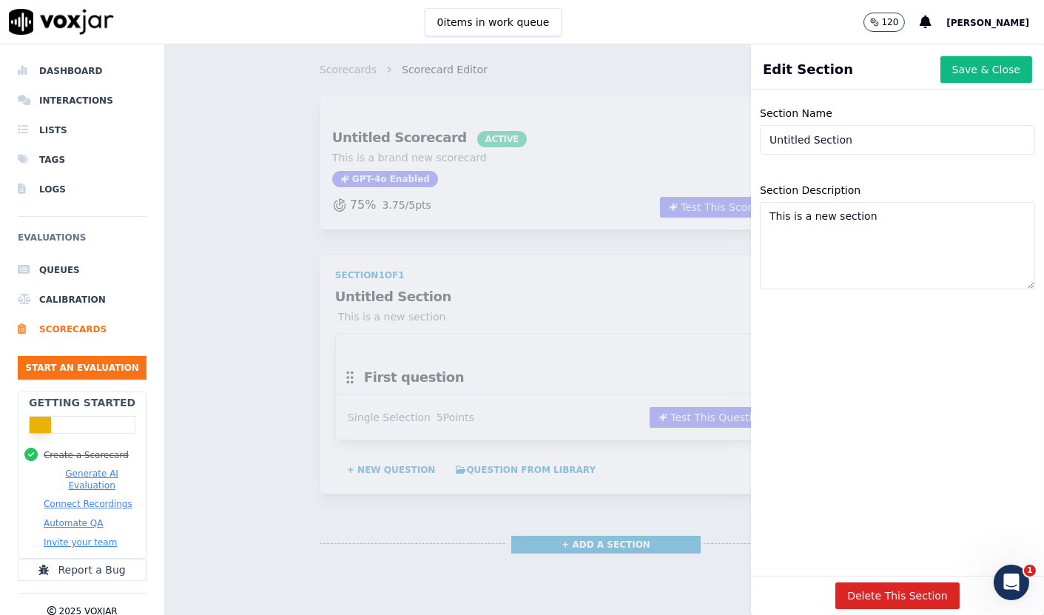
click at [839, 133] on input "Untitled Section" at bounding box center [897, 140] width 275 height 30
drag, startPoint x: 378, startPoint y: 558, endPoint x: 408, endPoint y: 547, distance: 32.3
click at [377, 557] on div "Scorecards Scorecard Editor Untitled Scorecard ACTIVE This is a brand new score…" at bounding box center [604, 329] width 879 height 570
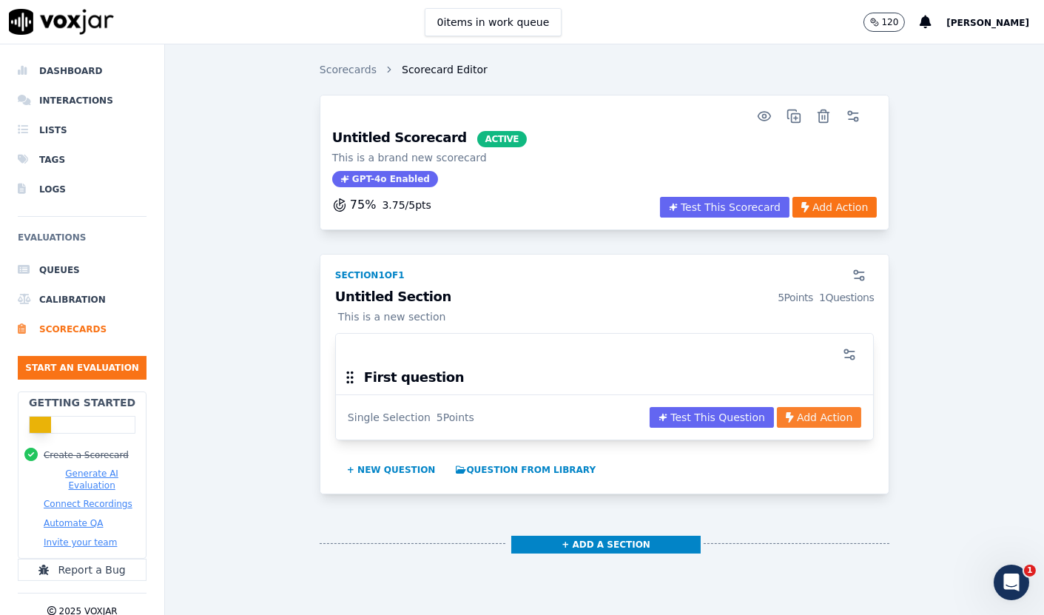
click at [788, 418] on button "Add Action" at bounding box center [819, 417] width 84 height 21
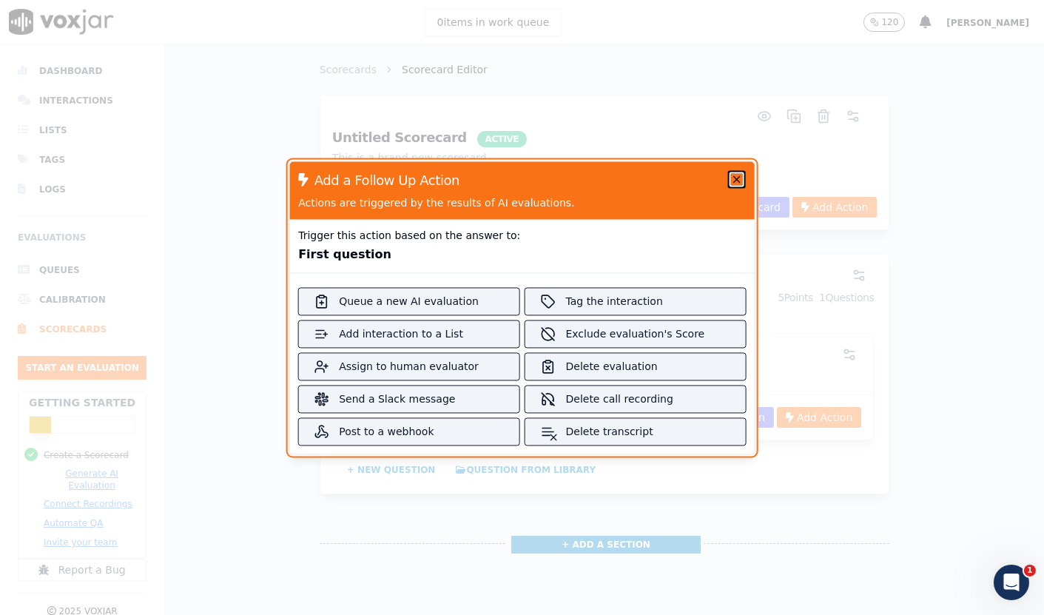
click at [731, 176] on icon "button" at bounding box center [737, 179] width 12 height 12
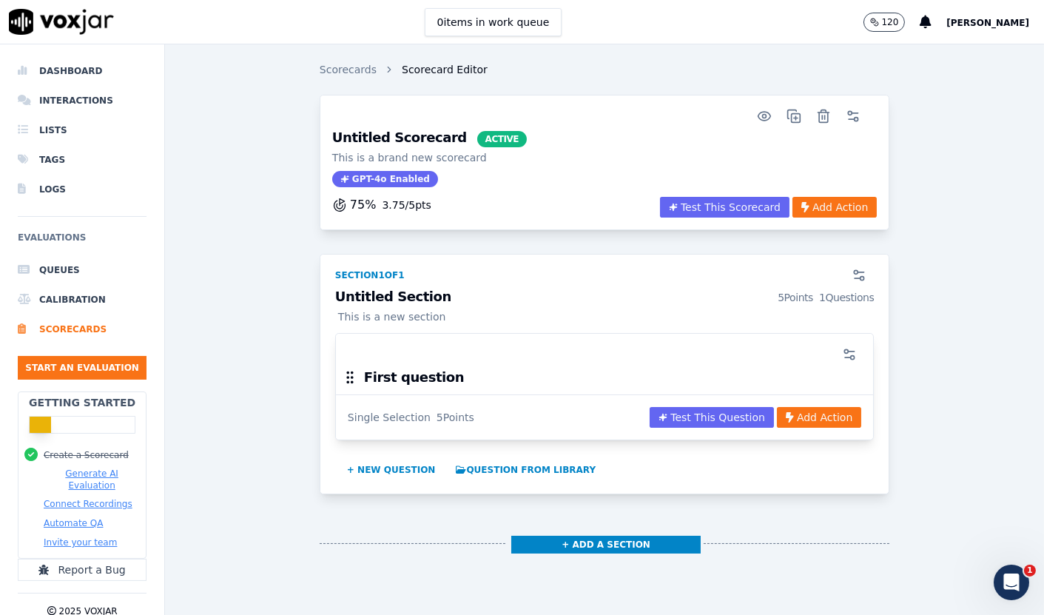
click at [903, 222] on div "Untitled Scorecard ACTIVE This is a brand new scorecard GPT-4o Enabled 75 % 3.7…" at bounding box center [604, 349] width 855 height 508
click at [957, 55] on div "Scorecards Scorecard Editor Untitled Scorecard ACTIVE This is a brand new score…" at bounding box center [604, 329] width 879 height 570
click at [81, 335] on li "Scorecards" at bounding box center [82, 329] width 129 height 30
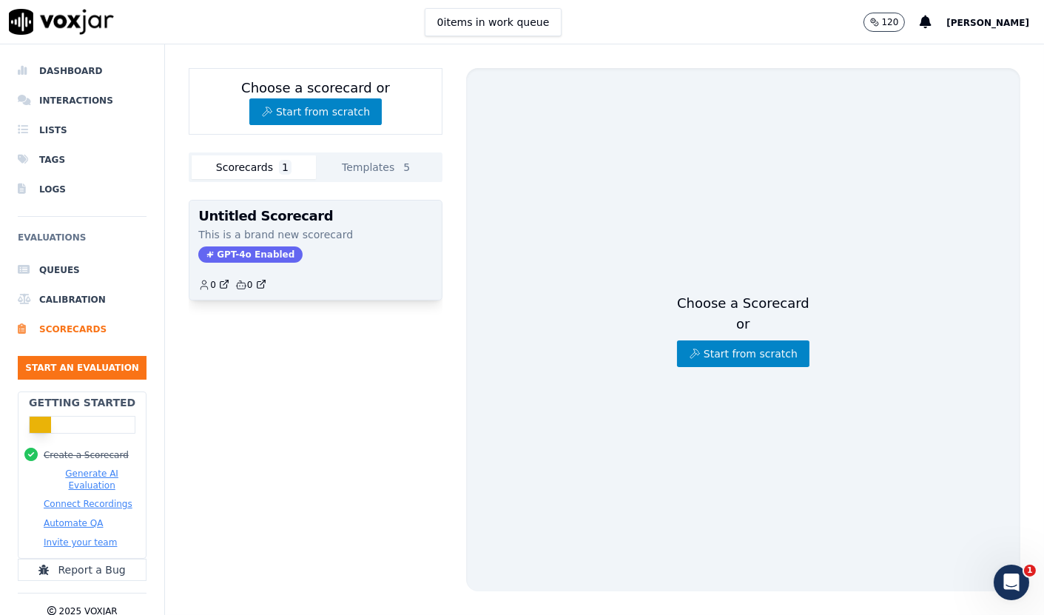
click at [256, 251] on span "GPT-4o Enabled" at bounding box center [250, 254] width 104 height 16
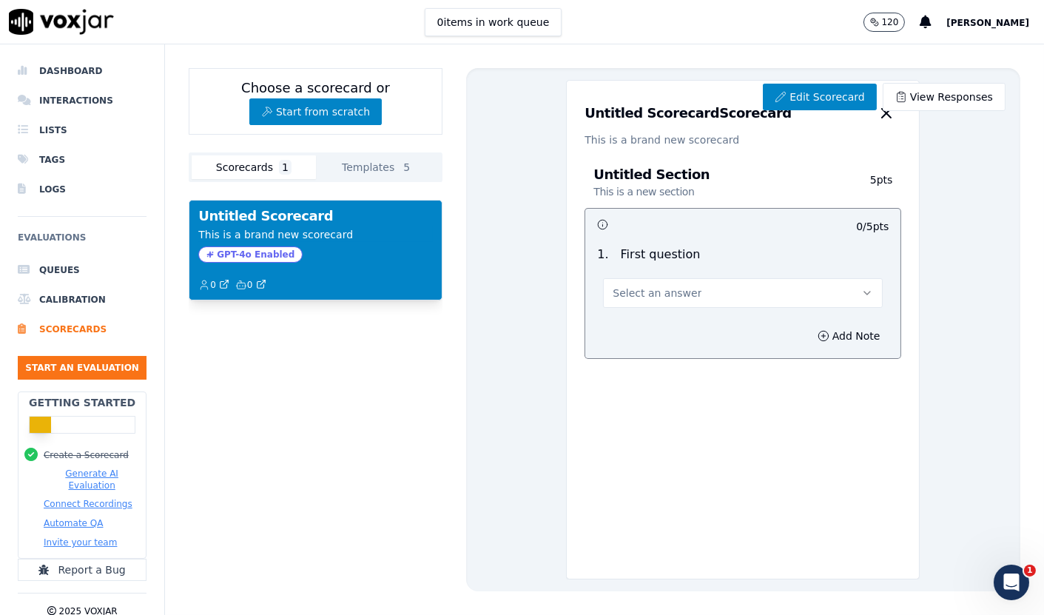
click at [760, 297] on button "Select an answer" at bounding box center [743, 293] width 280 height 30
click at [696, 328] on div "Yes" at bounding box center [713, 326] width 237 height 24
click at [644, 131] on div "Untitled Scorecard Scorecard This is a brand new scorecard" at bounding box center [743, 114] width 352 height 67
click at [738, 145] on p "This is a brand new scorecard" at bounding box center [742, 139] width 317 height 15
click at [807, 92] on link "Edit Scorecard" at bounding box center [819, 97] width 113 height 27
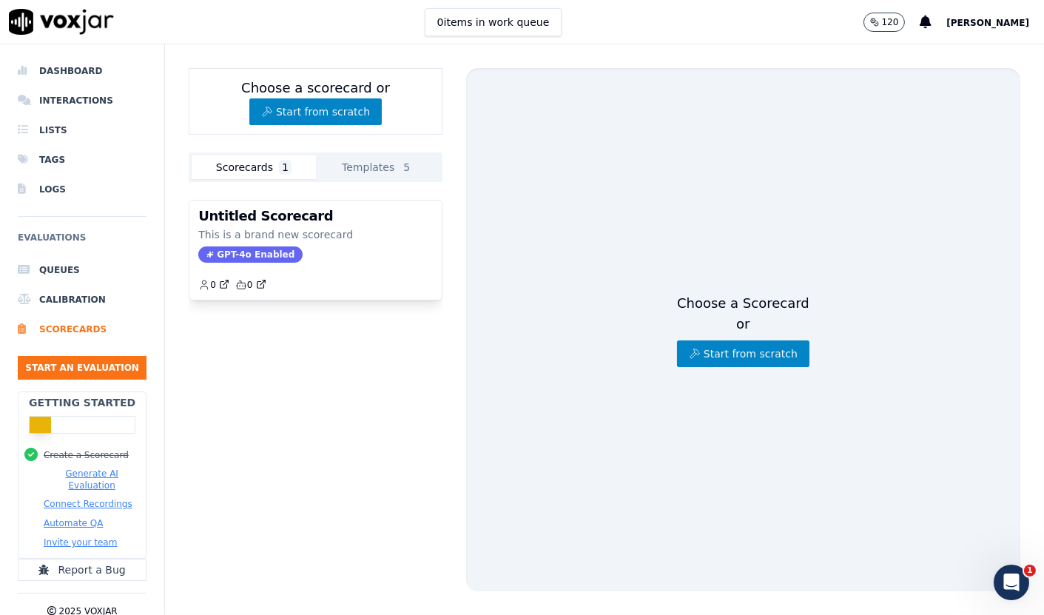
drag, startPoint x: 257, startPoint y: 163, endPoint x: 265, endPoint y: 158, distance: 9.6
click at [257, 163] on button "Scorecards 1" at bounding box center [254, 167] width 124 height 24
click at [312, 108] on button "Start from scratch" at bounding box center [315, 111] width 132 height 27
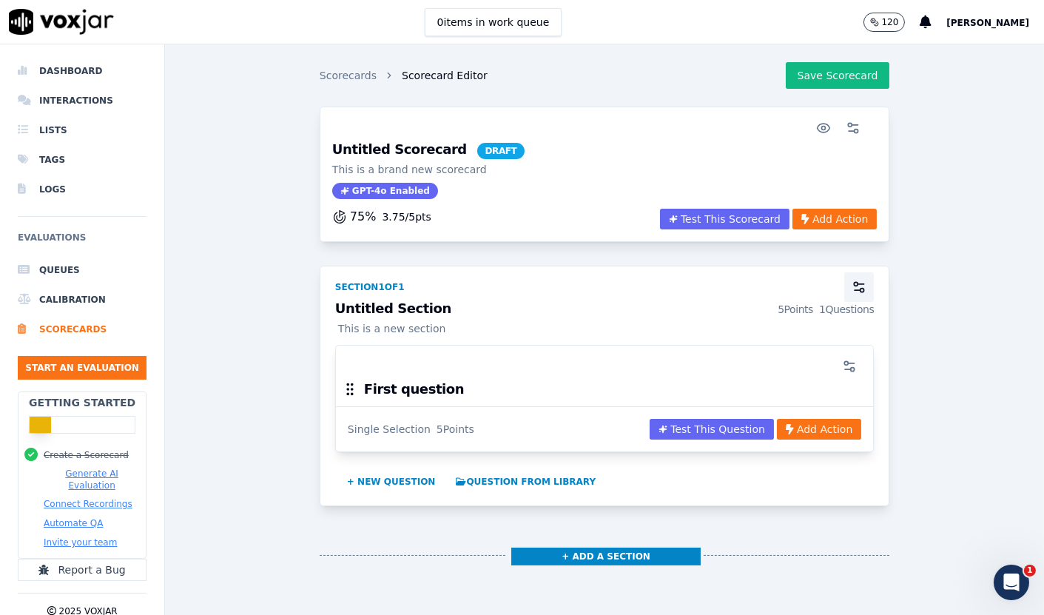
click at [851, 287] on icon "button" at bounding box center [858, 287] width 15 height 15
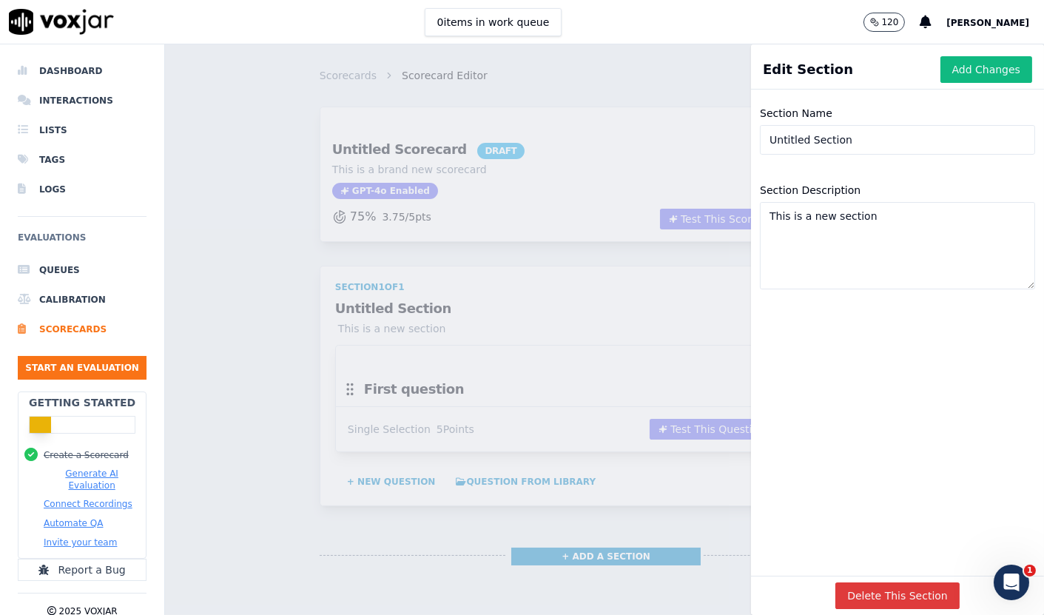
click at [897, 582] on button "Delete This Section" at bounding box center [897, 595] width 124 height 27
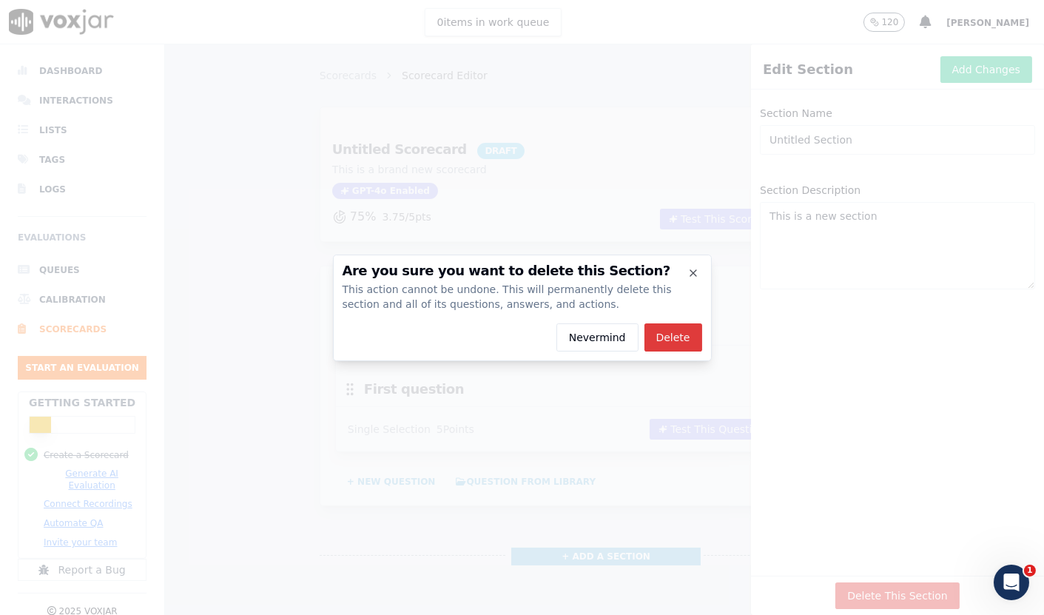
click at [682, 337] on button "Delete" at bounding box center [673, 337] width 58 height 28
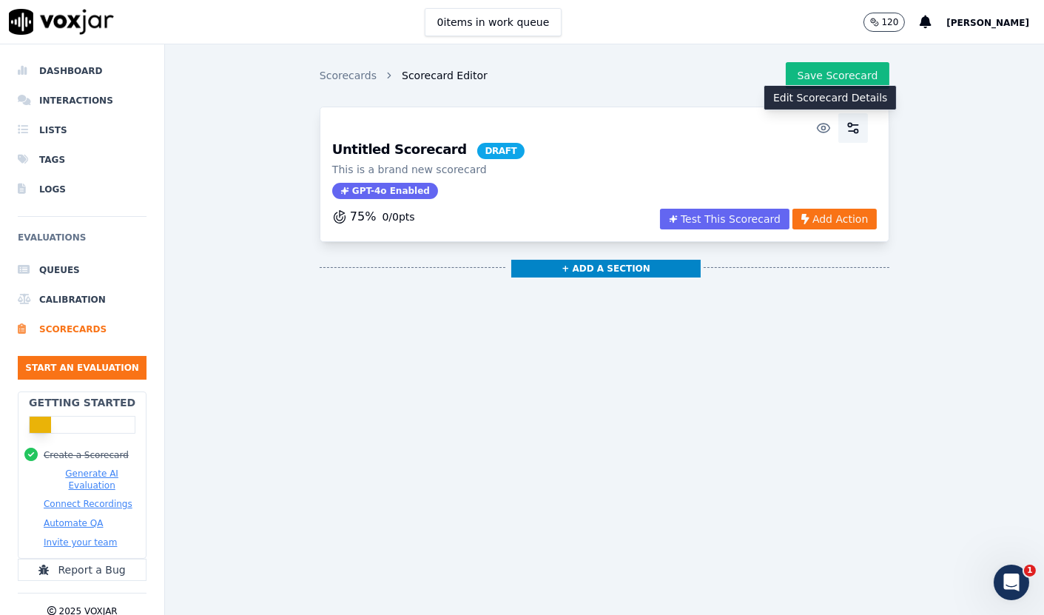
click at [854, 129] on circle "button" at bounding box center [856, 131] width 4 height 4
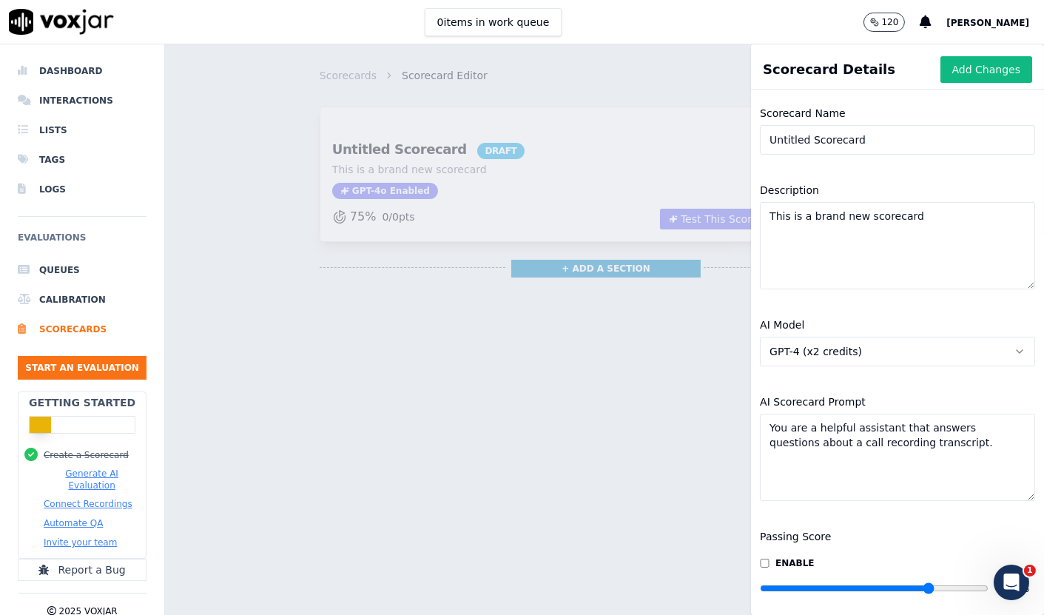
click at [803, 141] on input "Untitled Scorecard" at bounding box center [897, 140] width 275 height 30
click at [803, 139] on input "Untitled Scorecard" at bounding box center [897, 140] width 275 height 30
type input "Test"
click at [851, 224] on textarea "This is a brand new scorecard" at bounding box center [897, 245] width 275 height 87
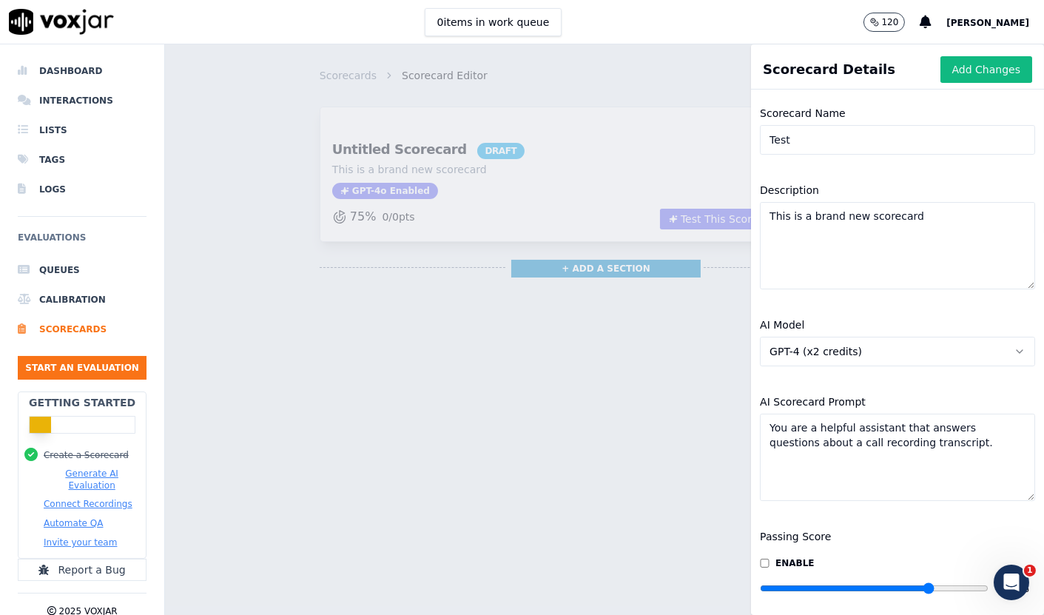
click at [851, 224] on textarea "This is a brand new scorecard" at bounding box center [897, 245] width 275 height 87
click at [875, 350] on button "GPT-4 (x2 credits)" at bounding box center [897, 352] width 275 height 30
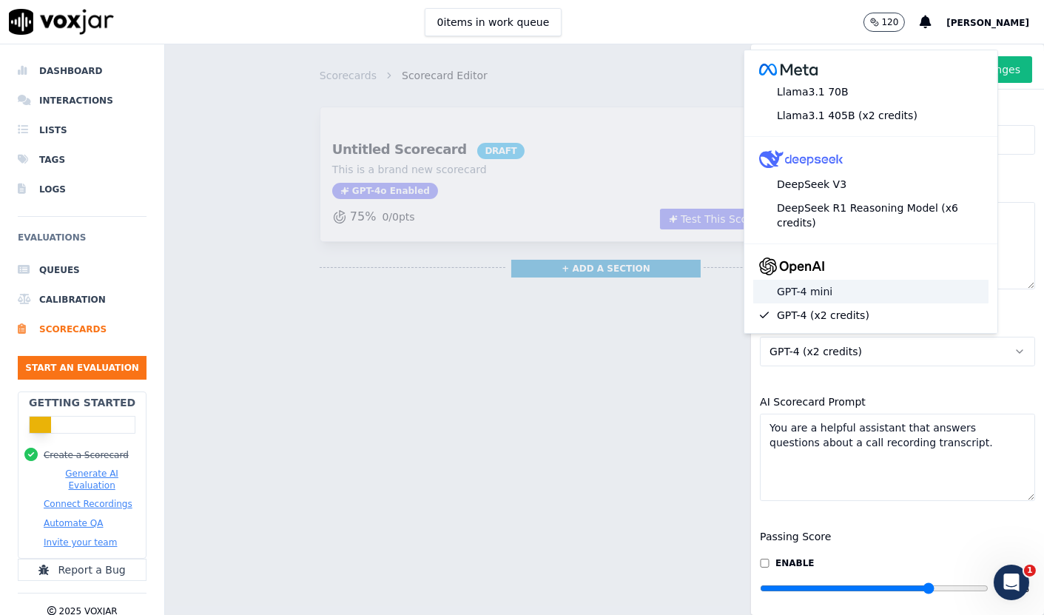
click at [866, 291] on div "GPT-4 mini" at bounding box center [870, 292] width 235 height 24
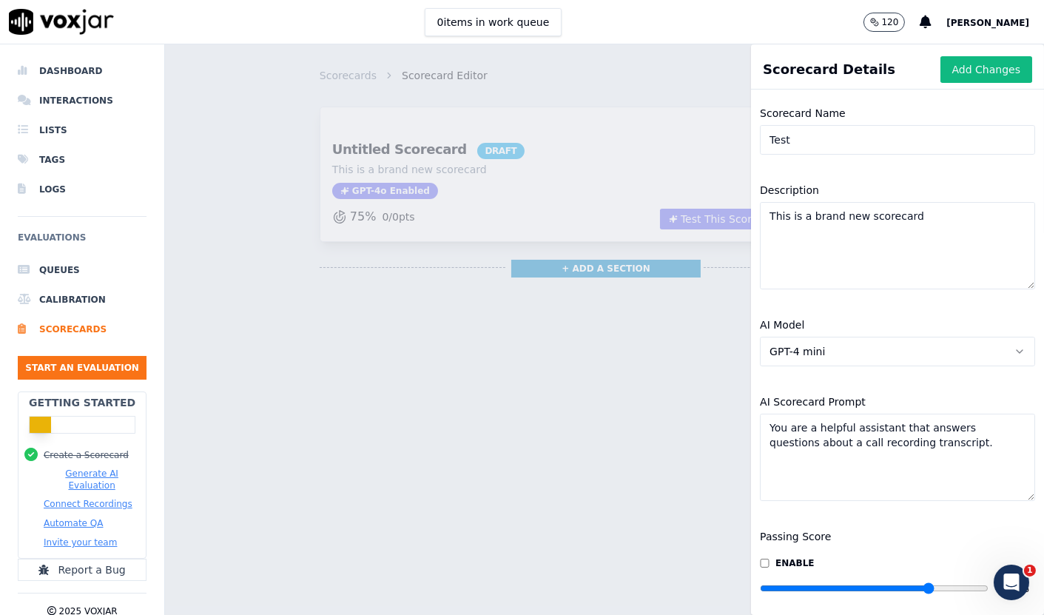
click at [829, 467] on textarea "You are a helpful assistant that answers questions about a call recording trans…" at bounding box center [897, 456] width 275 height 87
click at [948, 454] on textarea "You are a helpful assistant that answers questions about a call recording trans…" at bounding box center [897, 456] width 275 height 87
click at [856, 454] on textarea "You are a helpful assistant that answers questions about a call recording trans…" at bounding box center [897, 456] width 275 height 87
paste textarea "Did the agent say thank you for calling or apply a local greeting? Did the agen…"
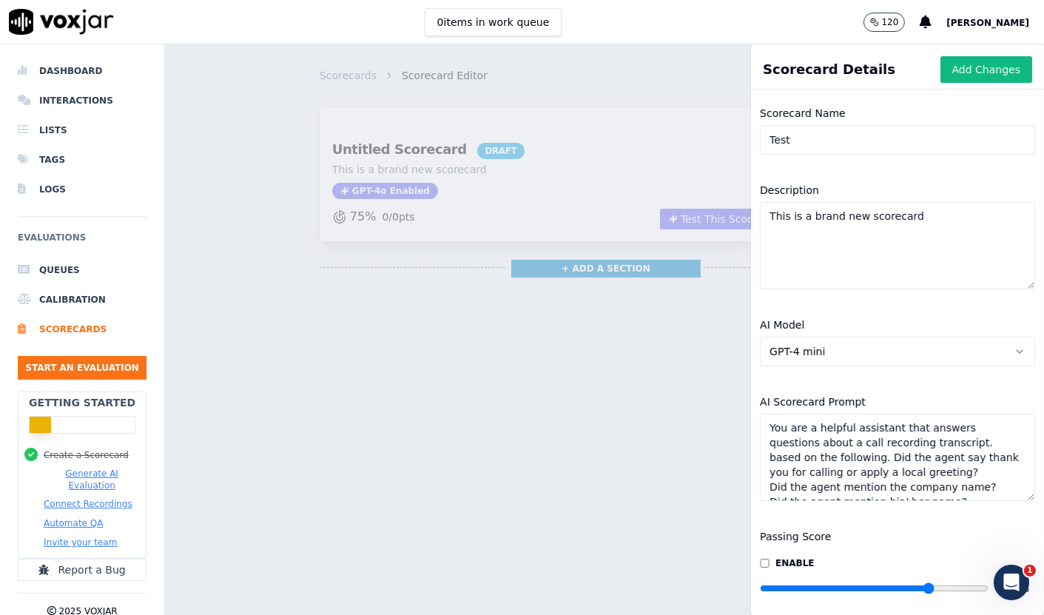
scroll to position [245, 0]
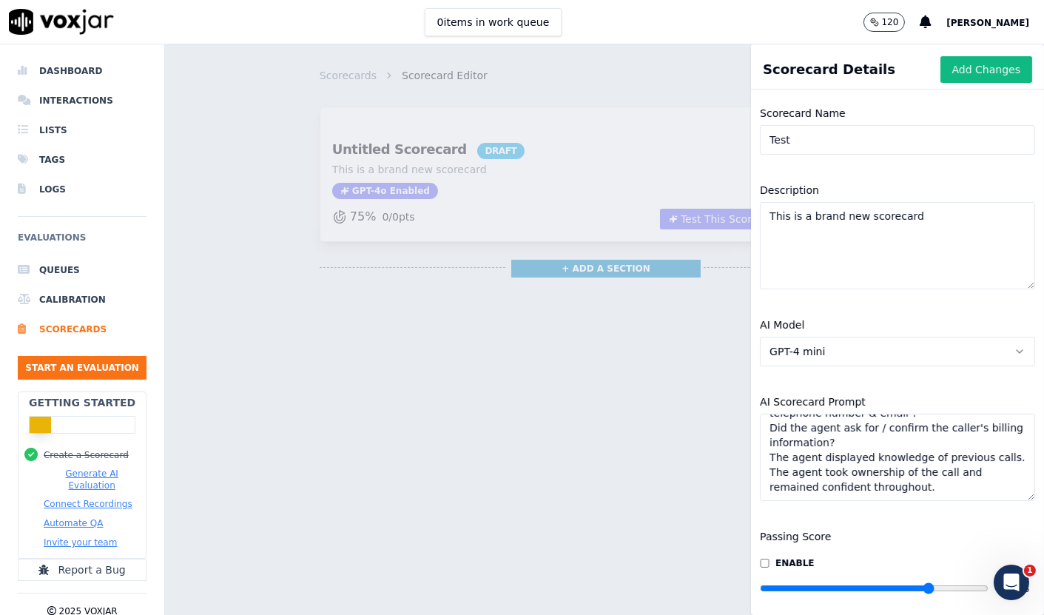
click at [936, 461] on textarea "You are a helpful assistant that answers questions about a call recording trans…" at bounding box center [897, 456] width 275 height 87
paste textarea "The customer was notified of expected service/appointment date & time. 12 The a…"
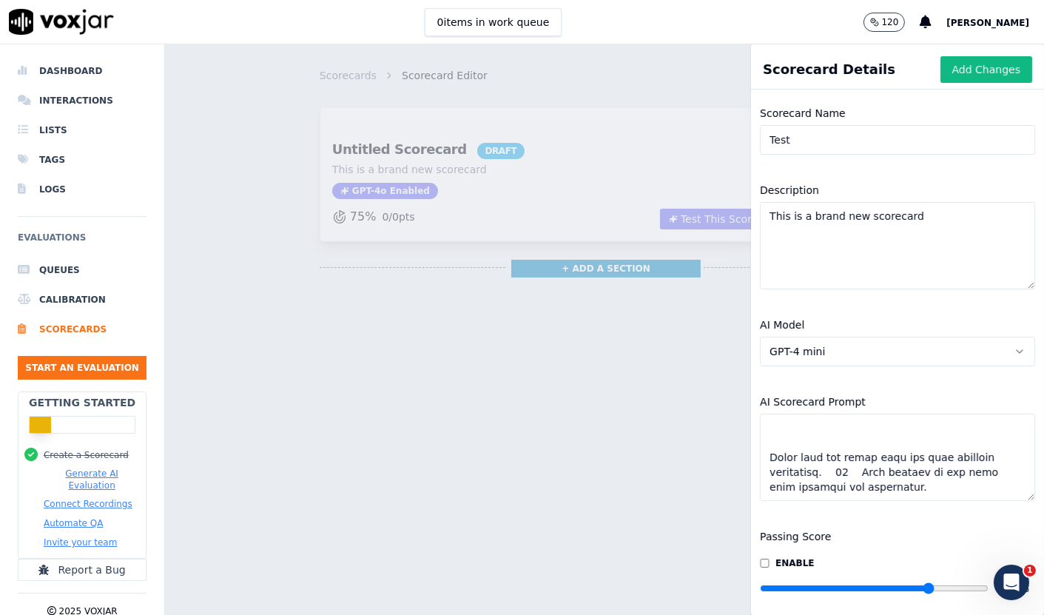
scroll to position [858, 0]
type textarea "You are a helpful assistant that answers questions about a call recording trans…"
click at [940, 74] on button "Add Changes" at bounding box center [986, 69] width 92 height 27
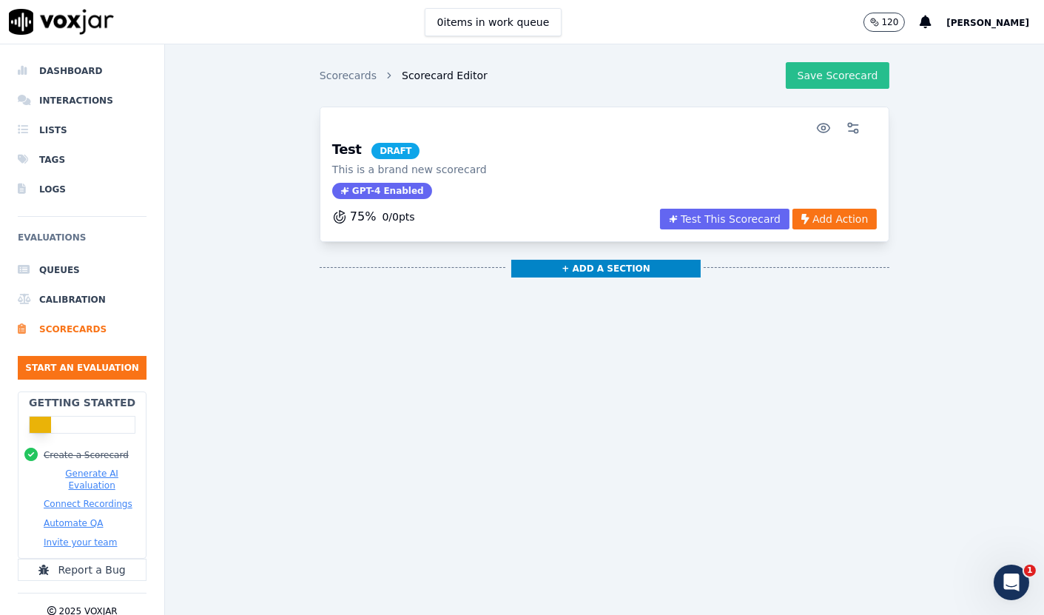
click at [797, 78] on button "Save Scorecard" at bounding box center [838, 75] width 104 height 27
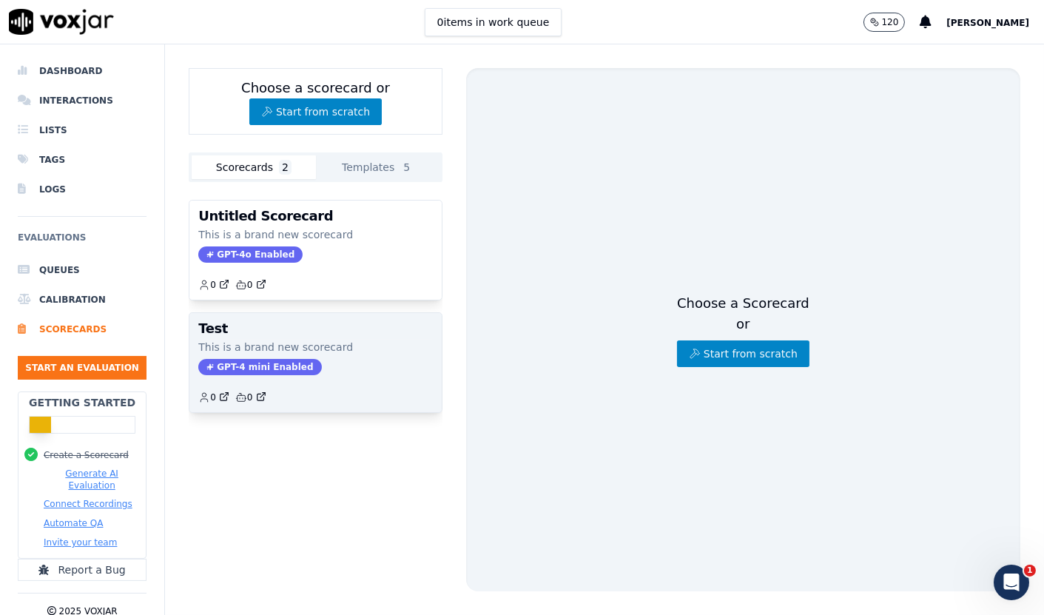
click at [337, 341] on p "This is a brand new scorecard" at bounding box center [315, 347] width 234 height 15
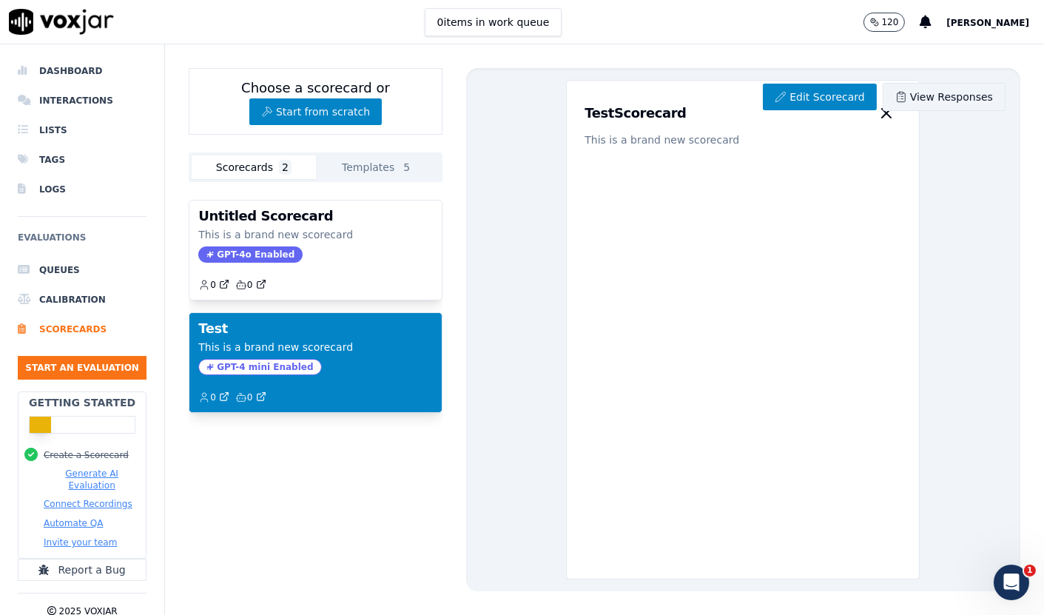
click at [925, 101] on link "View Responses" at bounding box center [943, 97] width 123 height 28
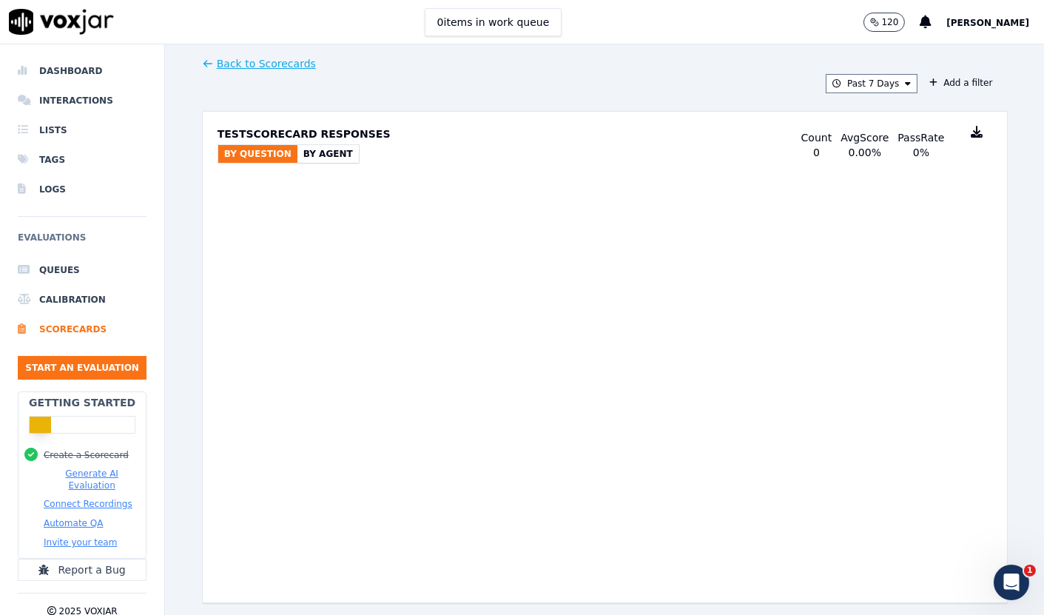
click at [331, 152] on button "By Agent" at bounding box center [327, 154] width 61 height 18
click at [249, 158] on button "By Question" at bounding box center [257, 154] width 79 height 18
click at [223, 61] on link "Back to Scorecards" at bounding box center [259, 63] width 114 height 15
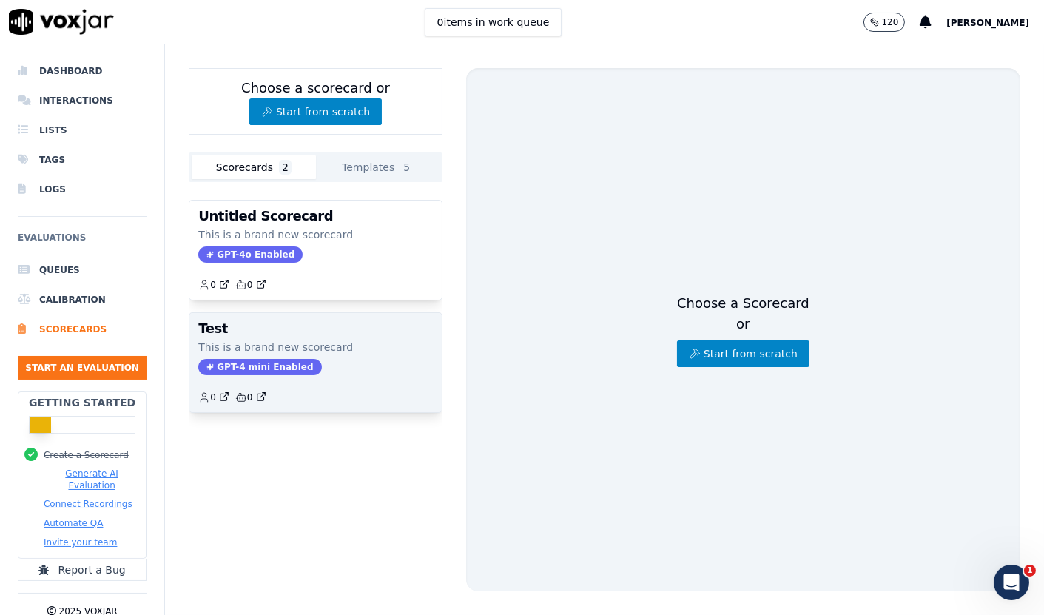
drag, startPoint x: 345, startPoint y: 357, endPoint x: 469, endPoint y: 357, distance: 124.3
click at [346, 357] on div "Test This is a brand new scorecard GPT-4 mini Enabled 0 0" at bounding box center [315, 362] width 252 height 99
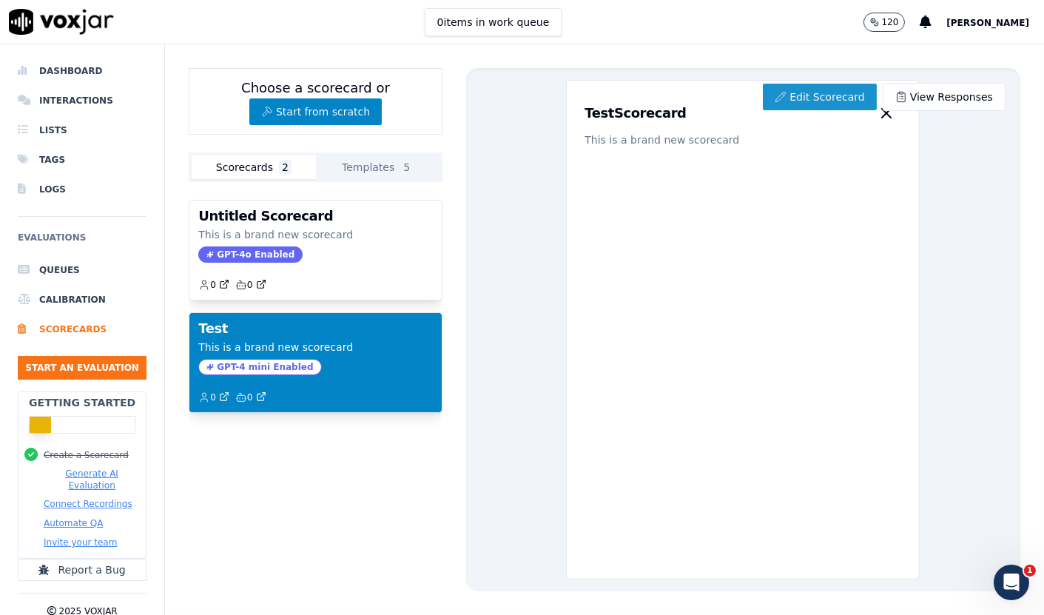
click at [812, 91] on link "Edit Scorecard" at bounding box center [819, 97] width 113 height 27
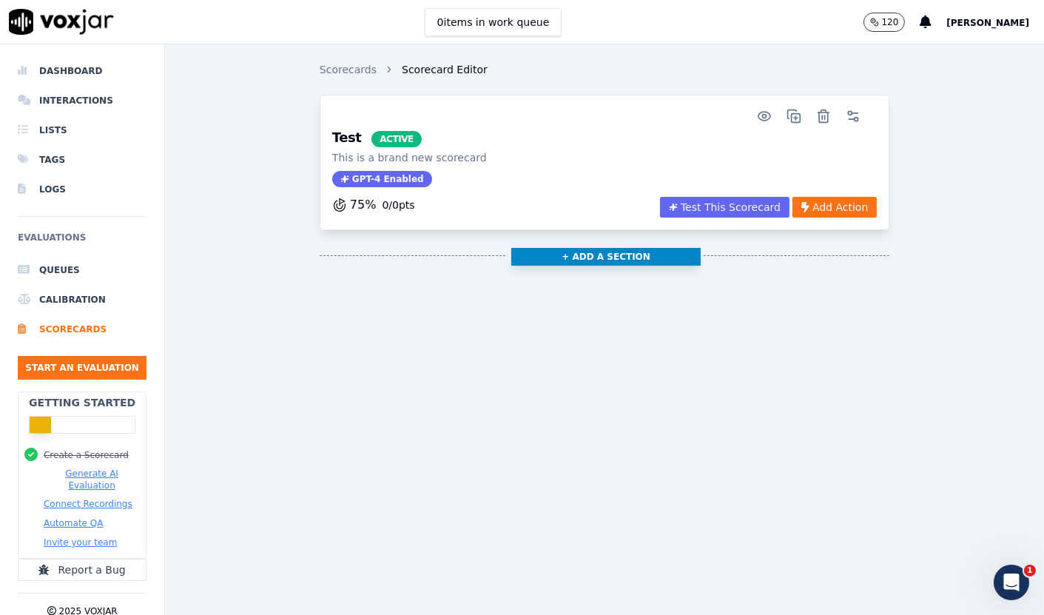
click at [590, 260] on button "+ Add a section" at bounding box center [605, 257] width 189 height 18
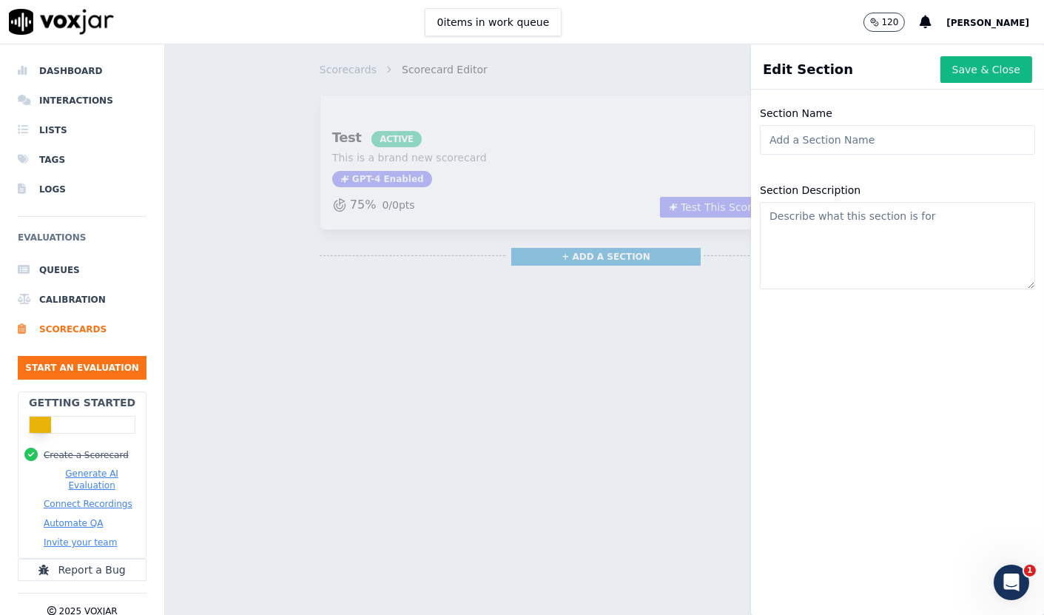
click at [840, 138] on input "Section Name" at bounding box center [897, 140] width 275 height 30
click at [808, 137] on input "Section Name" at bounding box center [897, 140] width 275 height 30
type input "Greetings"
click at [814, 213] on textarea "Section Description" at bounding box center [897, 245] width 275 height 87
paste textarea "Did the agent say thank you for calling or apply a local greeting? Did the agen…"
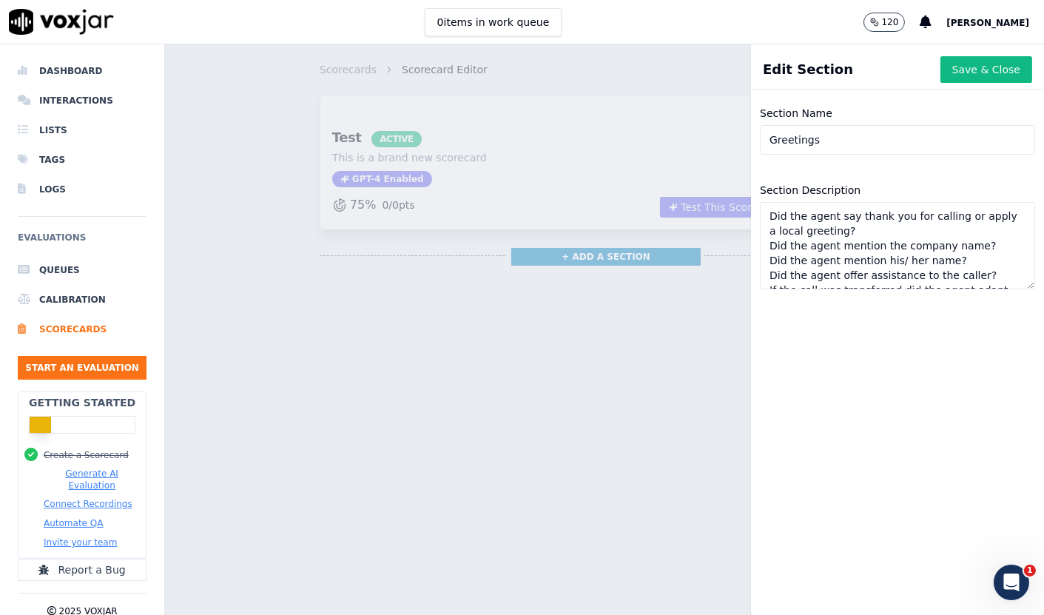
scroll to position [38, 0]
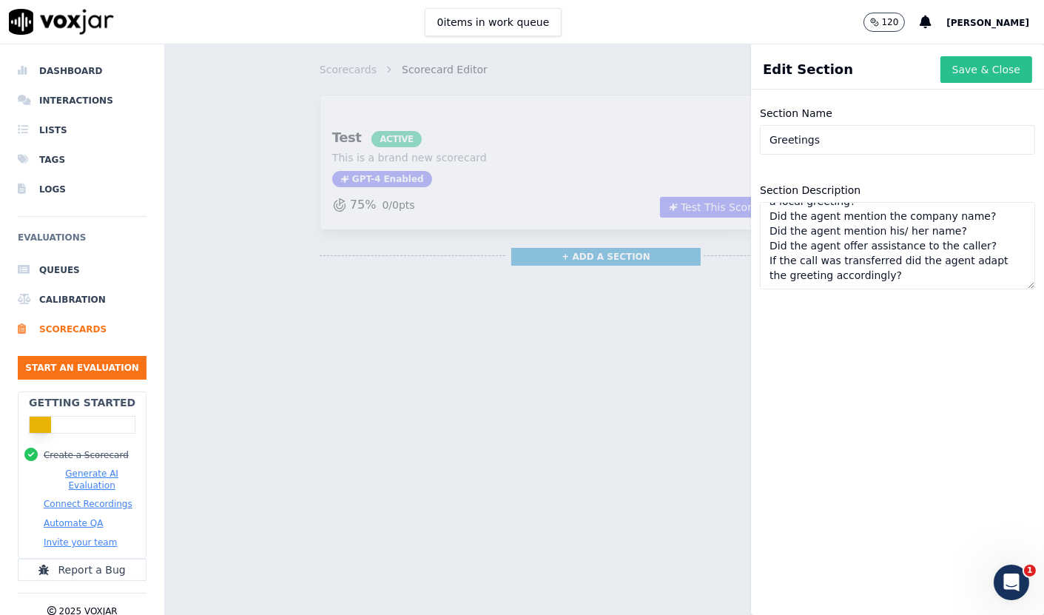
type textarea "Did the agent say thank you for calling or apply a local greeting? Did the agen…"
click at [976, 62] on button "Save & Close" at bounding box center [986, 69] width 92 height 27
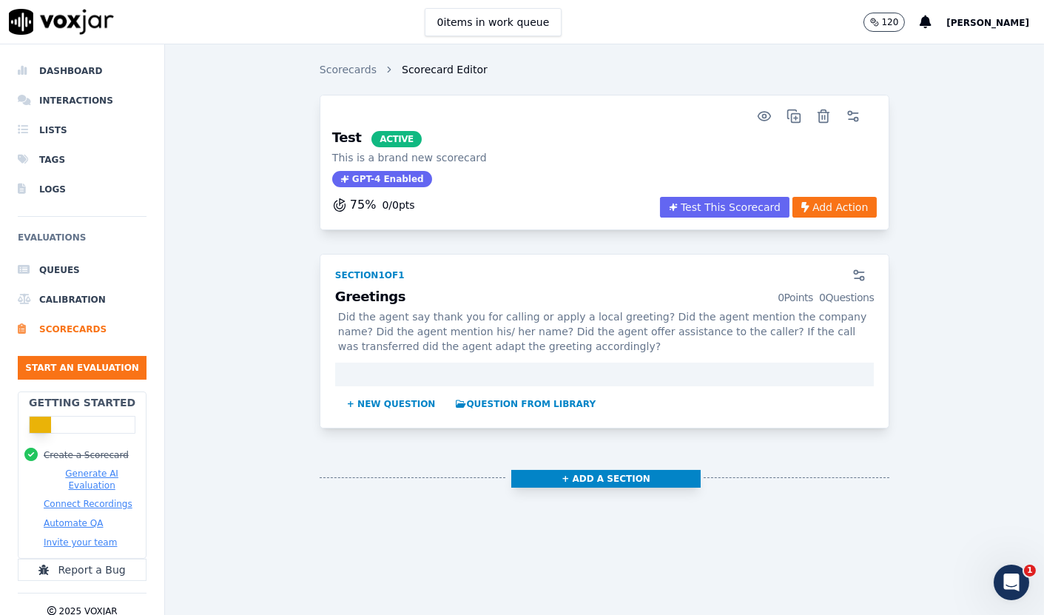
click at [544, 471] on button "+ Add a section" at bounding box center [605, 479] width 189 height 18
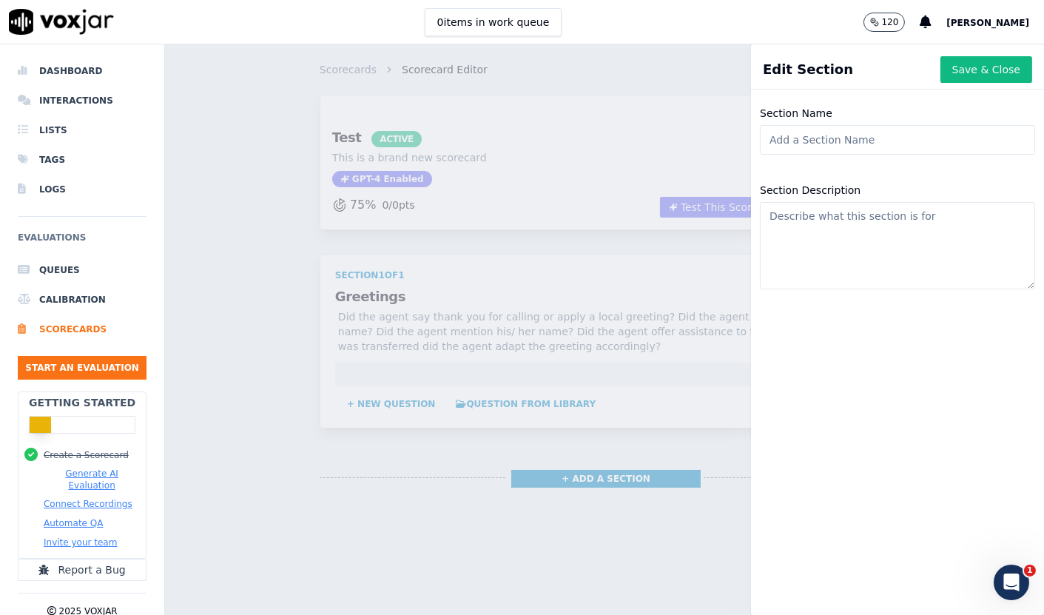
click at [838, 144] on input "Section Name" at bounding box center [897, 140] width 275 height 30
type input "Handling Contact"
click at [830, 227] on textarea "Section Description" at bounding box center [897, 245] width 275 height 87
paste textarea "Did the agent ask for / confirm the caller's name & company name? Did the agent…"
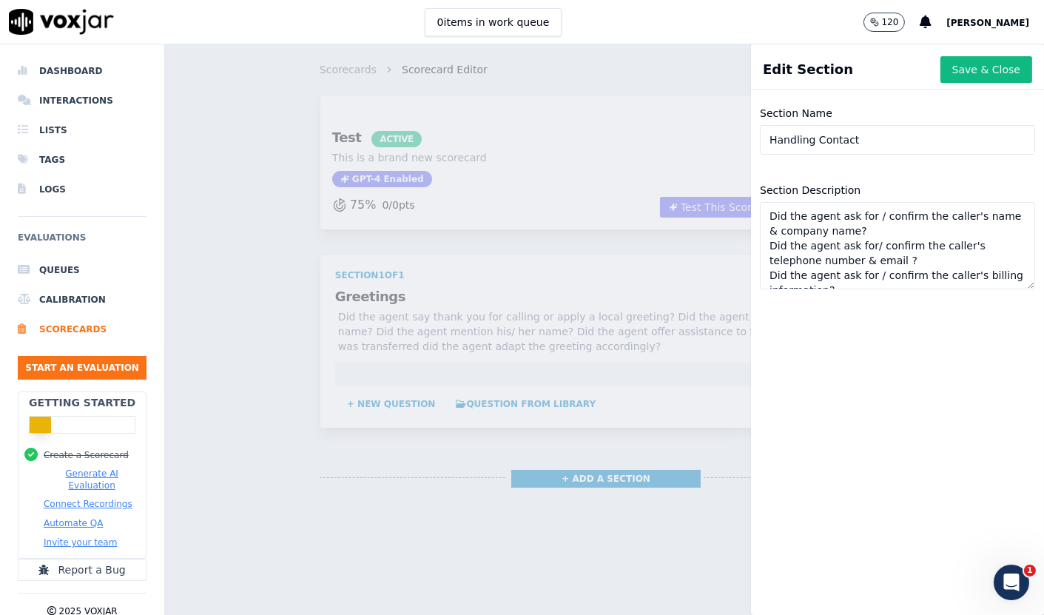
scroll to position [83, 0]
type textarea "Did the agent ask for / confirm the caller's name & company name? Did the agent…"
click at [942, 69] on button "Save & Close" at bounding box center [986, 69] width 92 height 27
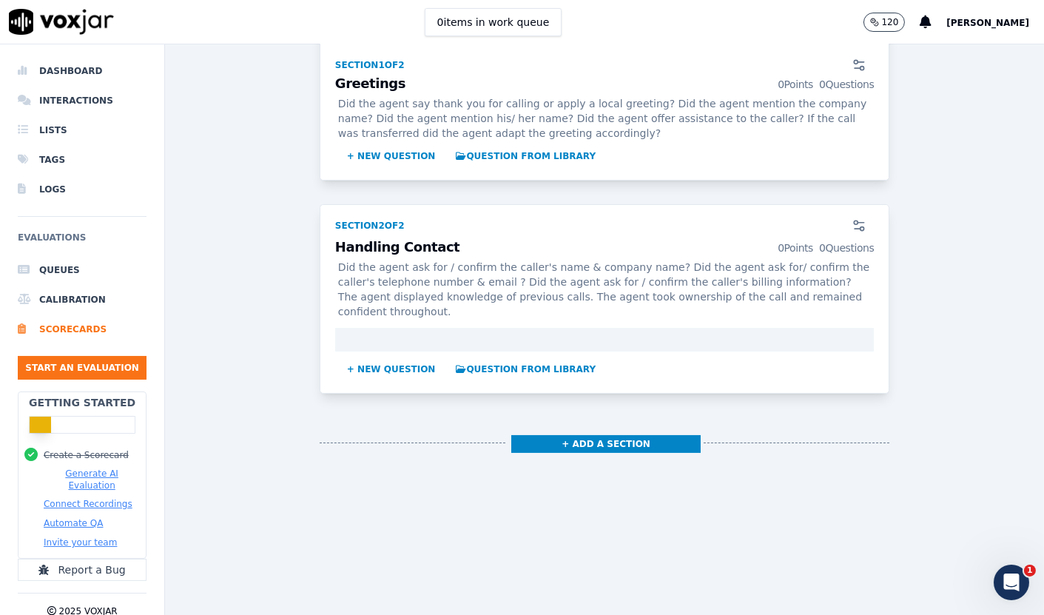
scroll to position [285, 0]
click at [627, 435] on button "+ Add a section" at bounding box center [605, 444] width 189 height 18
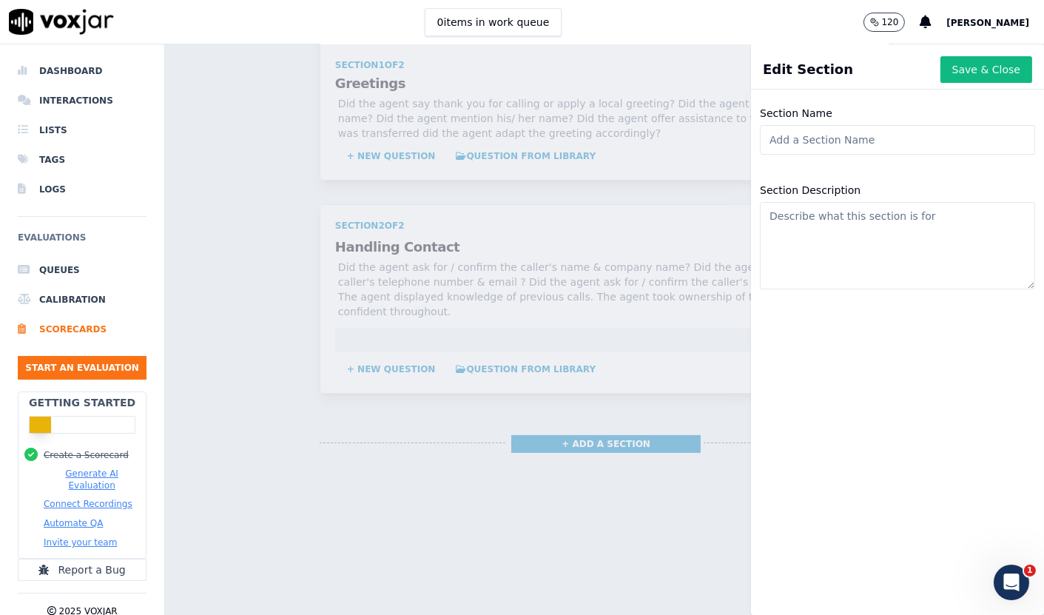
click at [841, 143] on input "Section Name" at bounding box center [897, 140] width 275 height 30
type input "Solution"
click at [890, 226] on textarea "Section Description" at bounding box center [897, 245] width 275 height 87
paste textarea "The customer was notified of expected service/appointment date & time."
drag, startPoint x: 837, startPoint y: 262, endPoint x: 939, endPoint y: 243, distance: 104.6
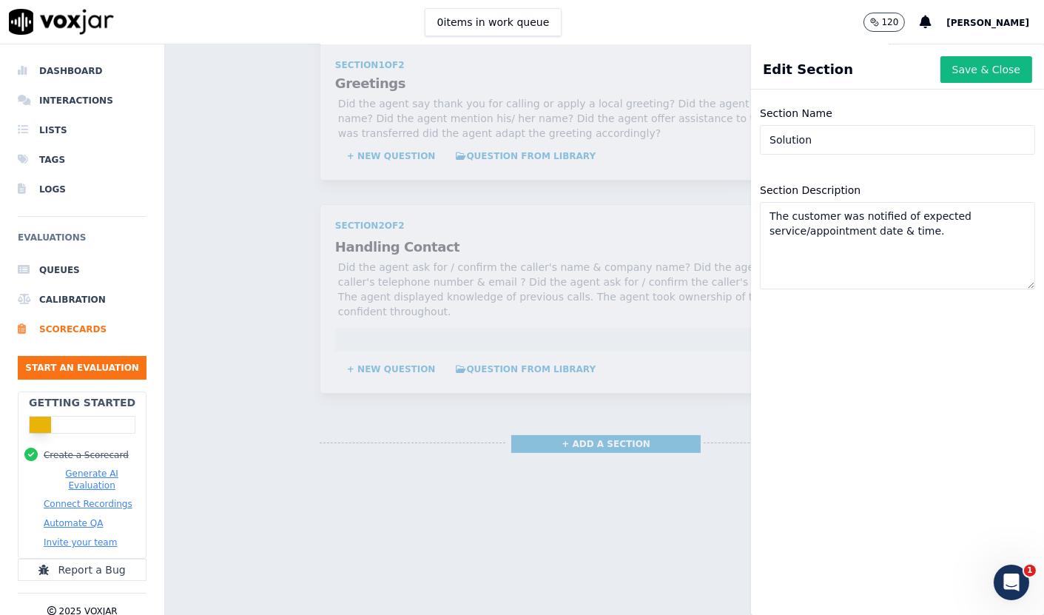
click at [839, 262] on textarea "The customer was notified of expected service/appointment date & time." at bounding box center [897, 245] width 275 height 87
paste textarea "The agent offered an appropriate timescale for a solution/resolution."
click at [803, 272] on textarea "The customer was notified of expected service/appointment date & time. The agen…" at bounding box center [897, 245] width 275 height 87
paste textarea "The customer was notified of all relevant documentation."
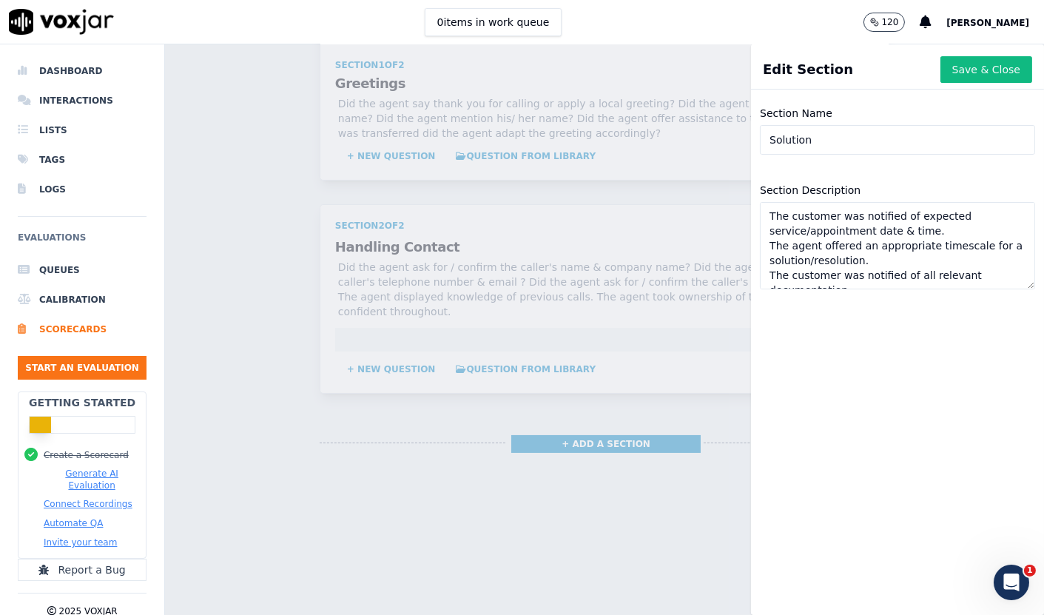
click at [847, 259] on textarea "The customer was notified of expected service/appointment date & time. The agen…" at bounding box center [897, 245] width 275 height 87
click at [851, 269] on textarea "The customer was notified of expected service/appointment date & time. The agen…" at bounding box center [897, 245] width 275 height 87
paste textarea "Correct procedures followed for placing a customer on hold."
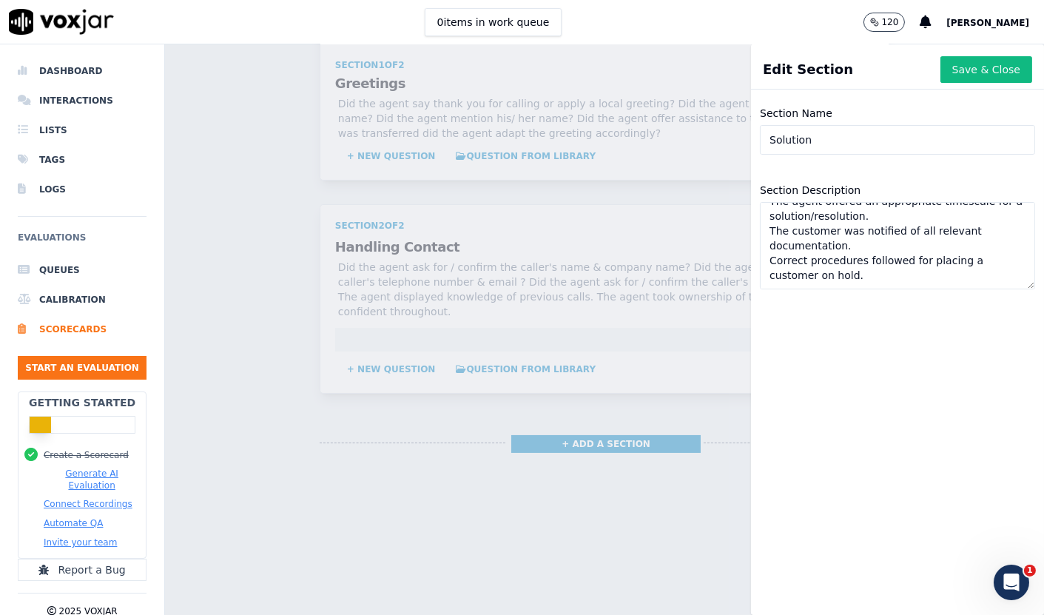
click at [875, 271] on textarea "The customer was notified of expected service/appointment date & time. The agen…" at bounding box center [897, 245] width 275 height 87
paste textarea "Agent did not interrupt or talk over the customer."
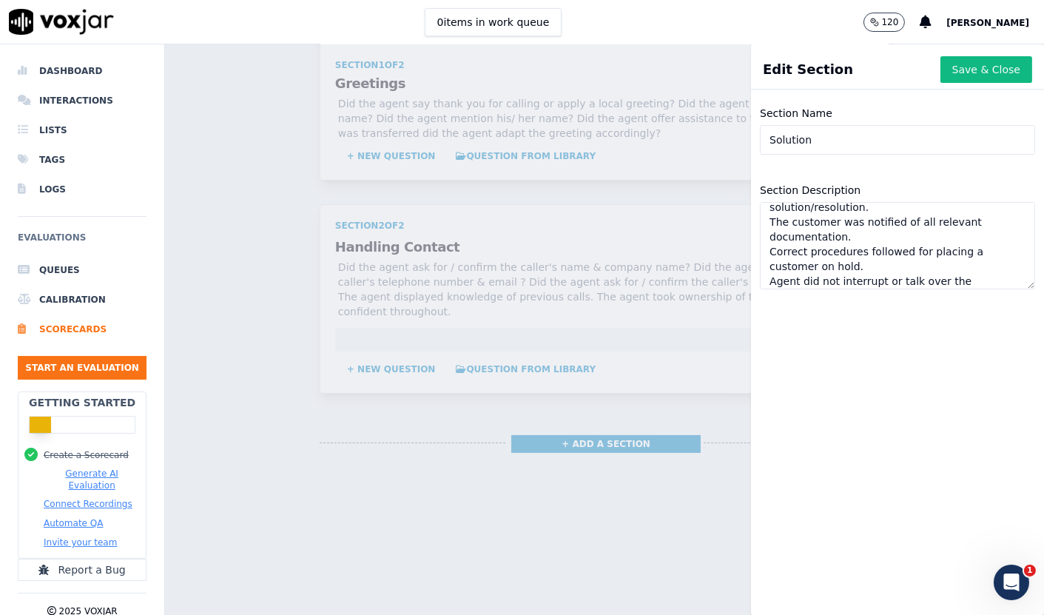
scroll to position [83, 0]
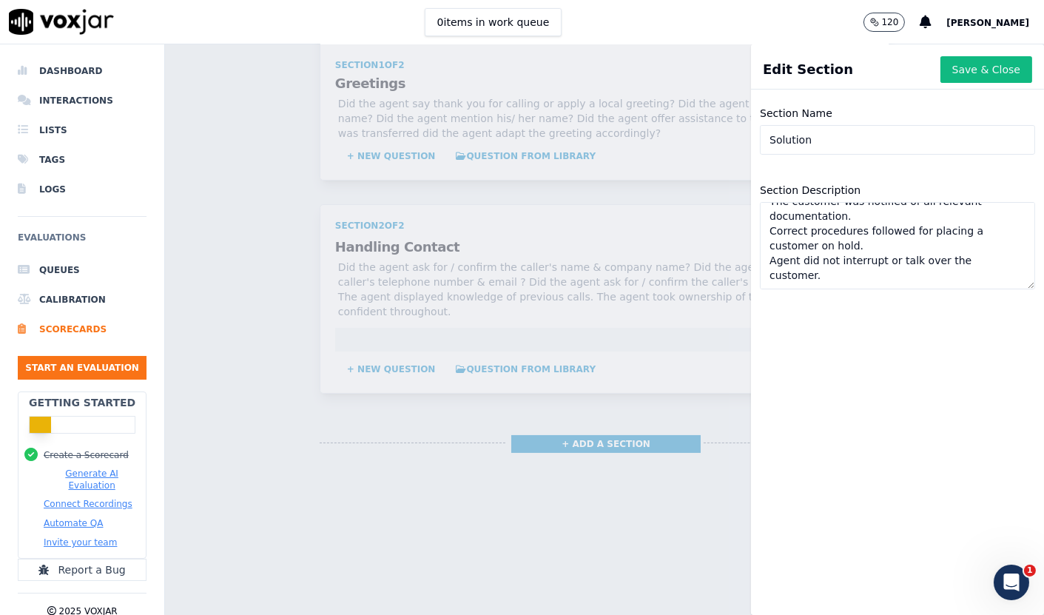
click at [760, 278] on textarea "The customer was notified of expected service/appointment date & time. The agen…" at bounding box center [897, 245] width 275 height 87
paste textarea "Agent used effective questioning skills & demonstrated active listening."
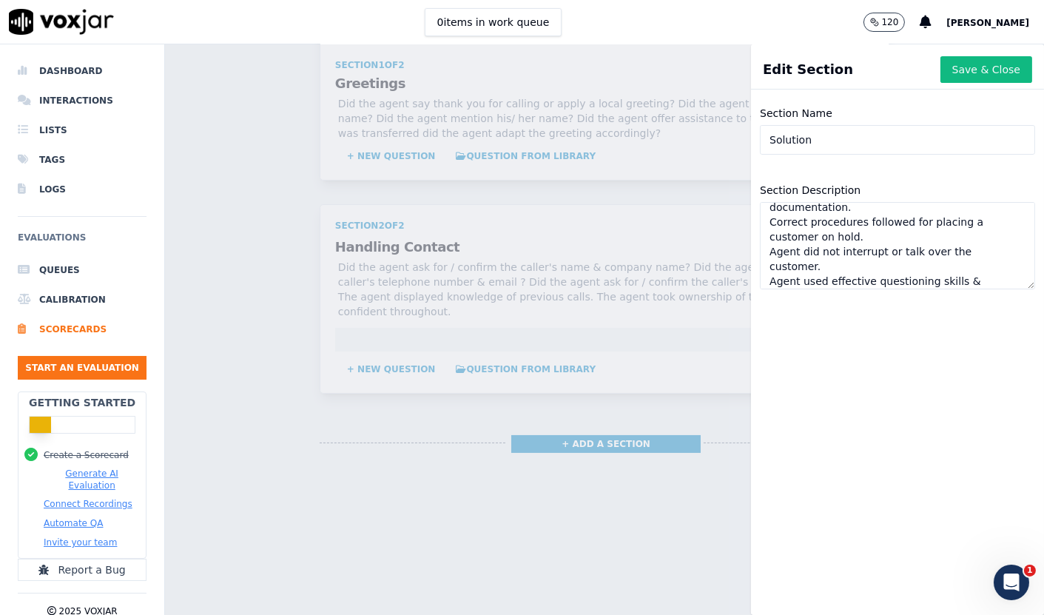
scroll to position [112, 0]
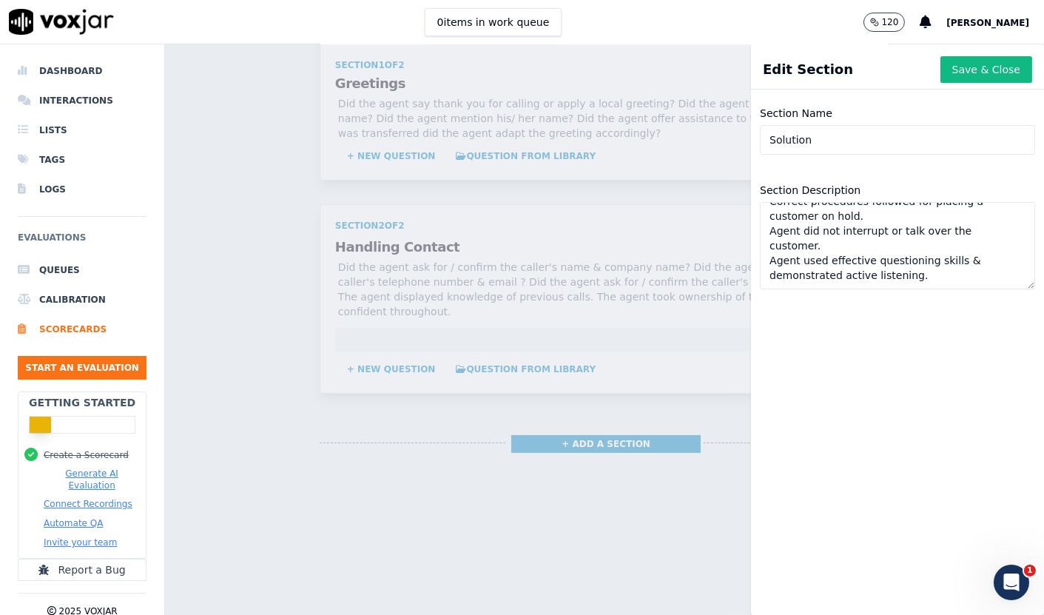
click at [780, 284] on textarea "The customer was notified of expected service/appointment date & time. The agen…" at bounding box center [897, 245] width 275 height 87
paste textarea "Work Order is correct in its entirety."
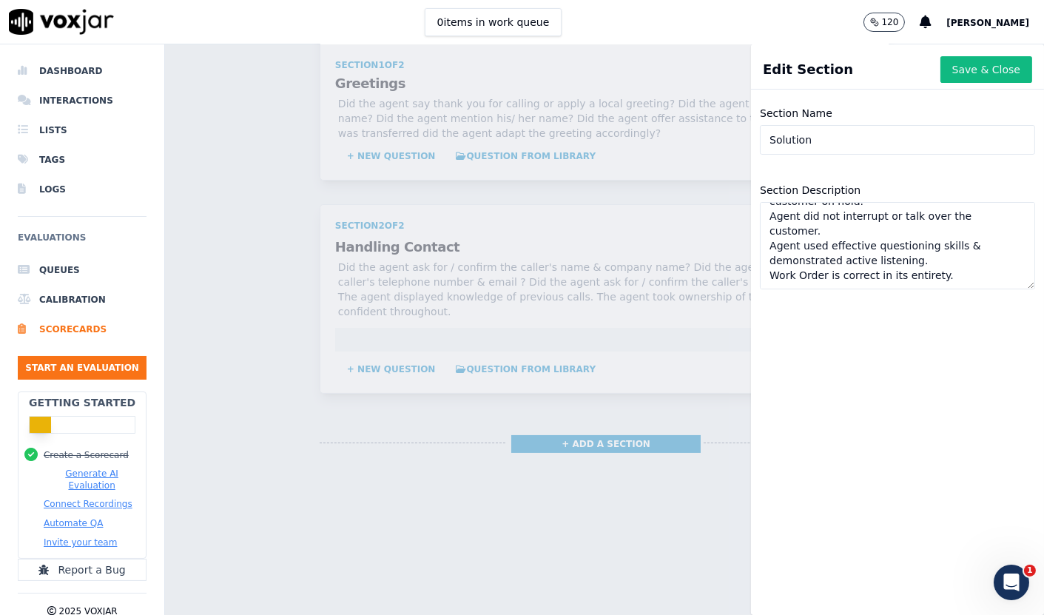
scroll to position [133, 0]
click at [915, 261] on textarea "The customer was notified of expected service/appointment date & time. The agen…" at bounding box center [897, 245] width 275 height 87
click at [760, 276] on textarea "The customer was notified of expected service/appointment date & time. The agen…" at bounding box center [897, 245] width 275 height 87
paste textarea "Agent dealt with all the issues raised (FCR)."
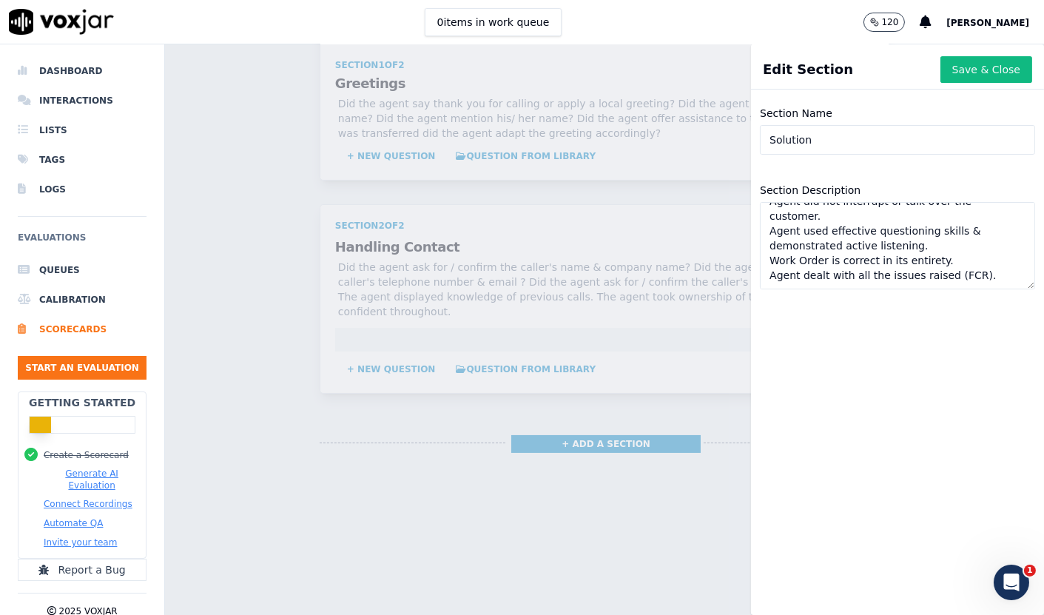
click at [895, 259] on textarea "The customer was notified of expected service/appointment date & time. The agen…" at bounding box center [897, 245] width 275 height 87
click at [802, 279] on textarea "The customer was notified of expected service/appointment date & time. The agen…" at bounding box center [897, 245] width 275 height 87
paste textarea "Agent went the extra mile for best customer experience."
click at [790, 266] on textarea "The customer was notified of expected service/appointment date & time. The agen…" at bounding box center [897, 245] width 275 height 87
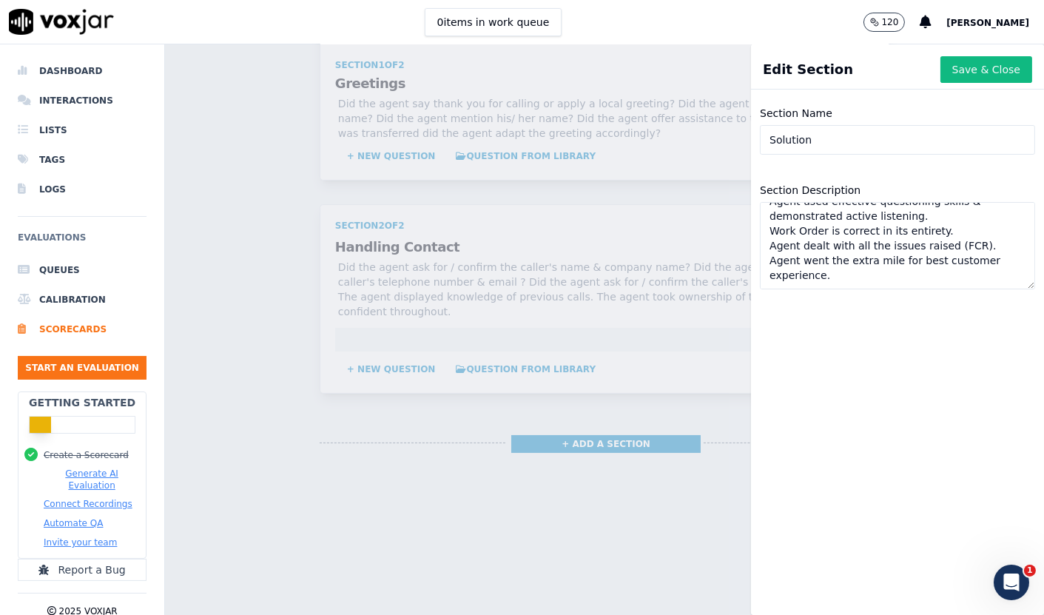
click at [777, 276] on textarea "The customer was notified of expected service/appointment date & time. The agen…" at bounding box center [897, 245] width 275 height 87
paste textarea "Full details of the call were obtained and understood."
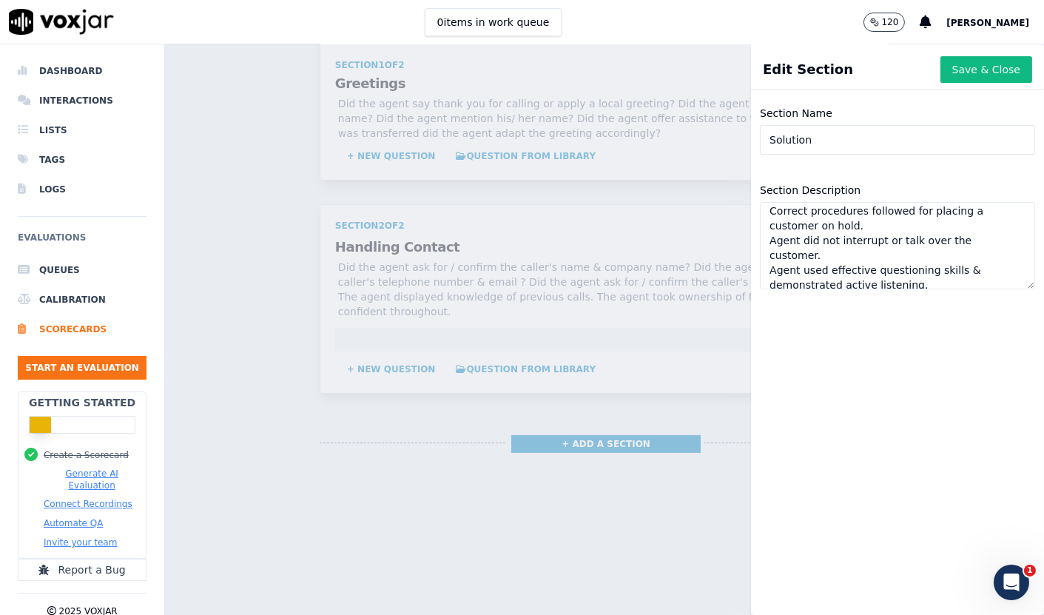
scroll to position [0, 0]
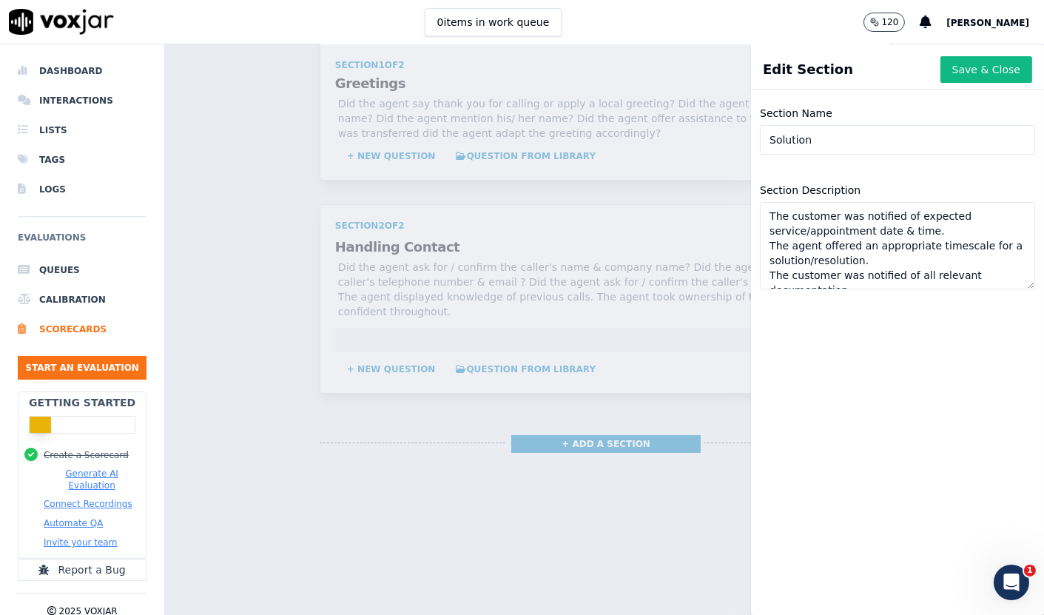
click at [760, 216] on textarea "The customer was notified of expected service/appointment date & time. The agen…" at bounding box center [897, 245] width 275 height 87
type textarea "The agent had a friendly tone The customer was notified of expected service/app…"
drag, startPoint x: 928, startPoint y: 442, endPoint x: 928, endPoint y: 182, distance: 260.4
click at [928, 442] on div "Section Name Solution Section Description The agent had a friendly tone The cus…" at bounding box center [897, 354] width 293 height 519
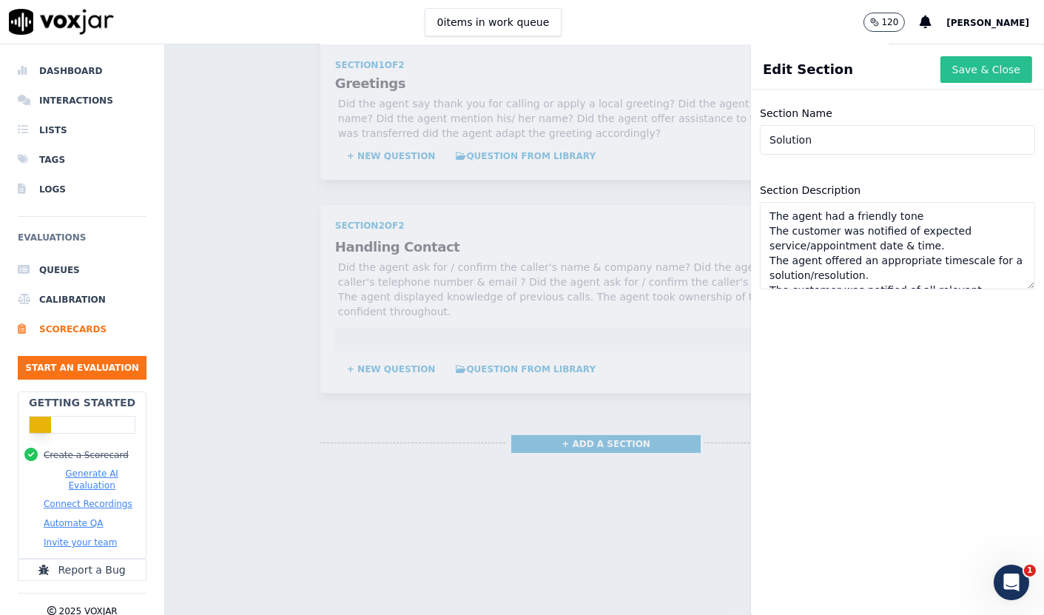
click at [978, 64] on button "Save & Close" at bounding box center [986, 69] width 92 height 27
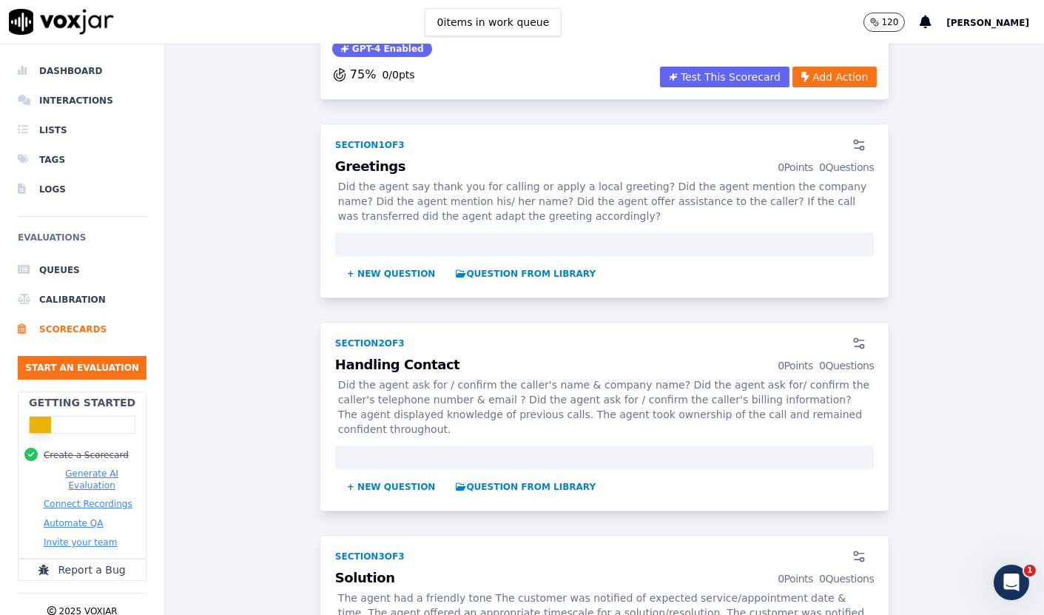
scroll to position [246, 0]
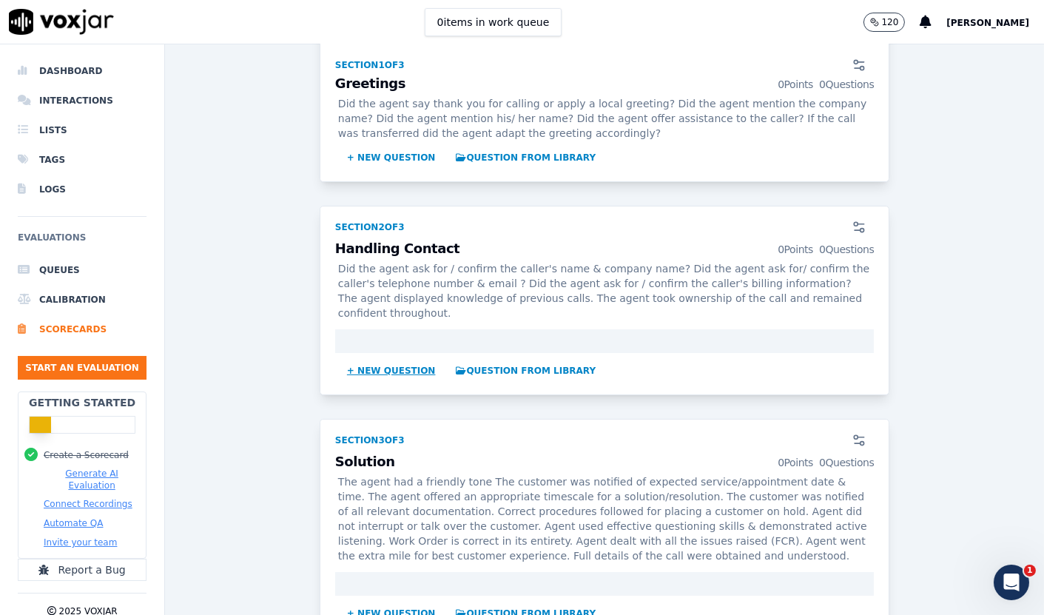
click at [354, 373] on button "+ New question" at bounding box center [391, 371] width 101 height 24
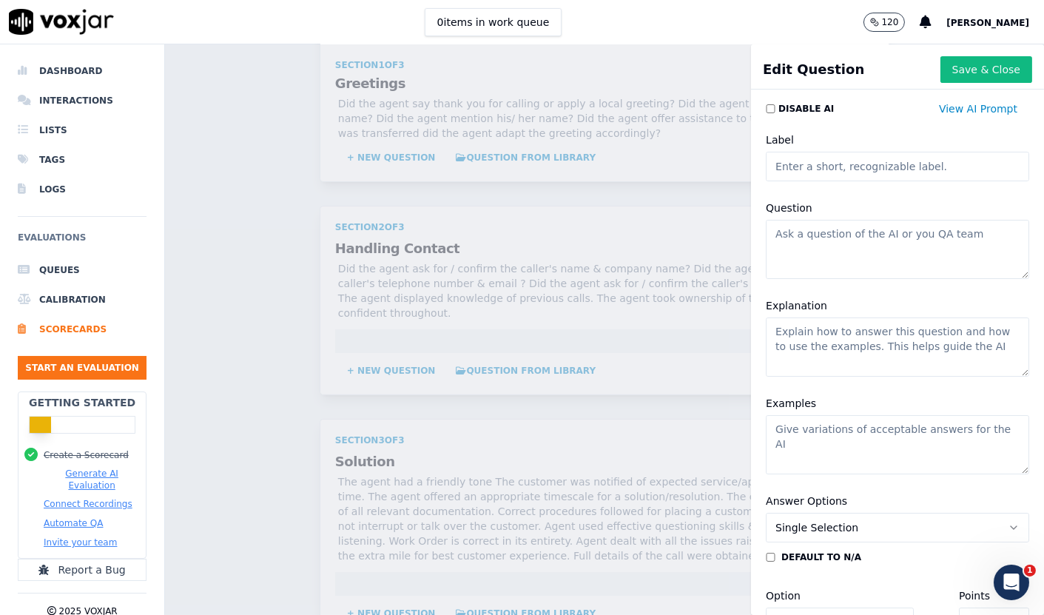
scroll to position [234, 0]
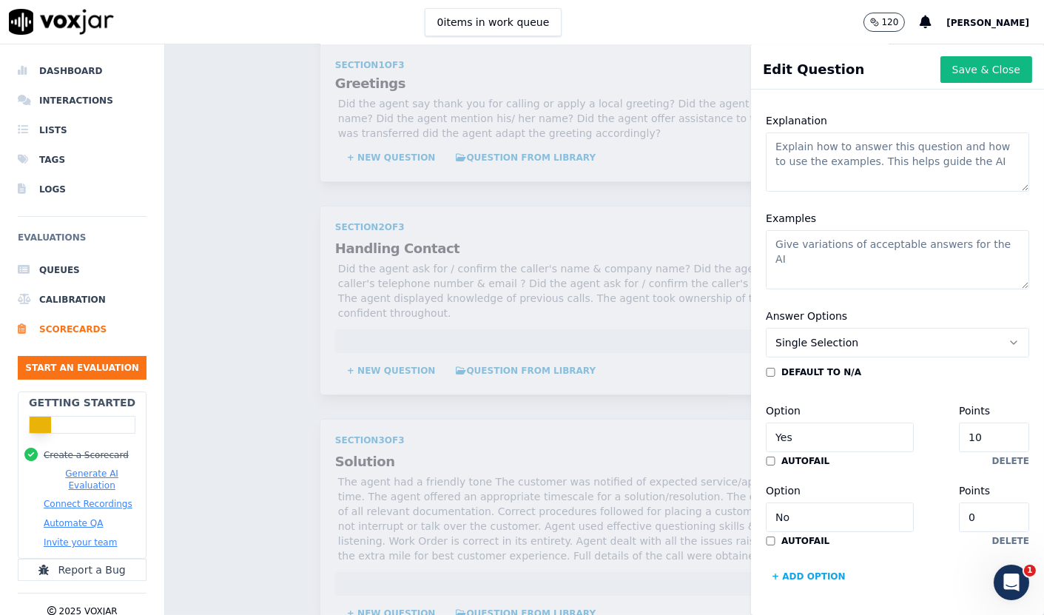
click at [817, 335] on span "Single Selection" at bounding box center [816, 342] width 83 height 15
click at [818, 335] on span "Single Selection" at bounding box center [816, 342] width 83 height 15
click at [257, 286] on div "Scorecards Scorecard Editor Test ACTIVE This is a brand new scorecard GPT-4 Ena…" at bounding box center [604, 329] width 879 height 570
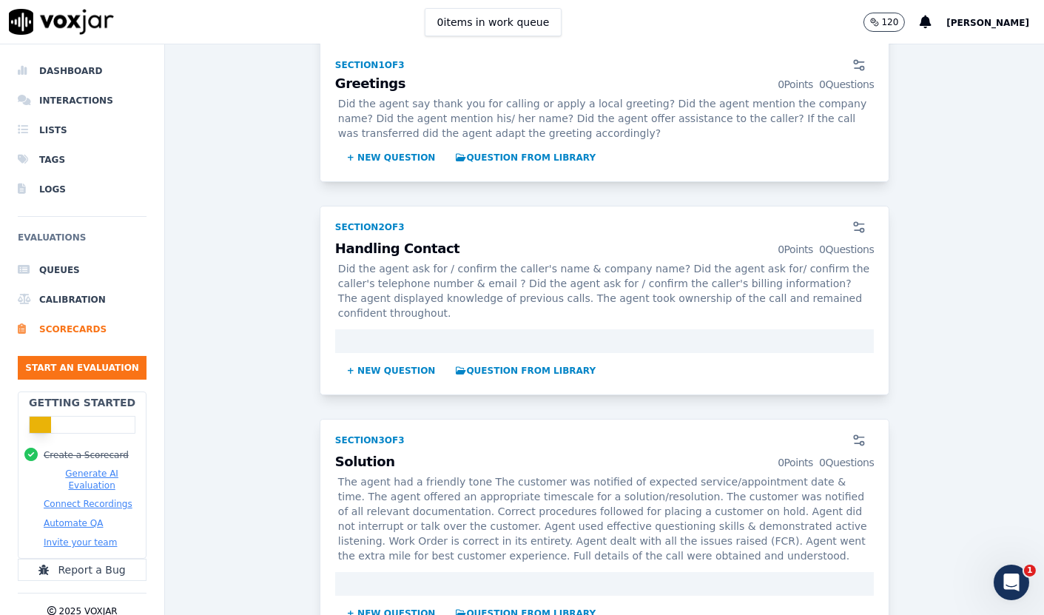
scroll to position [0, 0]
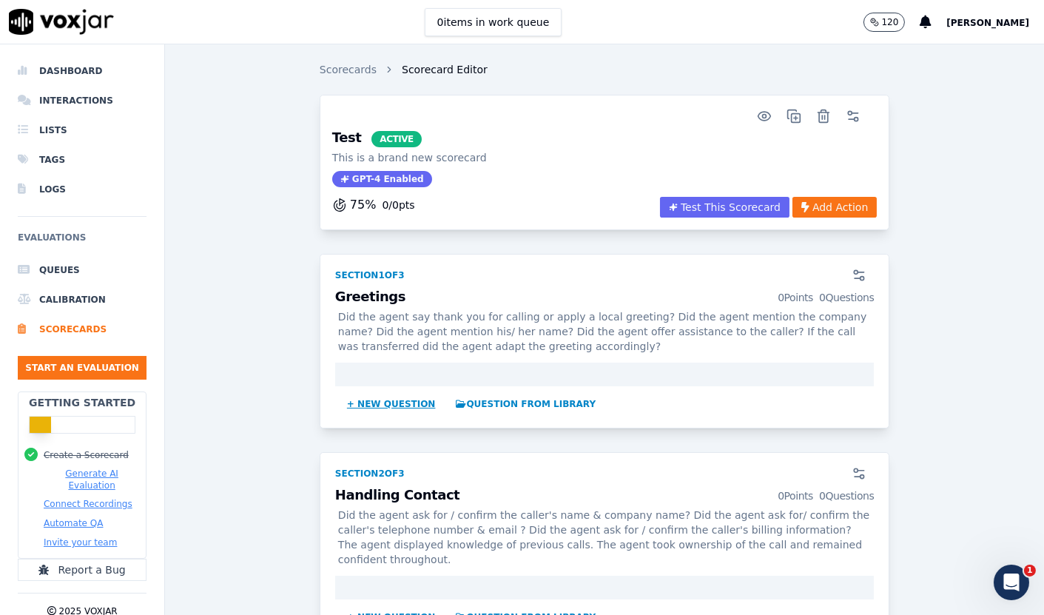
click at [389, 401] on button "+ New question" at bounding box center [391, 404] width 101 height 24
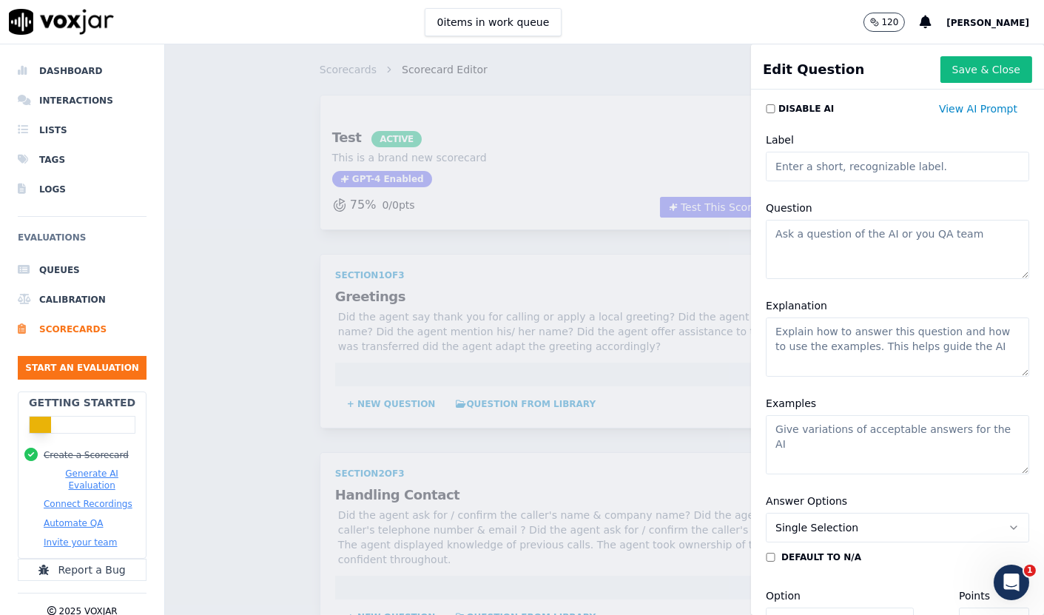
click at [851, 167] on input "Label" at bounding box center [897, 167] width 263 height 30
type input "Local Greeting"
click at [838, 237] on textarea "Question" at bounding box center [897, 249] width 263 height 59
paste textarea "Did the agent say thank you for calling or apply a local greeting? Did the agen…"
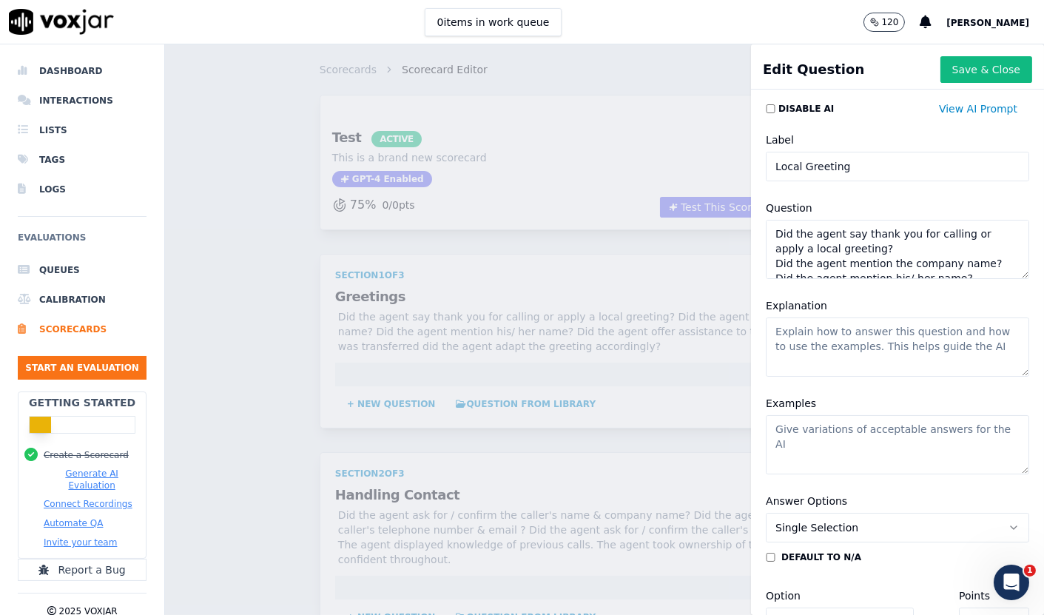
scroll to position [81, 0]
type textarea "Did the agent say thank you for calling or apply a local greeting? Did the agen…"
click at [802, 331] on textarea "Explanation" at bounding box center [897, 346] width 263 height 59
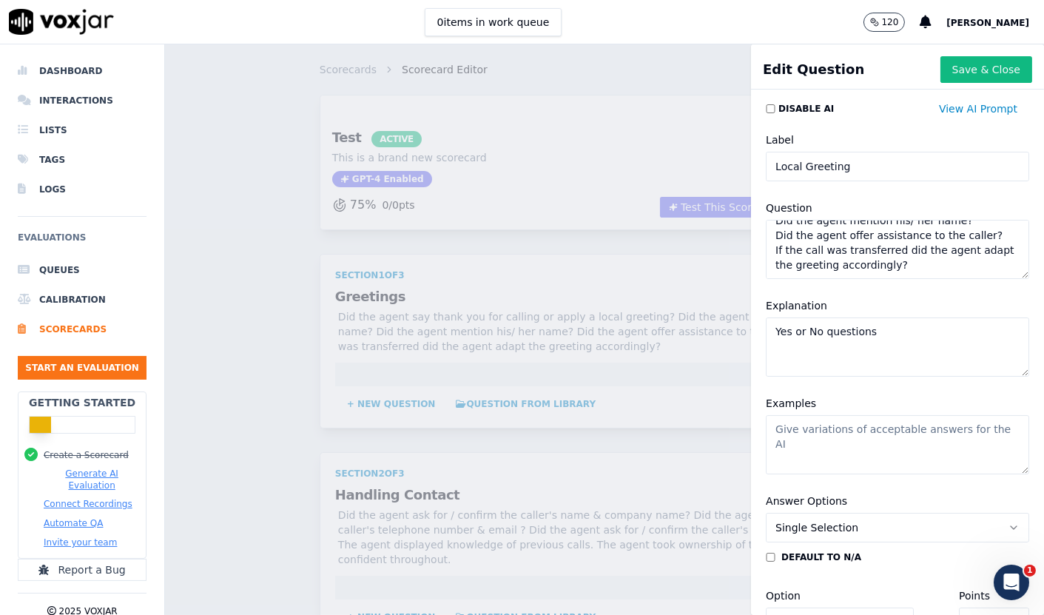
type textarea "Yes or No questions"
click at [827, 441] on textarea "Examples" at bounding box center [897, 444] width 263 height 59
paste textarea "Did the agent say thank you for calling or apply a local greeting? Did the agen…"
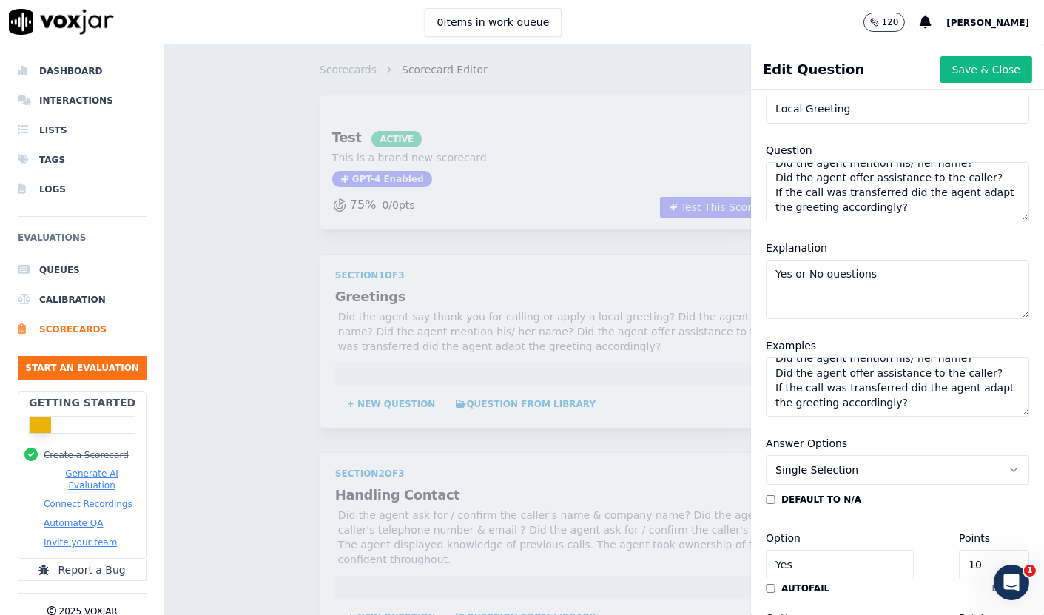
scroll to position [234, 0]
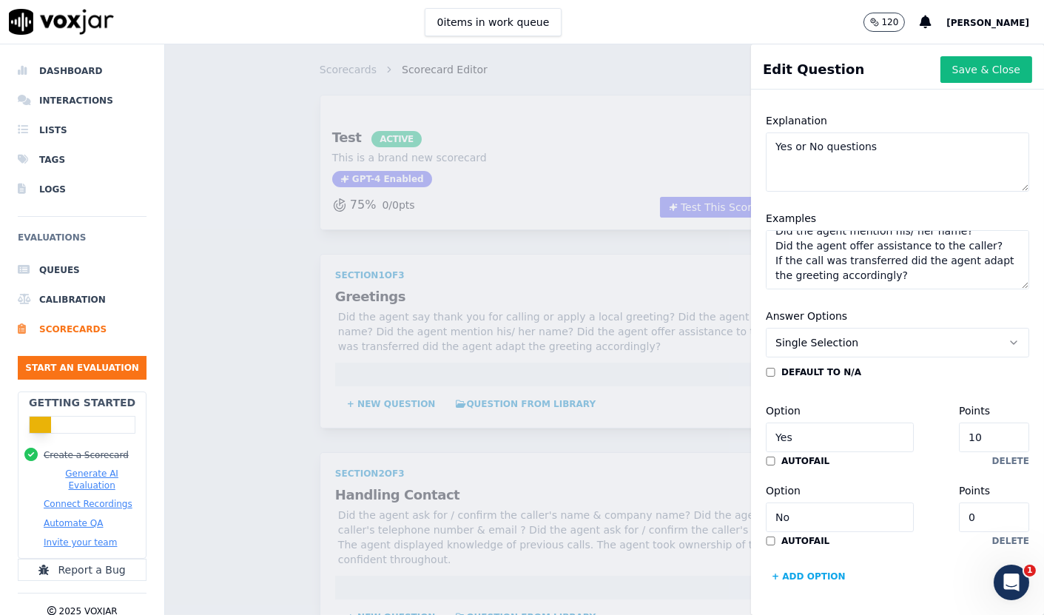
type textarea "Did the agent say thank you for calling or apply a local greeting? Did the agen…"
click at [821, 335] on span "Single Selection" at bounding box center [816, 342] width 83 height 15
click at [956, 70] on button "Save & Close" at bounding box center [986, 69] width 92 height 27
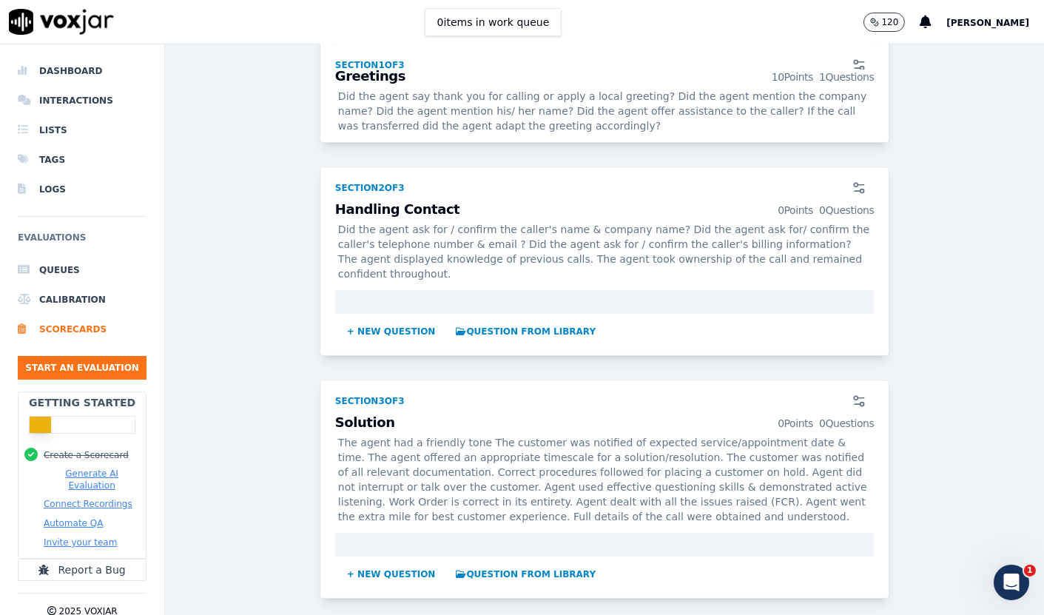
scroll to position [493, 0]
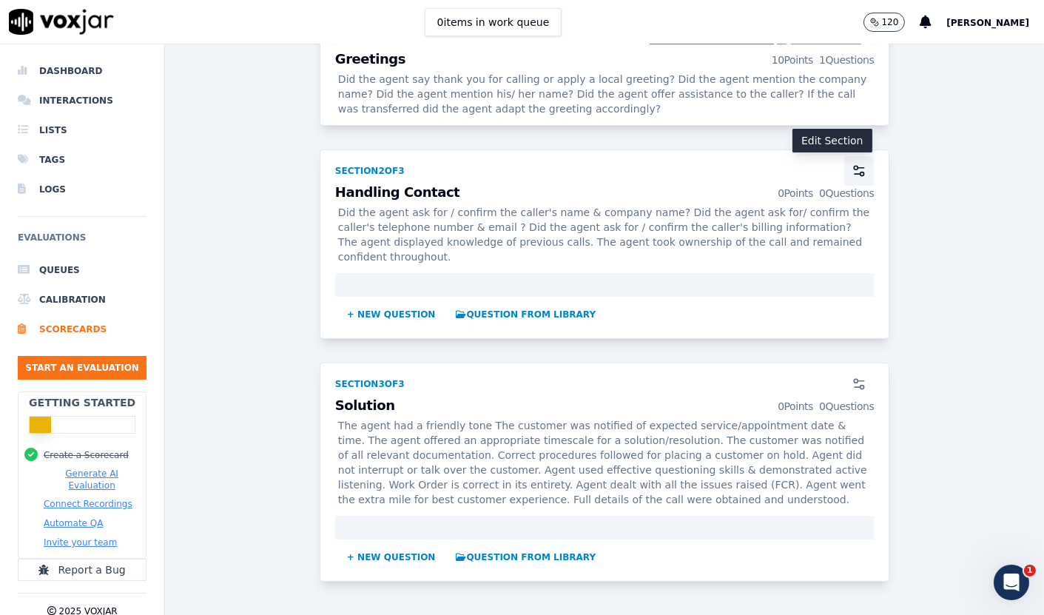
click at [851, 172] on icon "button" at bounding box center [858, 170] width 15 height 15
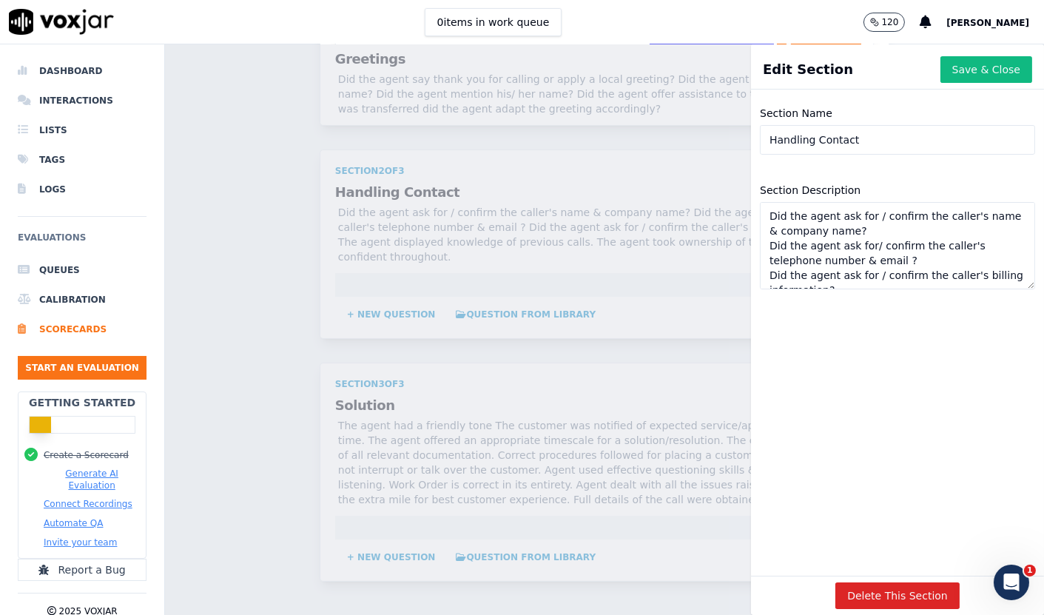
click at [854, 234] on textarea "Did the agent ask for / confirm the caller's name & company name? Did the agent…" at bounding box center [897, 245] width 275 height 87
click at [815, 64] on h1 "Edit Section" at bounding box center [808, 69] width 90 height 21
click at [271, 269] on div "Scorecards Scorecard Editor Test ACTIVE This is a brand new scorecard GPT-4 Ena…" at bounding box center [604, 329] width 879 height 570
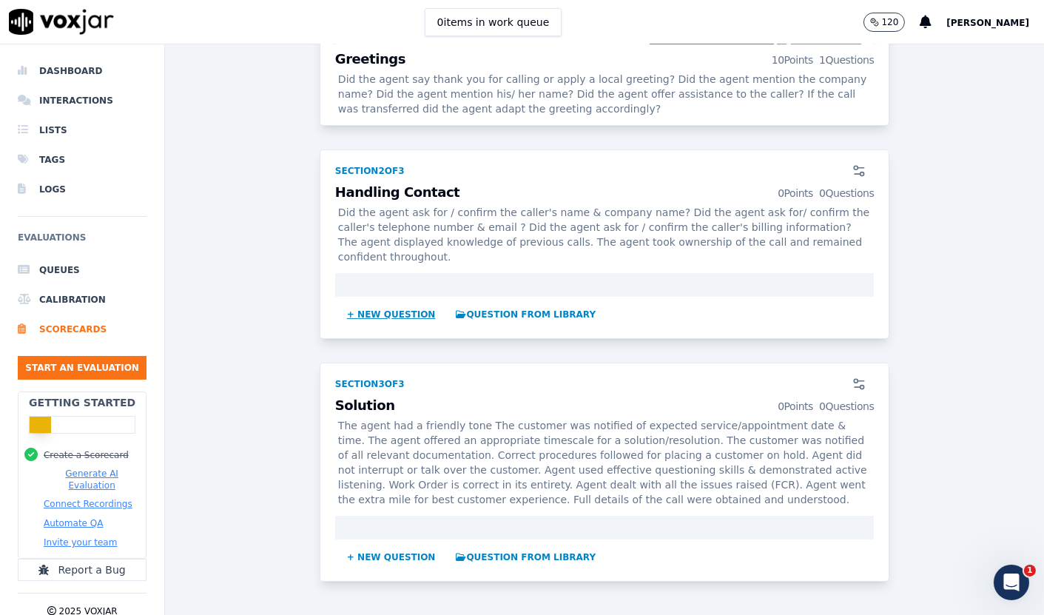
click at [357, 319] on button "+ New question" at bounding box center [391, 315] width 101 height 24
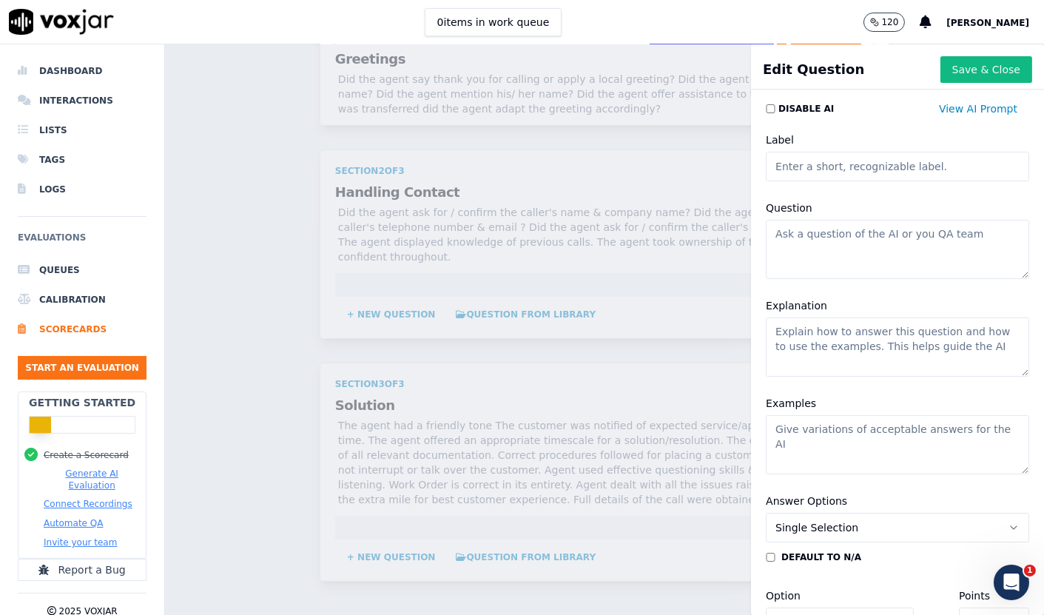
click at [868, 159] on input "Label" at bounding box center [897, 167] width 263 height 30
type input "D"
type input "Confirming Contact / Customer Name & Info"
click at [841, 226] on textarea "Question" at bounding box center [897, 249] width 263 height 59
paste textarea "Did the agent ask for / confirm the caller's name & company name? Did the agent…"
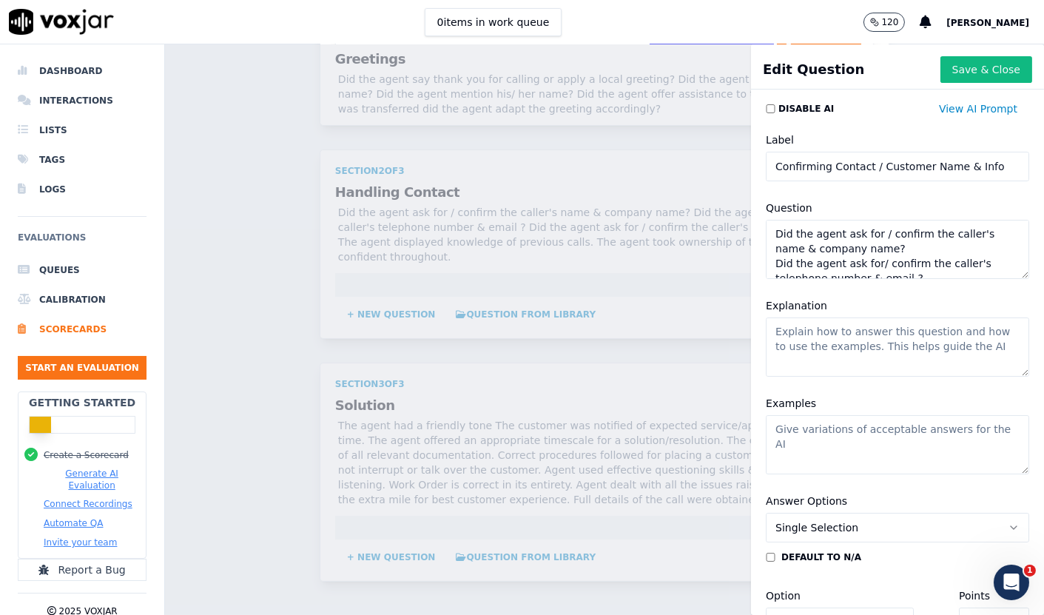
scroll to position [111, 0]
type textarea "Did the agent ask for / confirm the caller's name & company name? Did the agent…"
click at [822, 329] on textarea "Explanation" at bounding box center [897, 346] width 263 height 59
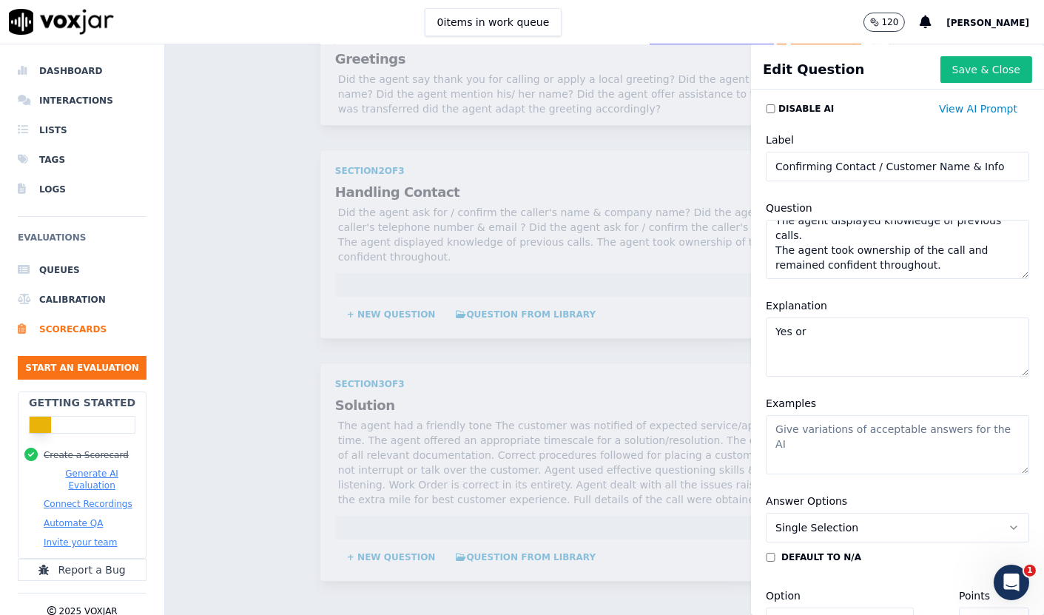
paste textarea "Did the agent ask for / confirm the caller's name & company name? Did the agent…"
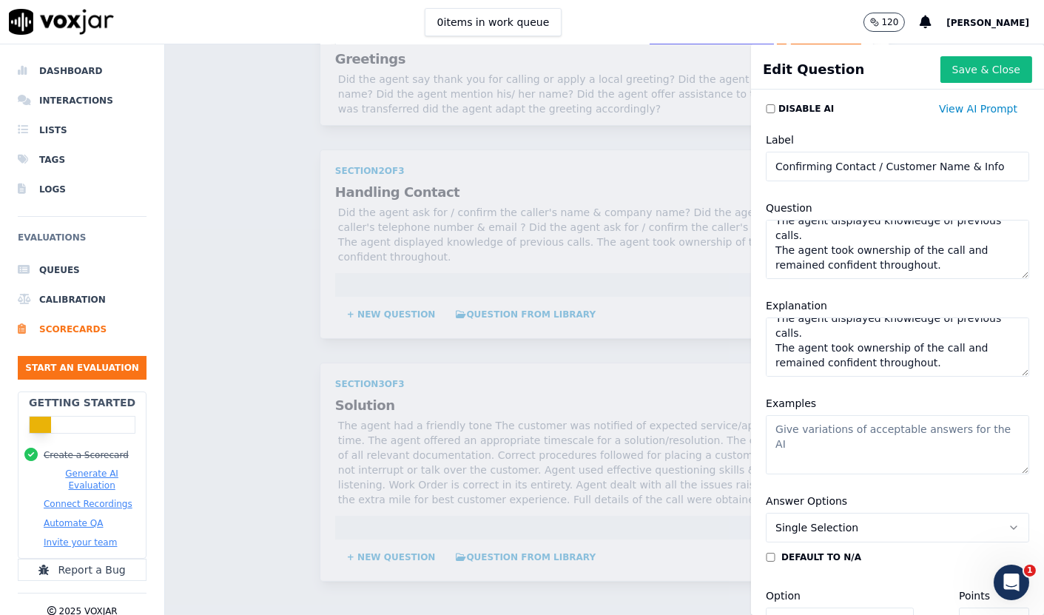
click at [808, 428] on textarea "Examples" at bounding box center [897, 444] width 263 height 59
click at [833, 335] on textarea "Did the agent ask for / confirm the caller's name & company name? Did the agent…" at bounding box center [897, 346] width 263 height 59
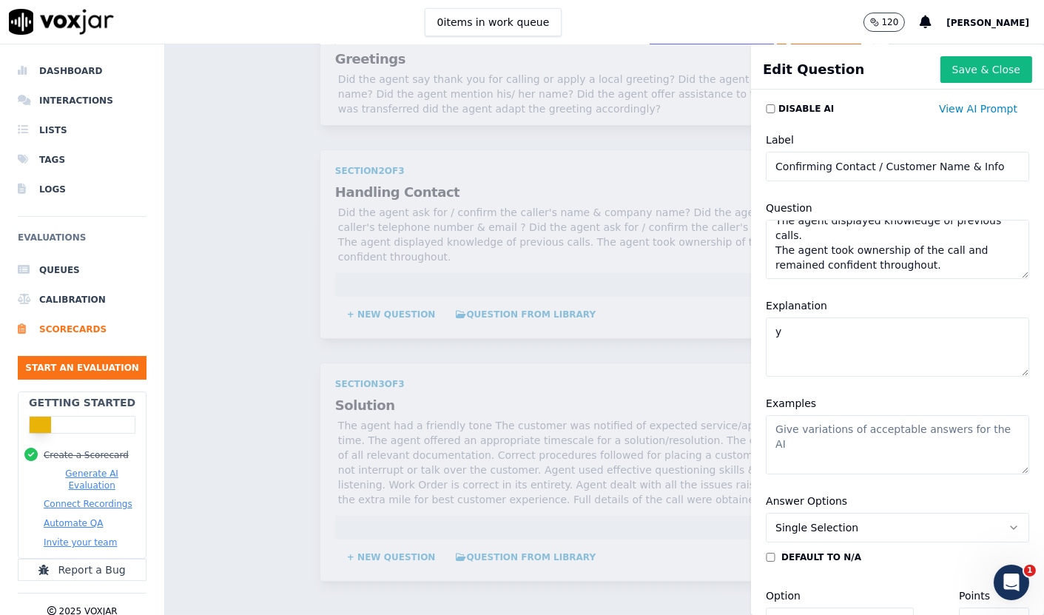
scroll to position [0, 0]
type textarea "yes or no questions"
click at [791, 438] on textarea "Examples" at bounding box center [897, 444] width 263 height 59
paste textarea "Did the agent ask for / confirm the caller's name & company name? Did the agent…"
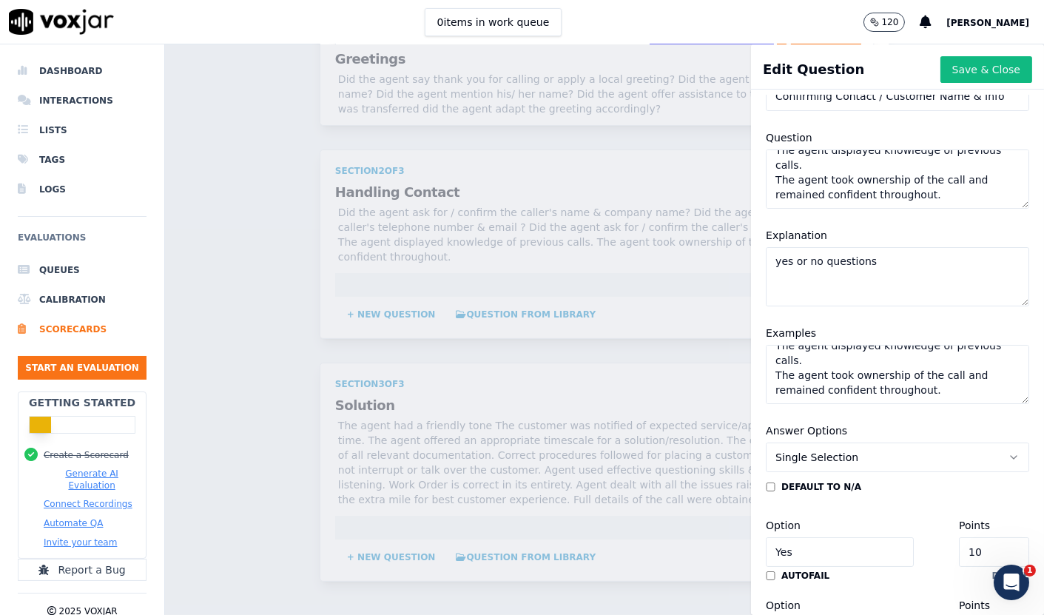
scroll to position [234, 0]
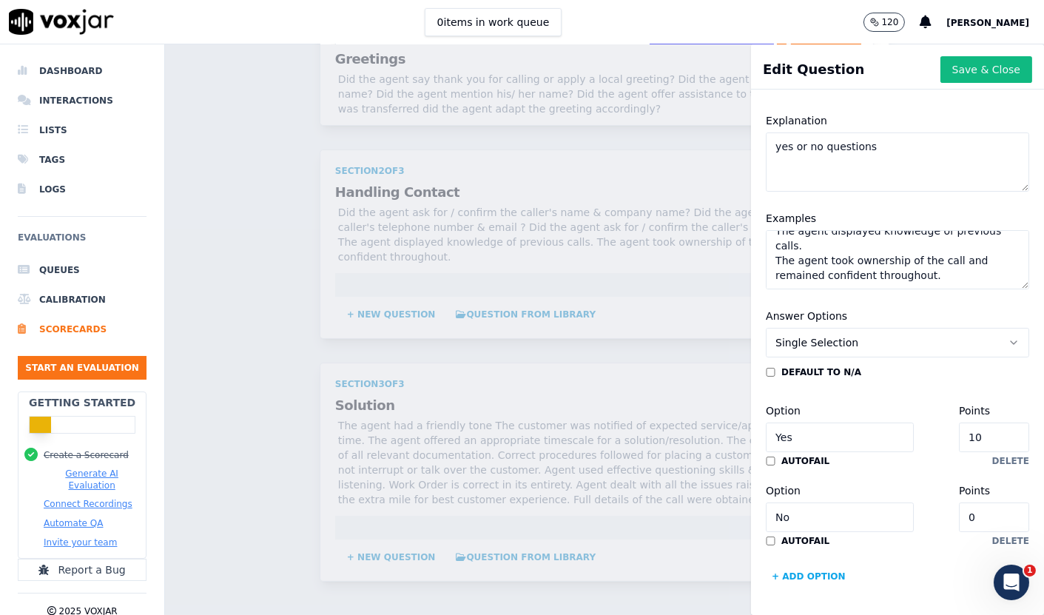
type textarea "Did the agent ask for / confirm the caller's name & company name? Did the agent…"
click at [845, 328] on button "Single Selection" at bounding box center [897, 343] width 263 height 30
click at [838, 320] on div "Single Selection" at bounding box center [864, 326] width 223 height 24
click at [950, 79] on button "Save & Close" at bounding box center [986, 69] width 92 height 27
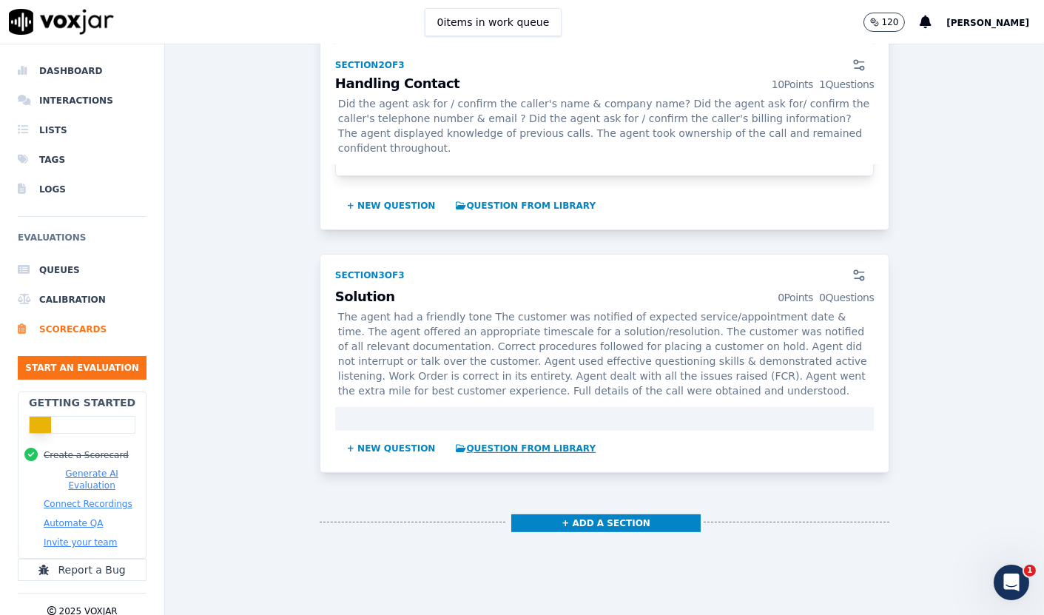
scroll to position [822, 0]
click at [362, 453] on button "+ New question" at bounding box center [391, 448] width 101 height 24
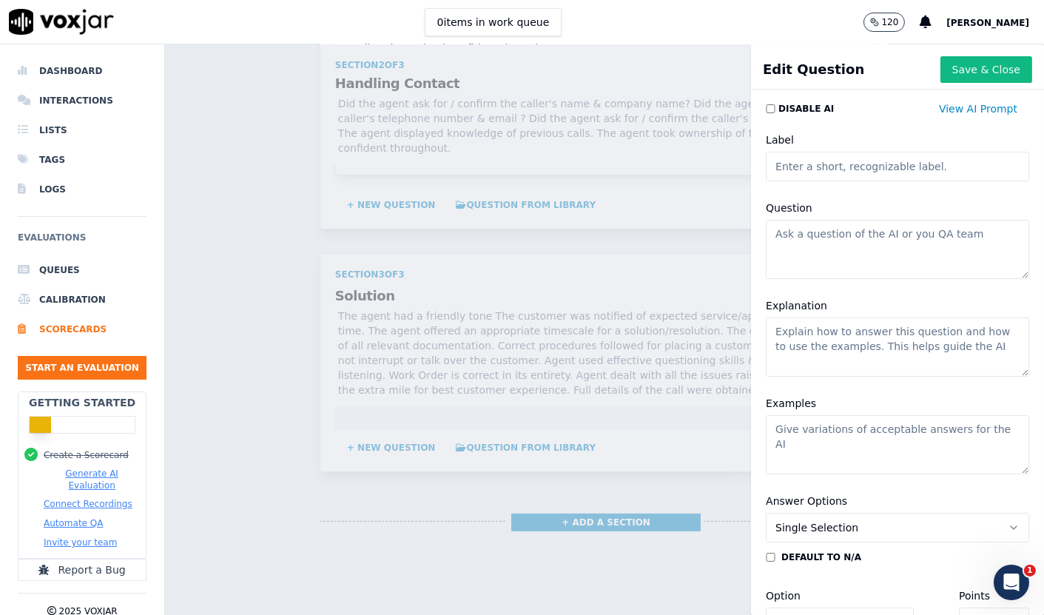
click at [825, 240] on textarea "Question" at bounding box center [897, 249] width 263 height 59
paste textarea "The customer was notified of expected service/appointment date & time."
type textarea "The customer was notified of expected service/appointment date & time."
click at [824, 344] on textarea "Explanation" at bounding box center [897, 346] width 263 height 59
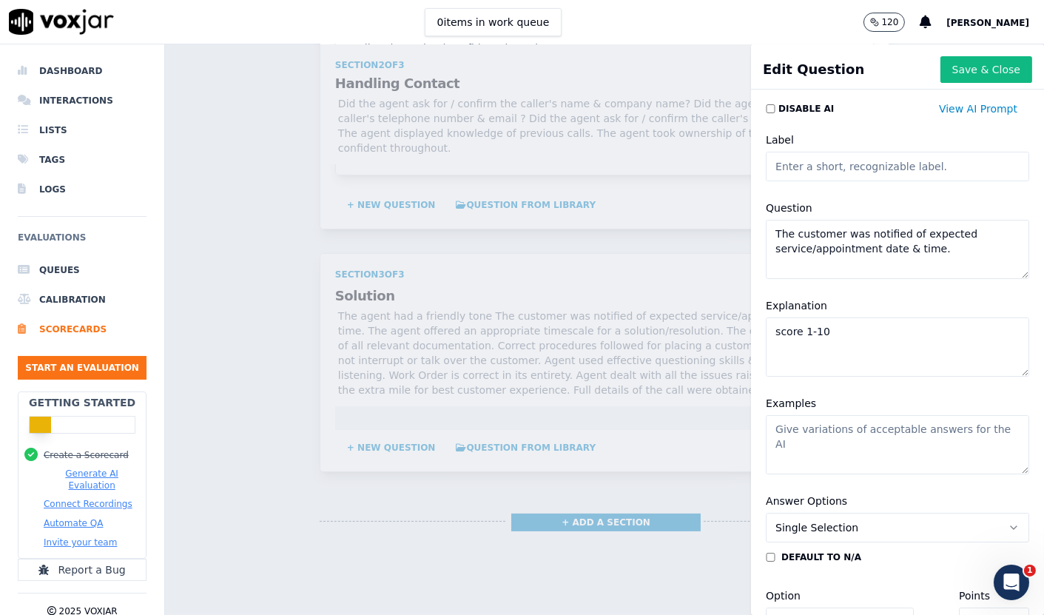
type textarea "score 1-10"
click at [786, 174] on input "Label" at bounding box center [897, 167] width 263 height 30
type input "Customer notified of appt"
click at [854, 434] on textarea "Examples" at bounding box center [897, 444] width 263 height 59
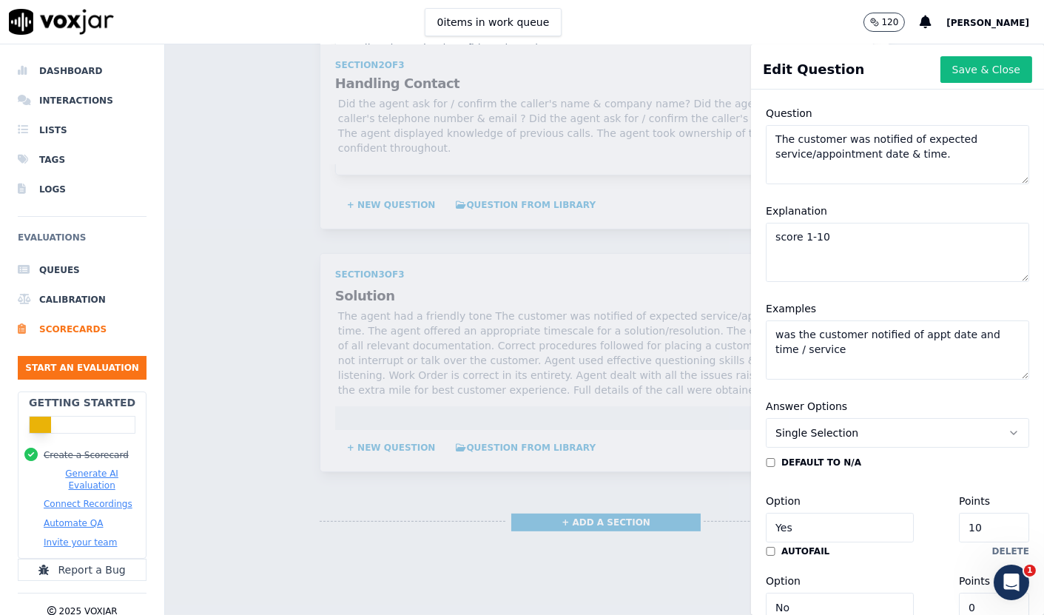
scroll to position [234, 0]
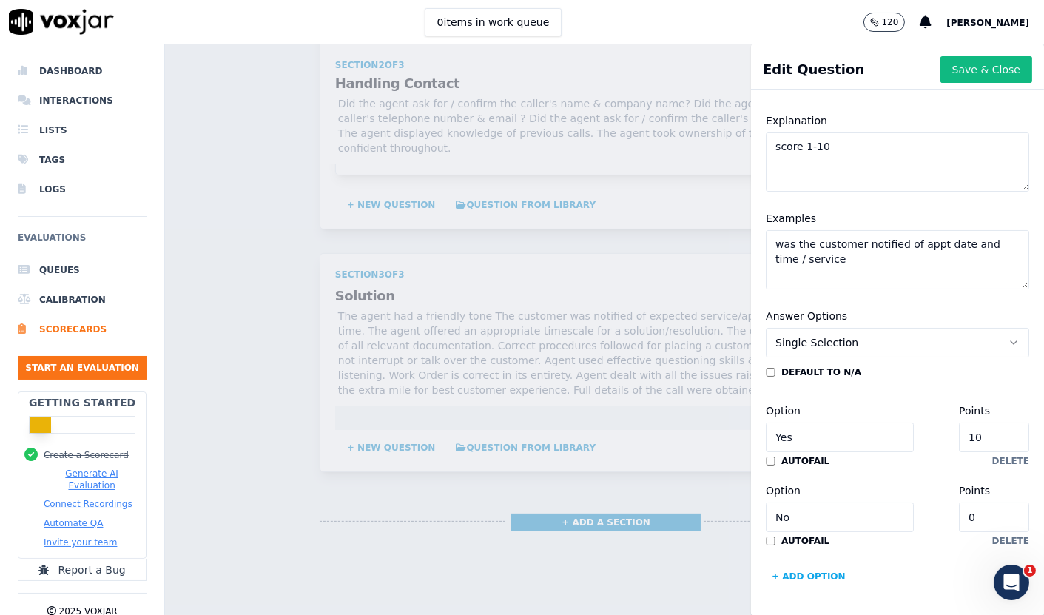
type textarea "was the customer notified of appt date and time / service"
click at [824, 335] on span "Single Selection" at bounding box center [816, 342] width 83 height 15
click at [817, 335] on span "Single Selection" at bounding box center [816, 342] width 83 height 15
click at [814, 422] on input "Yes" at bounding box center [840, 437] width 148 height 30
click at [940, 81] on button "Save & Close" at bounding box center [986, 69] width 92 height 27
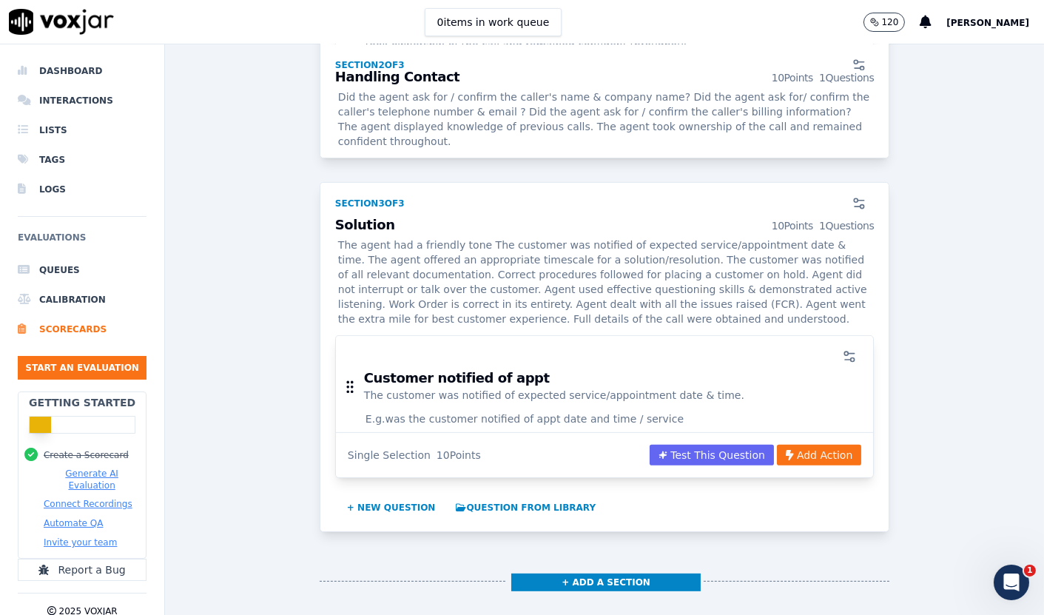
scroll to position [986, 0]
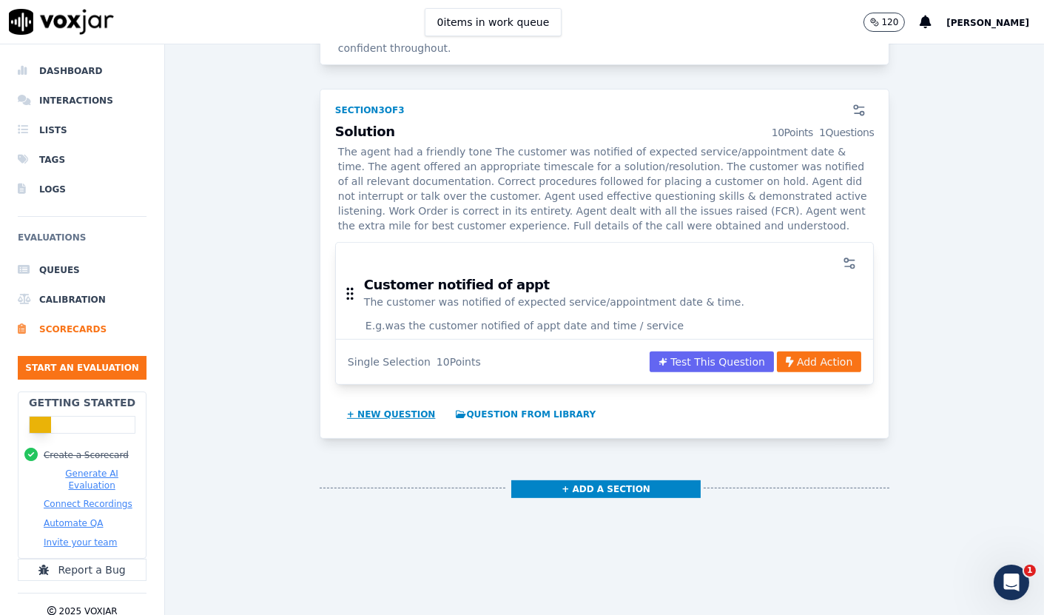
click at [375, 412] on button "+ New question" at bounding box center [391, 414] width 101 height 24
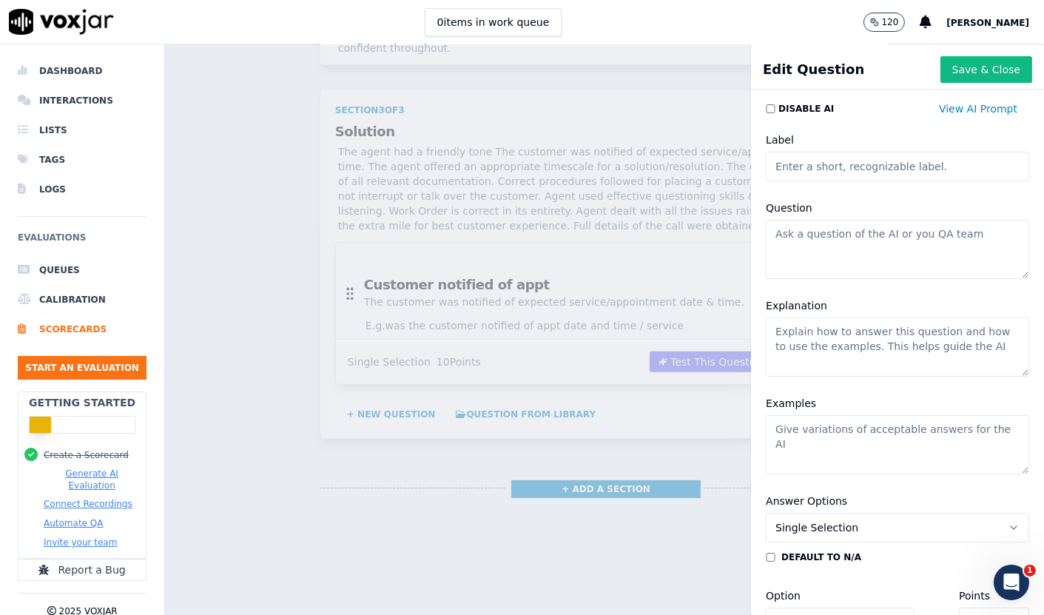
drag, startPoint x: 797, startPoint y: 167, endPoint x: 826, endPoint y: 257, distance: 94.0
click at [800, 168] on input "Label" at bounding box center [897, 167] width 263 height 30
click at [826, 257] on textarea "Question" at bounding box center [897, 249] width 263 height 59
paste textarea "The agent offered an appropriate timescale for a solution/resolution."
type textarea "The agent offered an appropriate timescale for a solution/resolution."
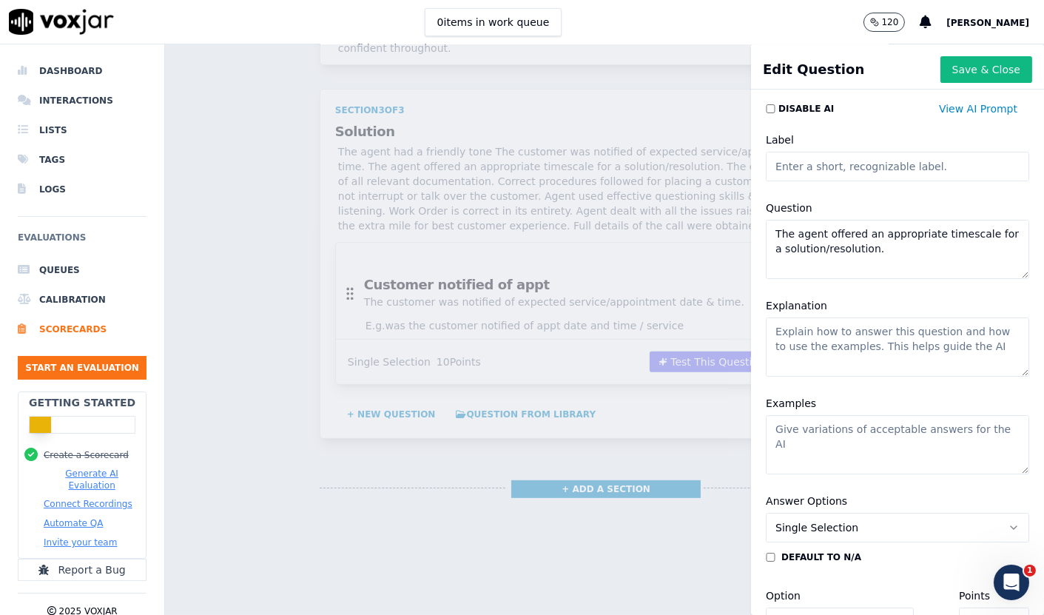
click at [800, 163] on input "Label" at bounding box center [897, 167] width 263 height 30
type input "Agent offered an appropriate timescale"
click at [844, 342] on textarea "Explanation" at bounding box center [897, 346] width 263 height 59
type textarea "appropriate timescale for a resolution"
click at [856, 433] on textarea "Examples" at bounding box center [897, 444] width 263 height 59
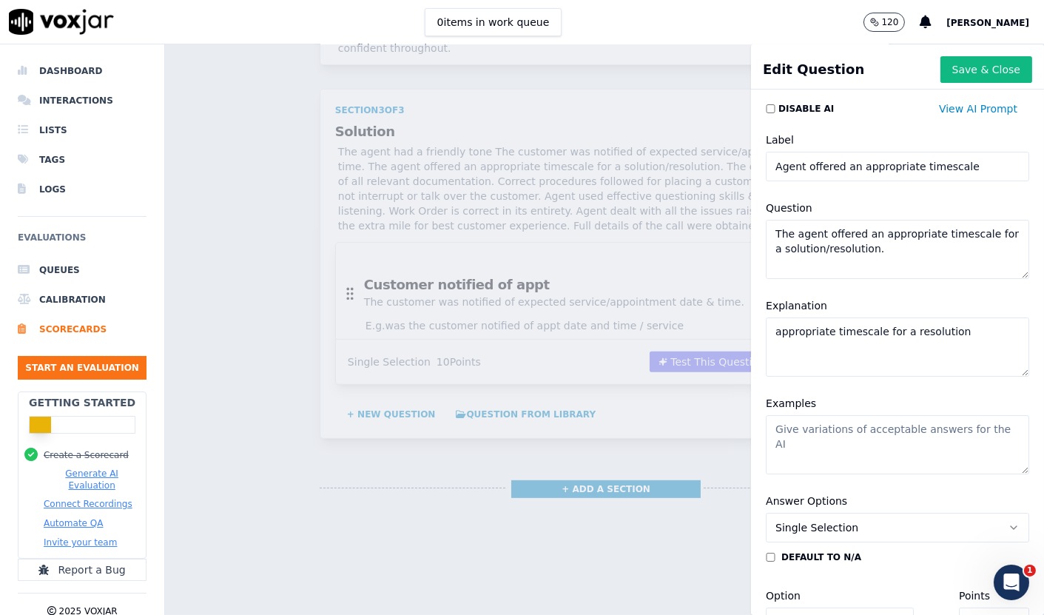
paste textarea "The agent offered an appropriate timescale for a solution/resolution."
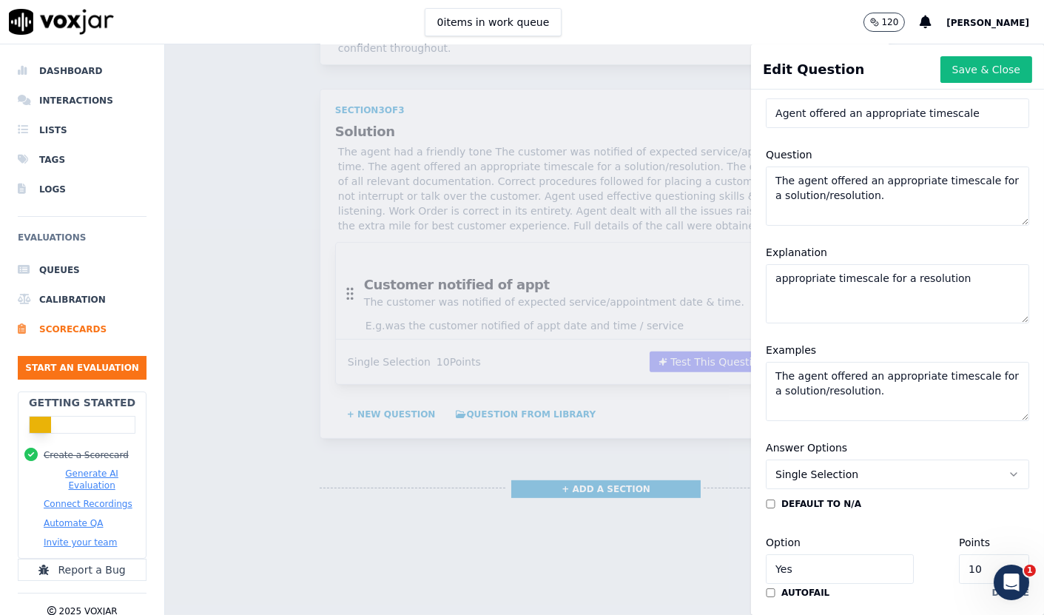
scroll to position [82, 0]
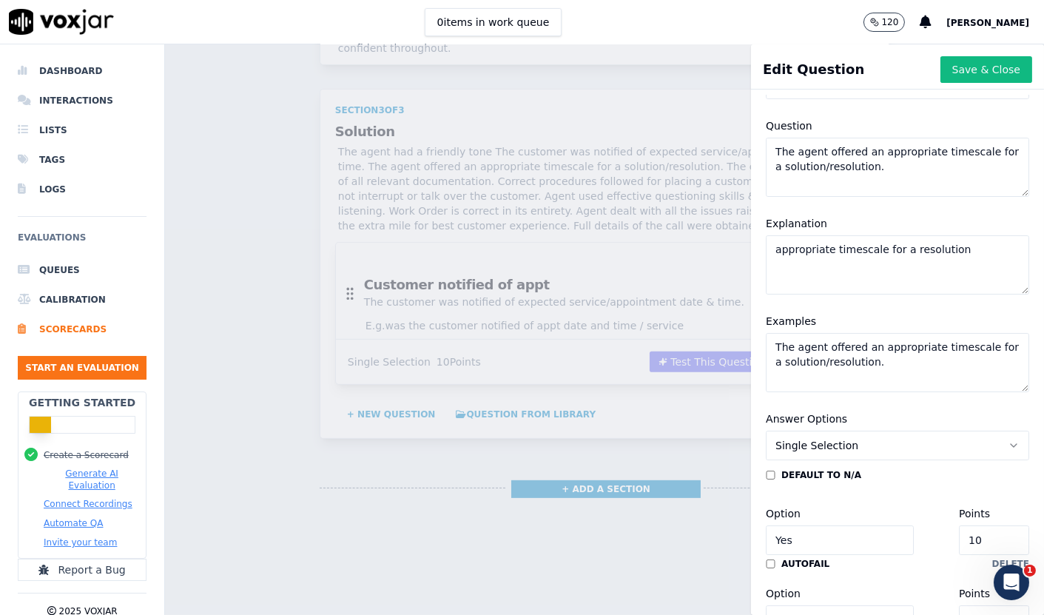
drag, startPoint x: 890, startPoint y: 366, endPoint x: 661, endPoint y: 318, distance: 234.3
click at [661, 328] on div "Edit Question Save & Close Disable AI View AI Prompt Label Agent offered an app…" at bounding box center [604, 329] width 879 height 570
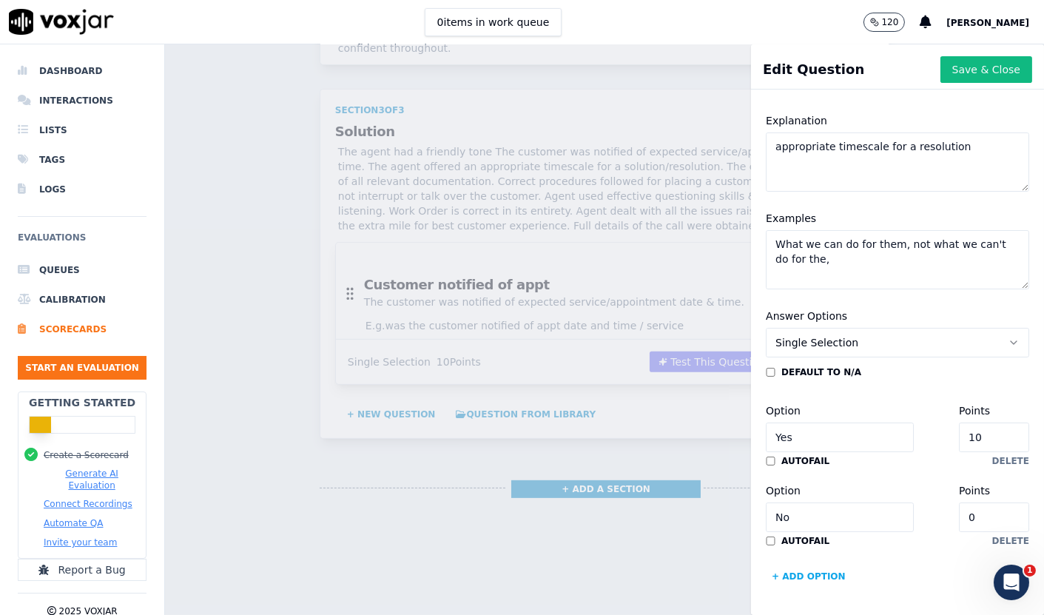
scroll to position [234, 0]
type textarea "What we can do for them, not what we can't do for the,"
click at [958, 70] on button "Save & Close" at bounding box center [986, 69] width 92 height 27
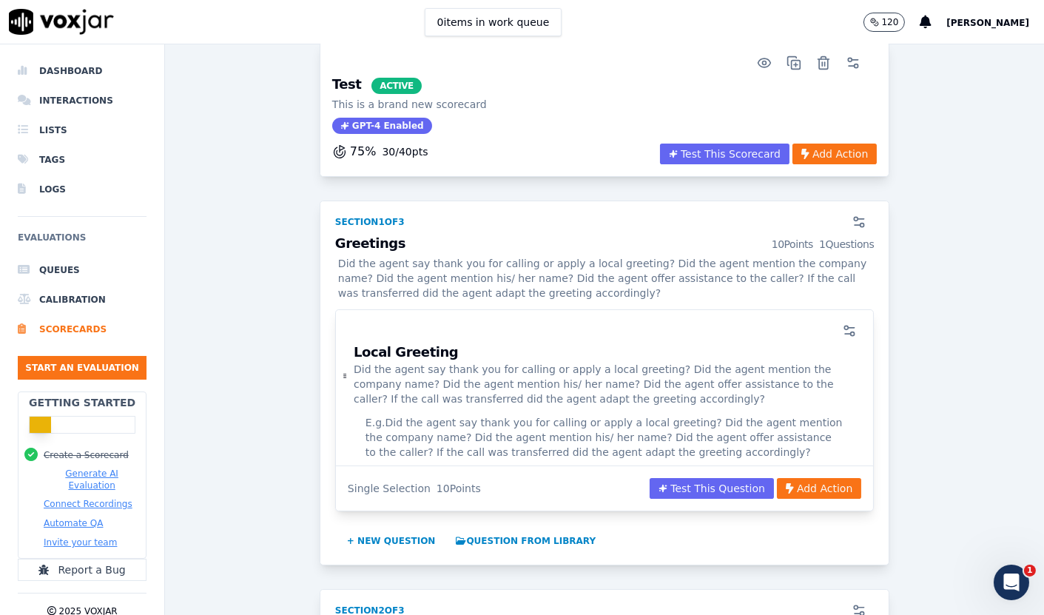
scroll to position [82, 0]
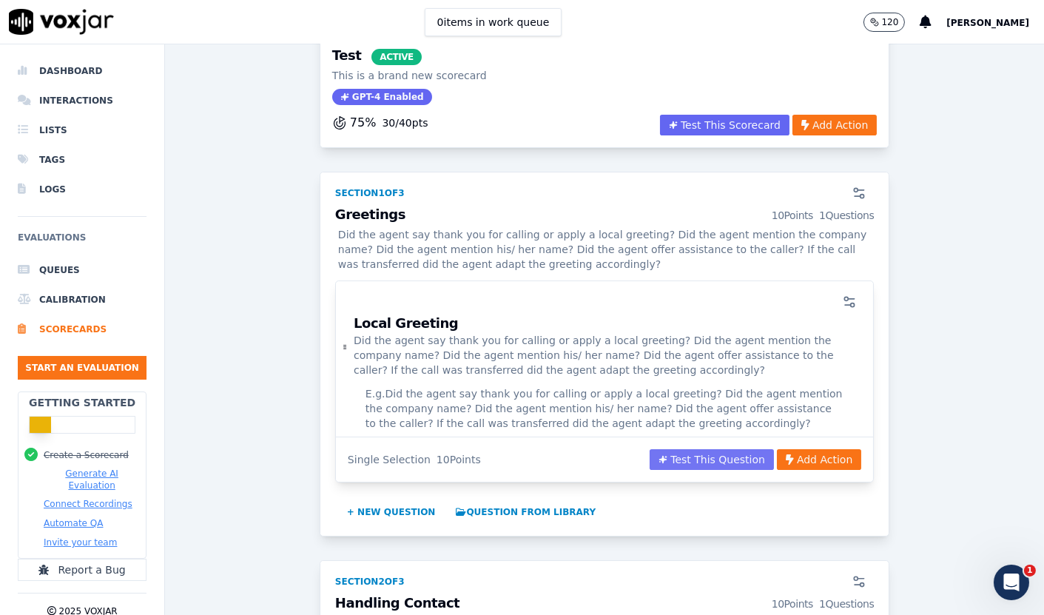
click at [690, 459] on button "Test This Question" at bounding box center [711, 459] width 124 height 21
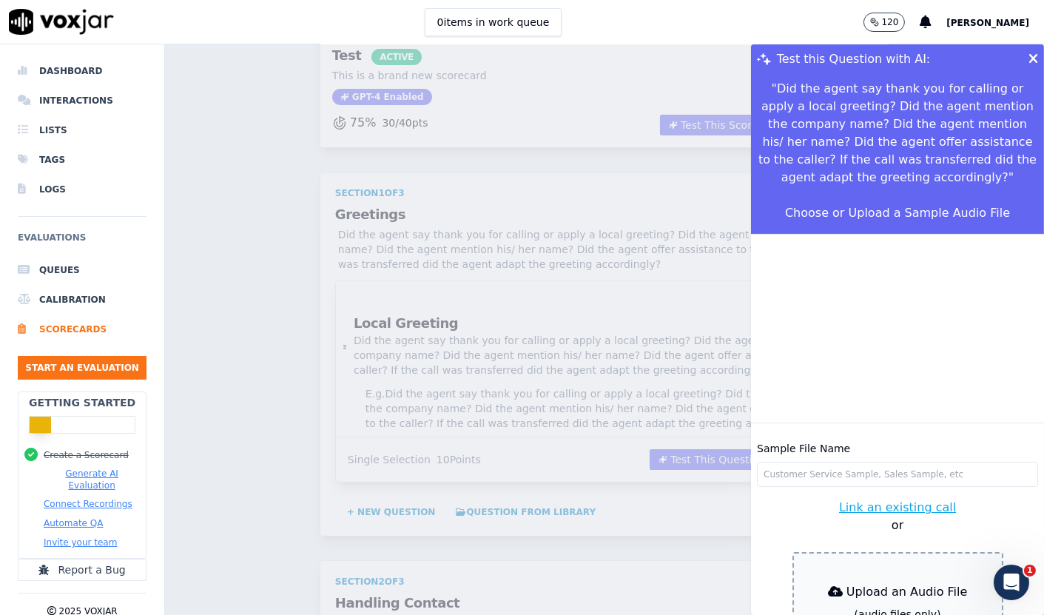
click at [1028, 54] on icon at bounding box center [1033, 59] width 10 height 13
click at [1028, 60] on icon at bounding box center [1033, 59] width 10 height 13
click at [1028, 58] on icon at bounding box center [1033, 59] width 10 height 13
click at [431, 240] on div "Test this Question with AI: " Did the agent say thank you for calling or apply …" at bounding box center [604, 329] width 879 height 570
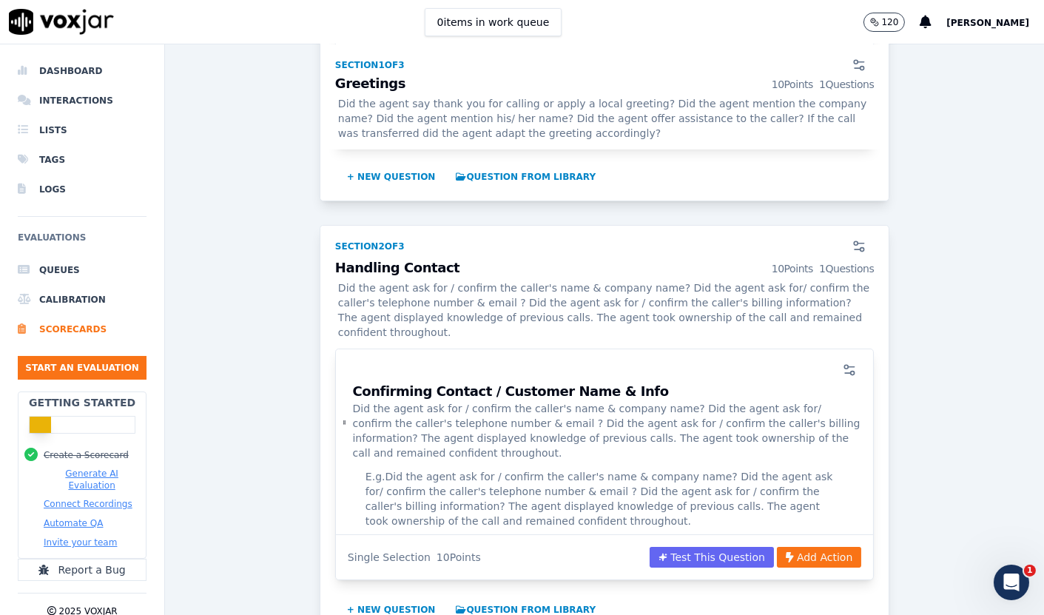
scroll to position [657, 0]
